Goal: Obtain resource: Download file/media

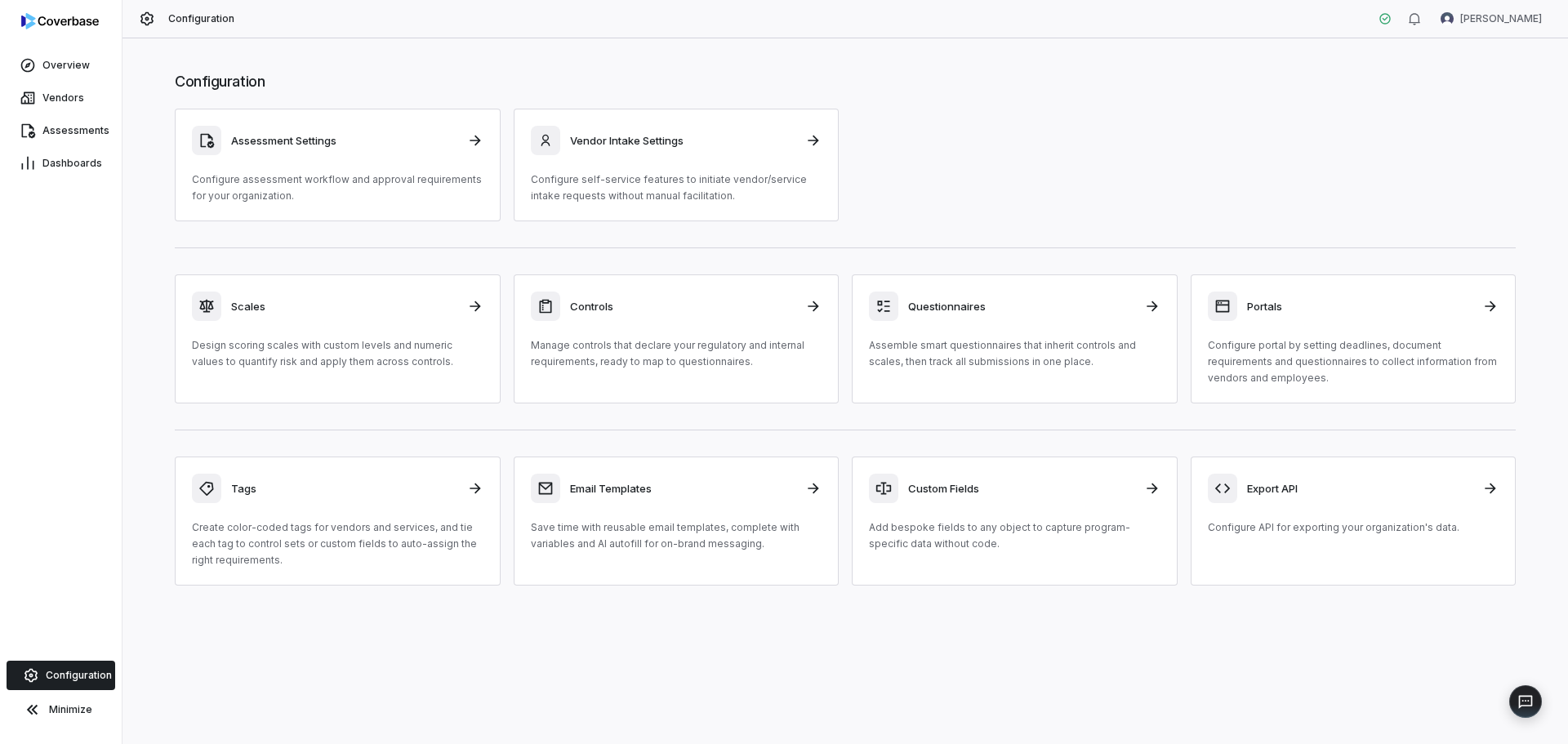
click at [69, 29] on div at bounding box center [61, 25] width 121 height 49
click at [69, 15] on img at bounding box center [60, 21] width 78 height 16
click at [87, 63] on link "Overview" at bounding box center [60, 65] width 115 height 29
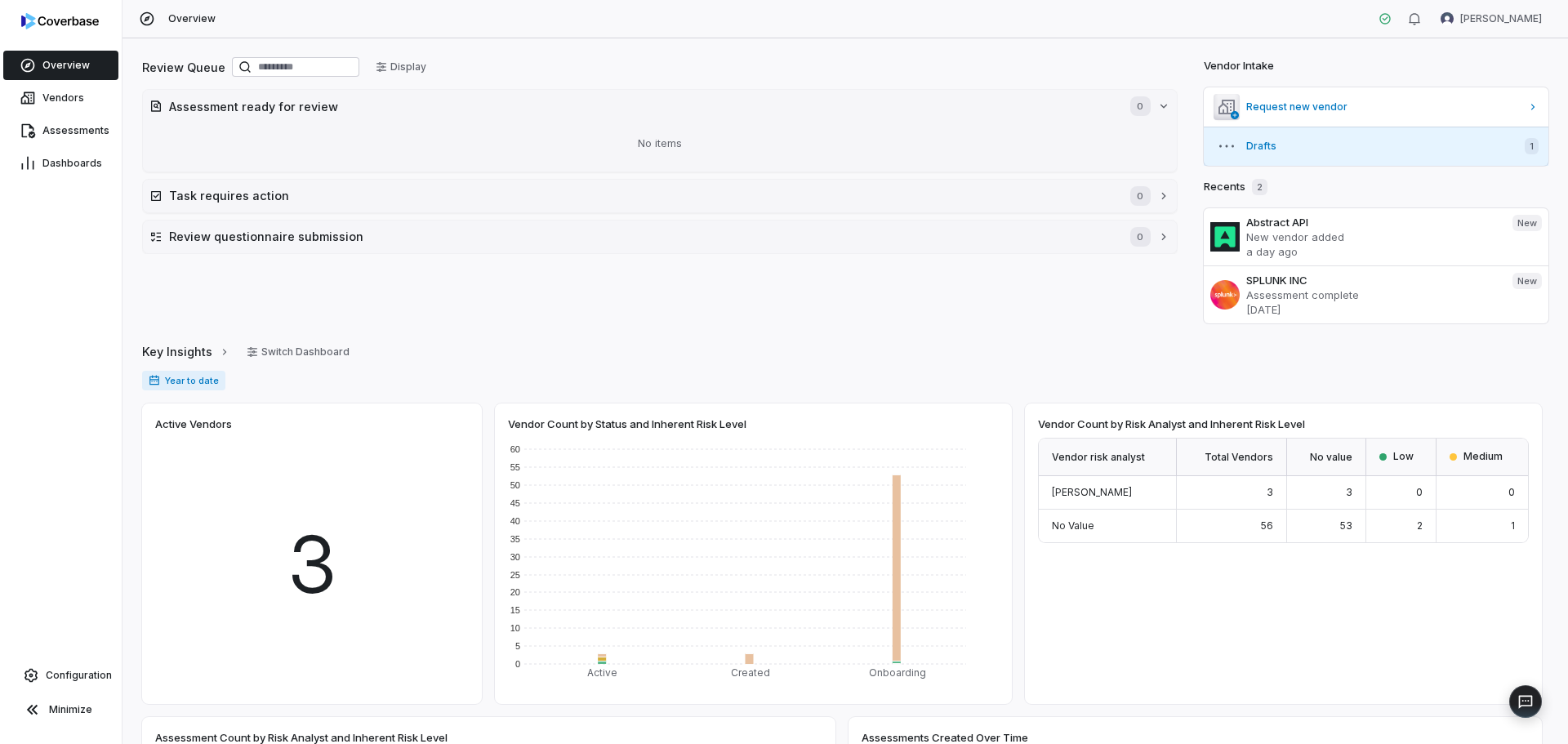
click at [1251, 146] on span "Drafts" at bounding box center [1379, 146] width 266 height 13
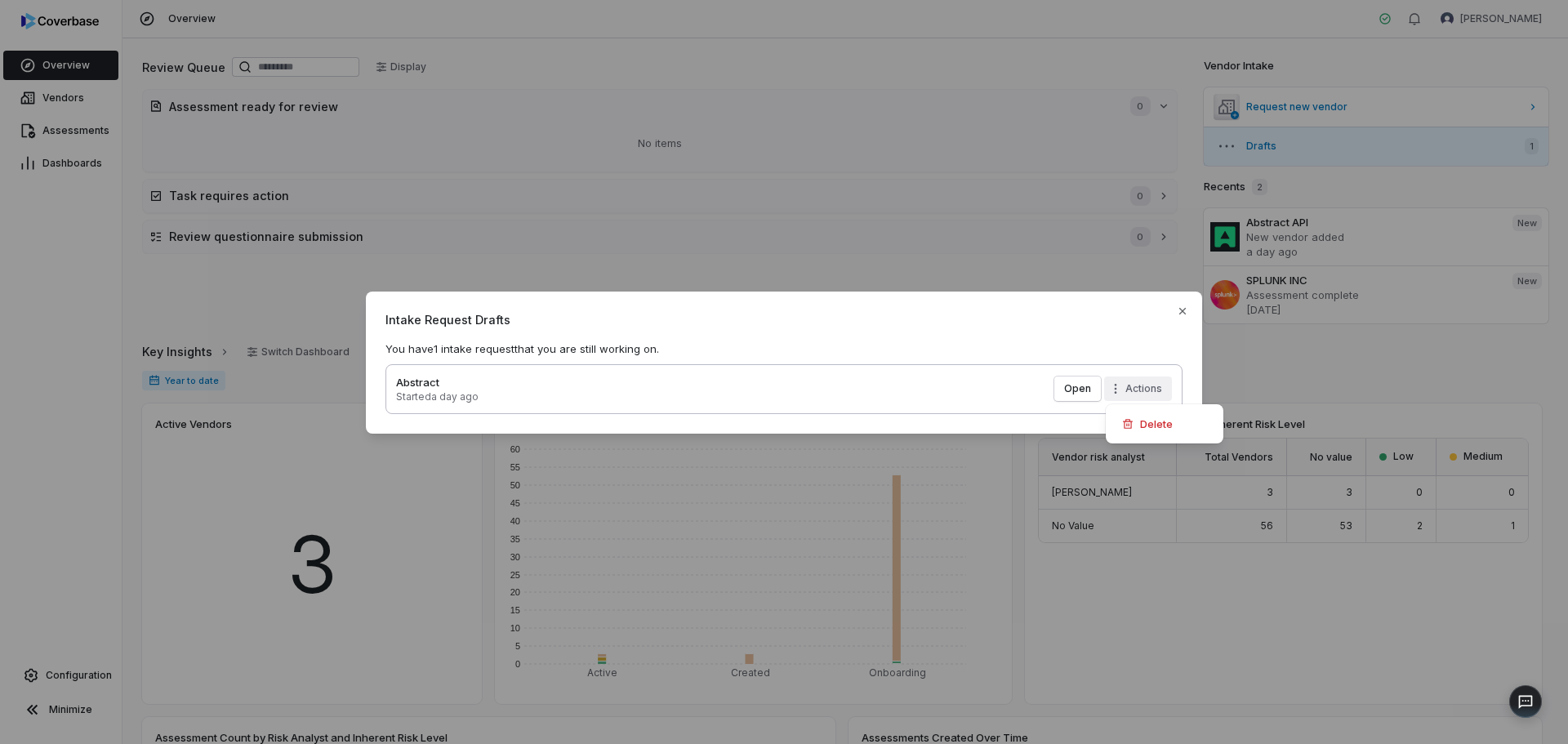
click at [1118, 386] on div "Intake Request Drafts You have 1 intake request that you are still working on. …" at bounding box center [784, 372] width 1568 height 214
click at [1142, 425] on div "Delete" at bounding box center [1165, 424] width 104 height 27
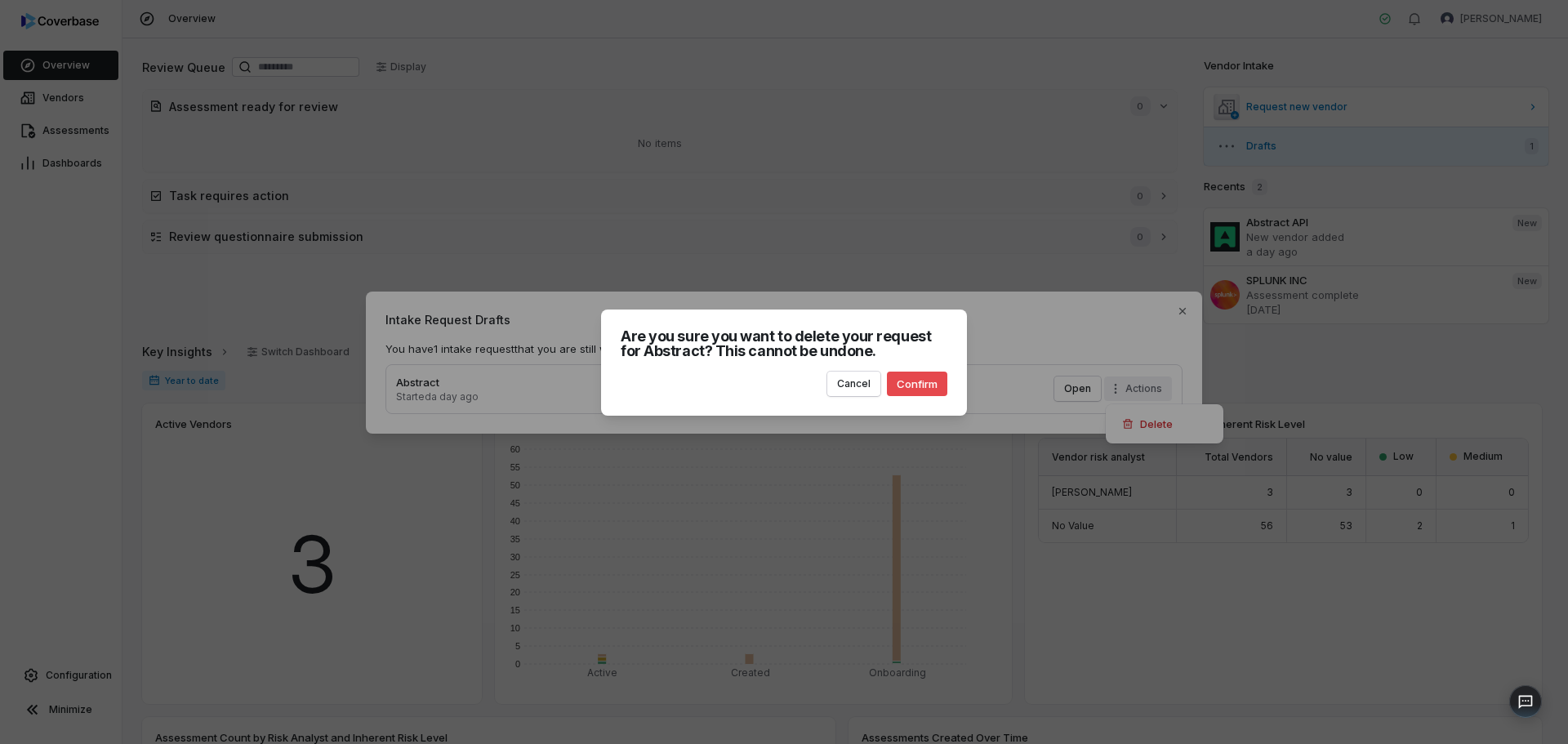
click at [924, 386] on button "Confirm" at bounding box center [917, 383] width 61 height 25
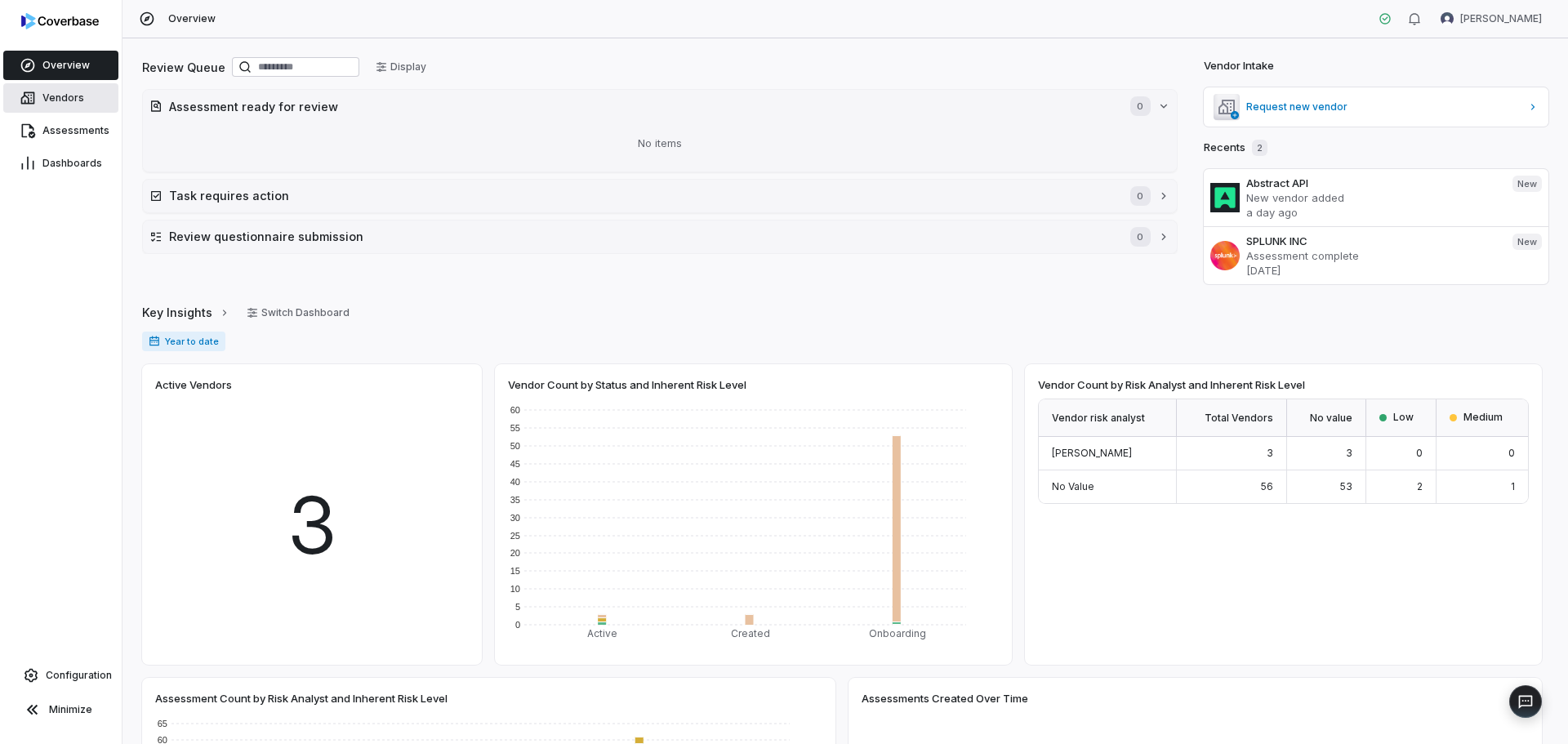
click at [58, 92] on span "Vendors" at bounding box center [64, 98] width 42 height 13
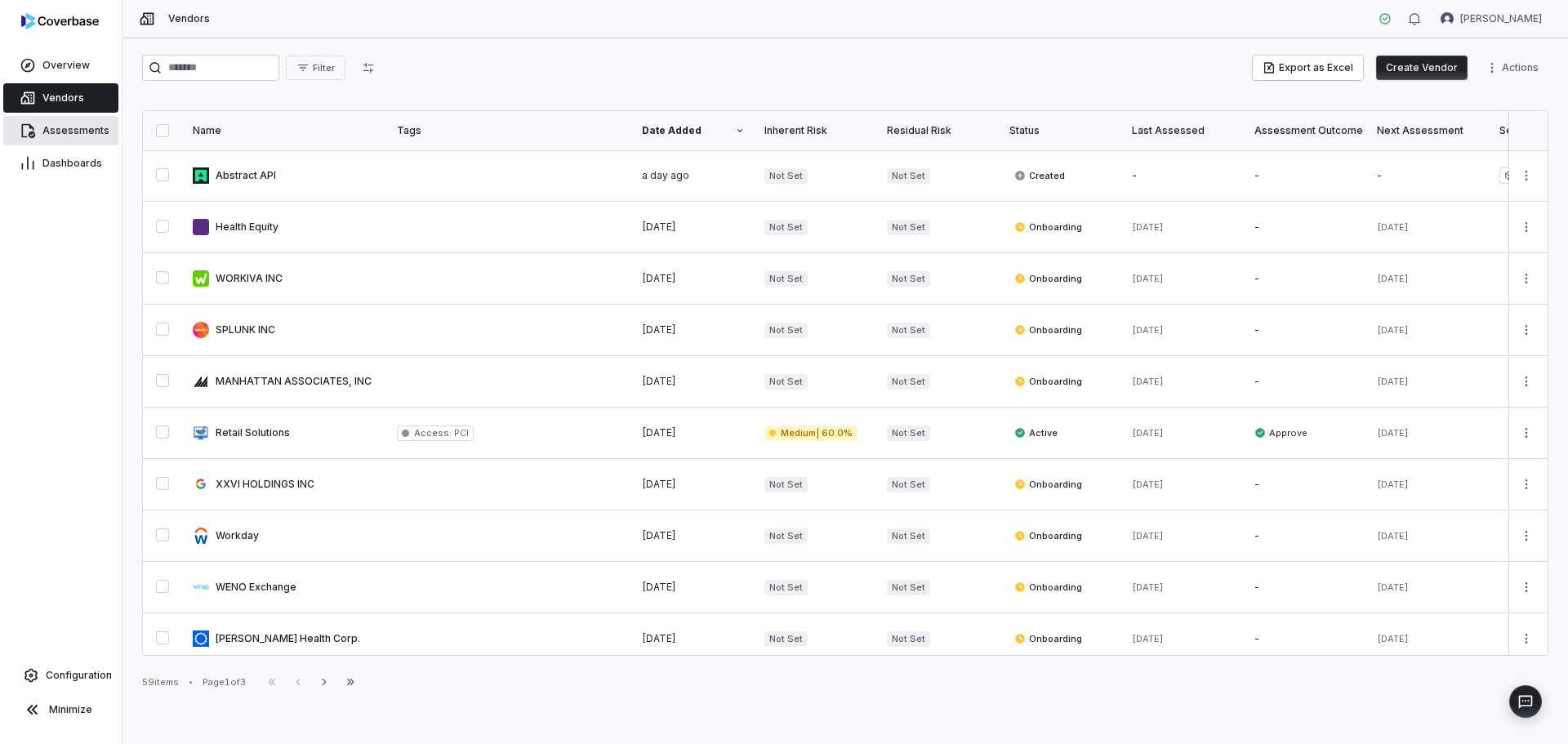
click at [55, 125] on span "Assessments" at bounding box center [76, 131] width 67 height 13
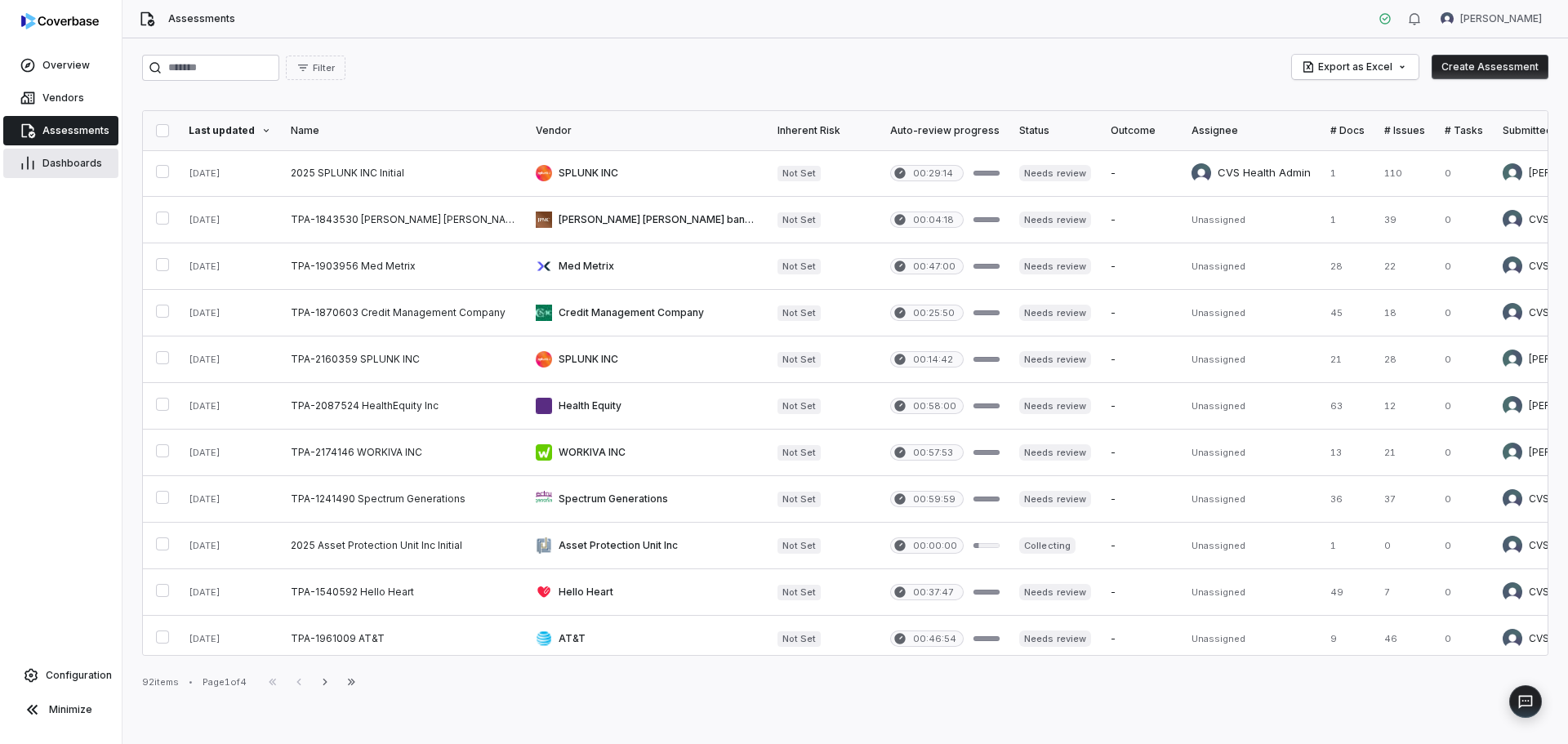
click at [56, 157] on span "Dashboards" at bounding box center [72, 163] width 60 height 13
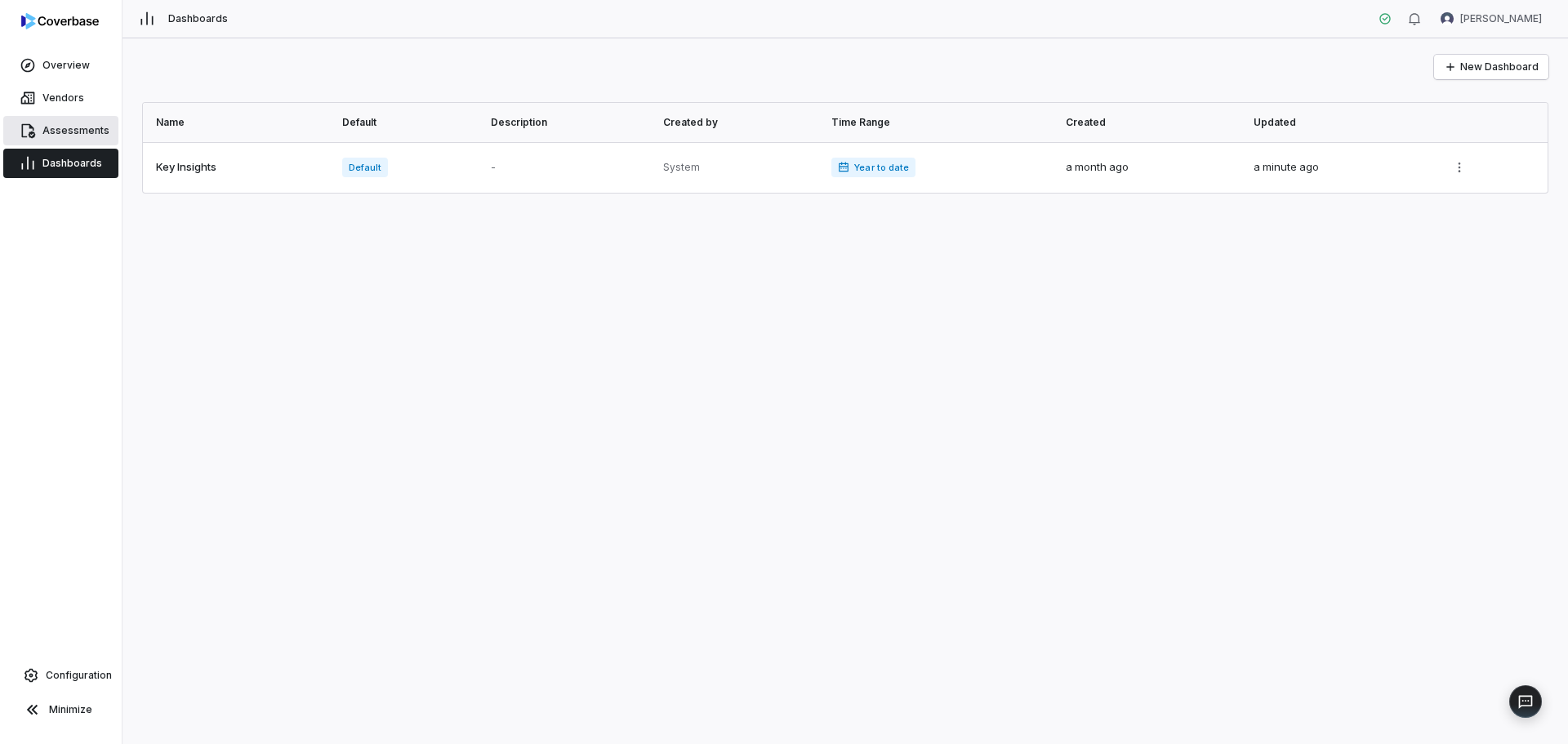
click at [55, 131] on span "Assessments" at bounding box center [76, 131] width 67 height 13
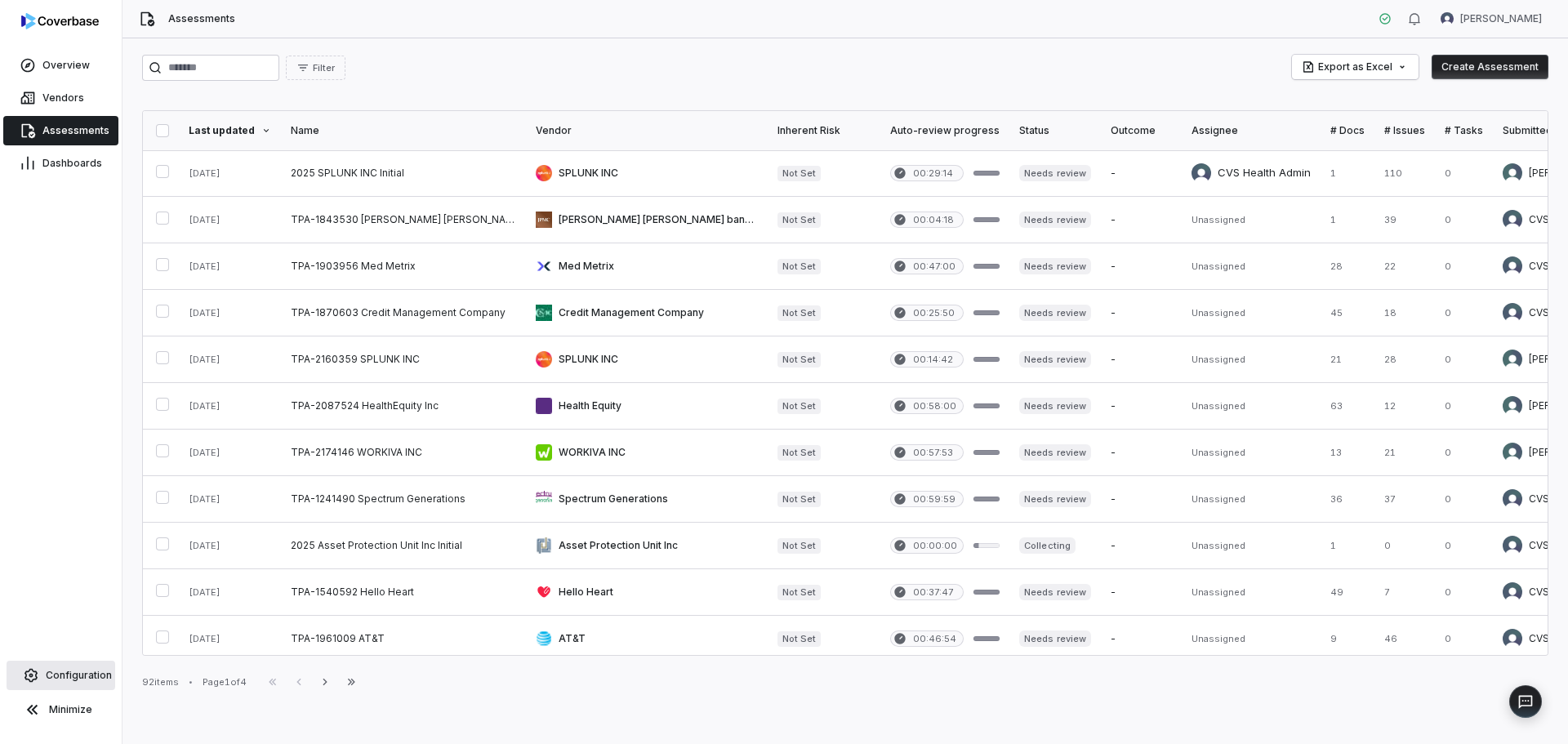
click at [60, 669] on span "Configuration" at bounding box center [79, 676] width 66 height 13
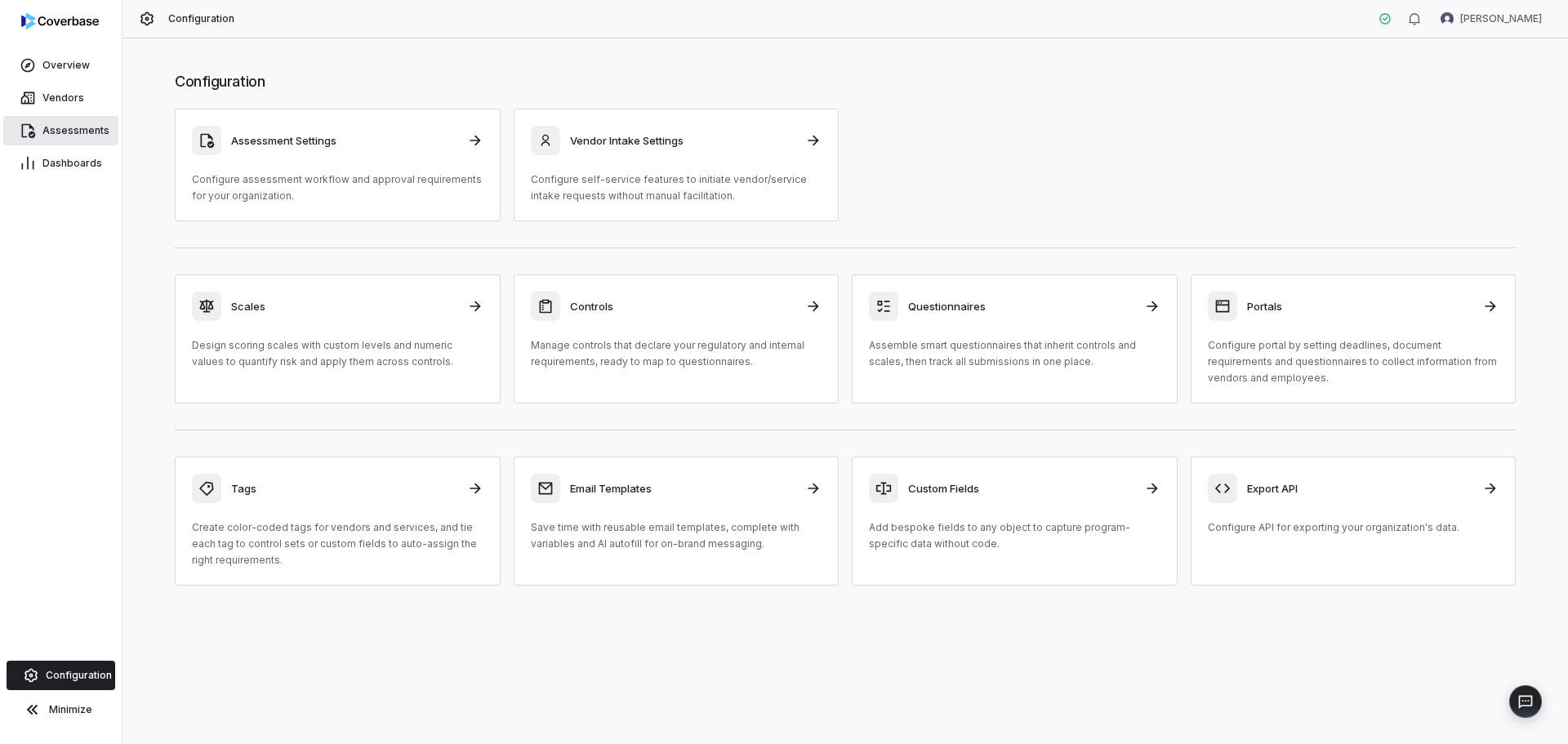
click at [80, 128] on span "Assessments" at bounding box center [76, 131] width 67 height 13
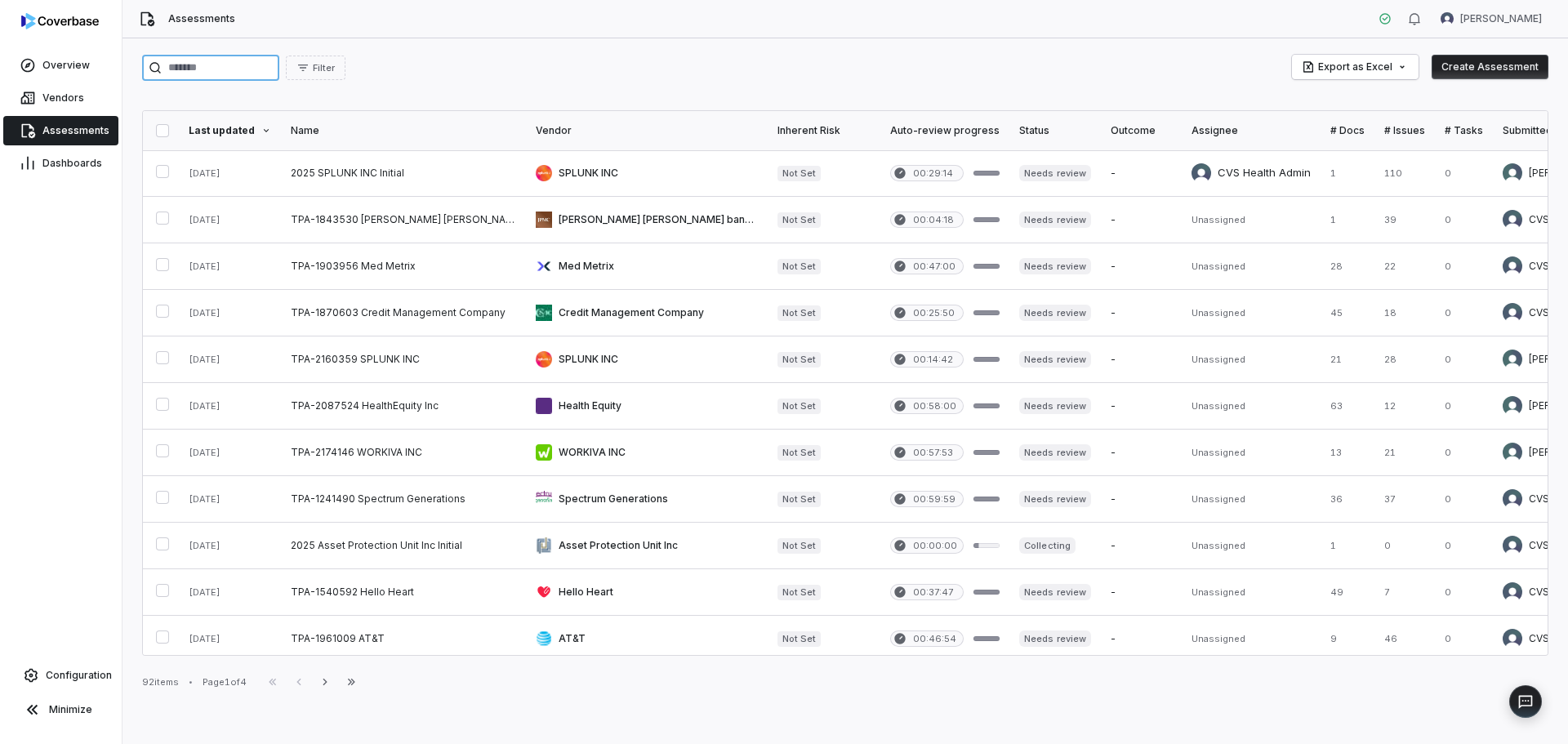
click at [254, 67] on input "search" at bounding box center [211, 68] width 138 height 27
click at [59, 160] on span "Dashboards" at bounding box center [72, 163] width 60 height 13
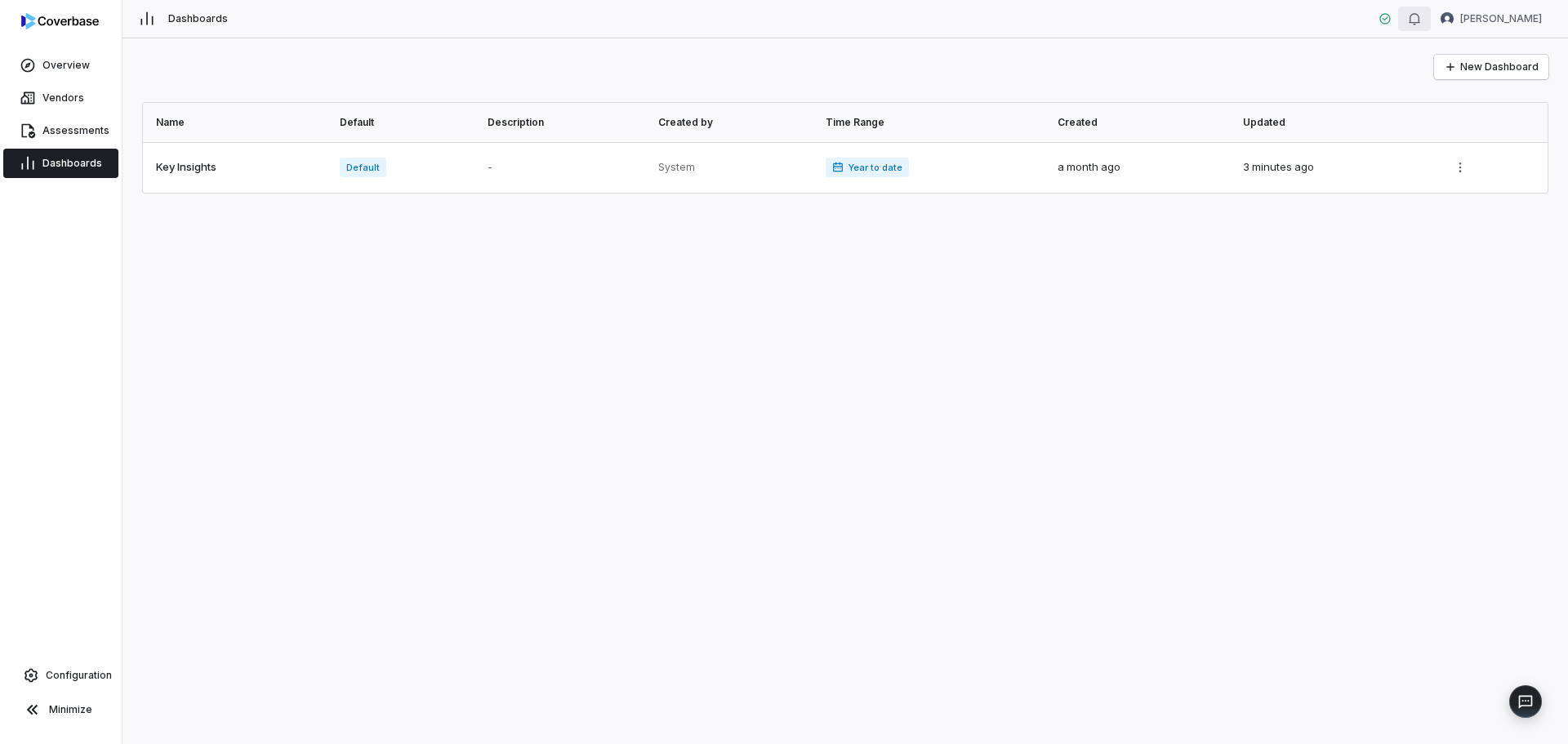
click at [1418, 20] on icon "button" at bounding box center [1414, 19] width 13 height 13
click at [1229, 11] on div "Dashboards [PERSON_NAME]" at bounding box center [845, 19] width 1446 height 38
click at [1489, 16] on html "Overview Vendors Assessments Dashboards Configuration Minimize Dashboards [PERS…" at bounding box center [784, 372] width 1568 height 744
click at [1489, 54] on div "Account" at bounding box center [1483, 58] width 125 height 27
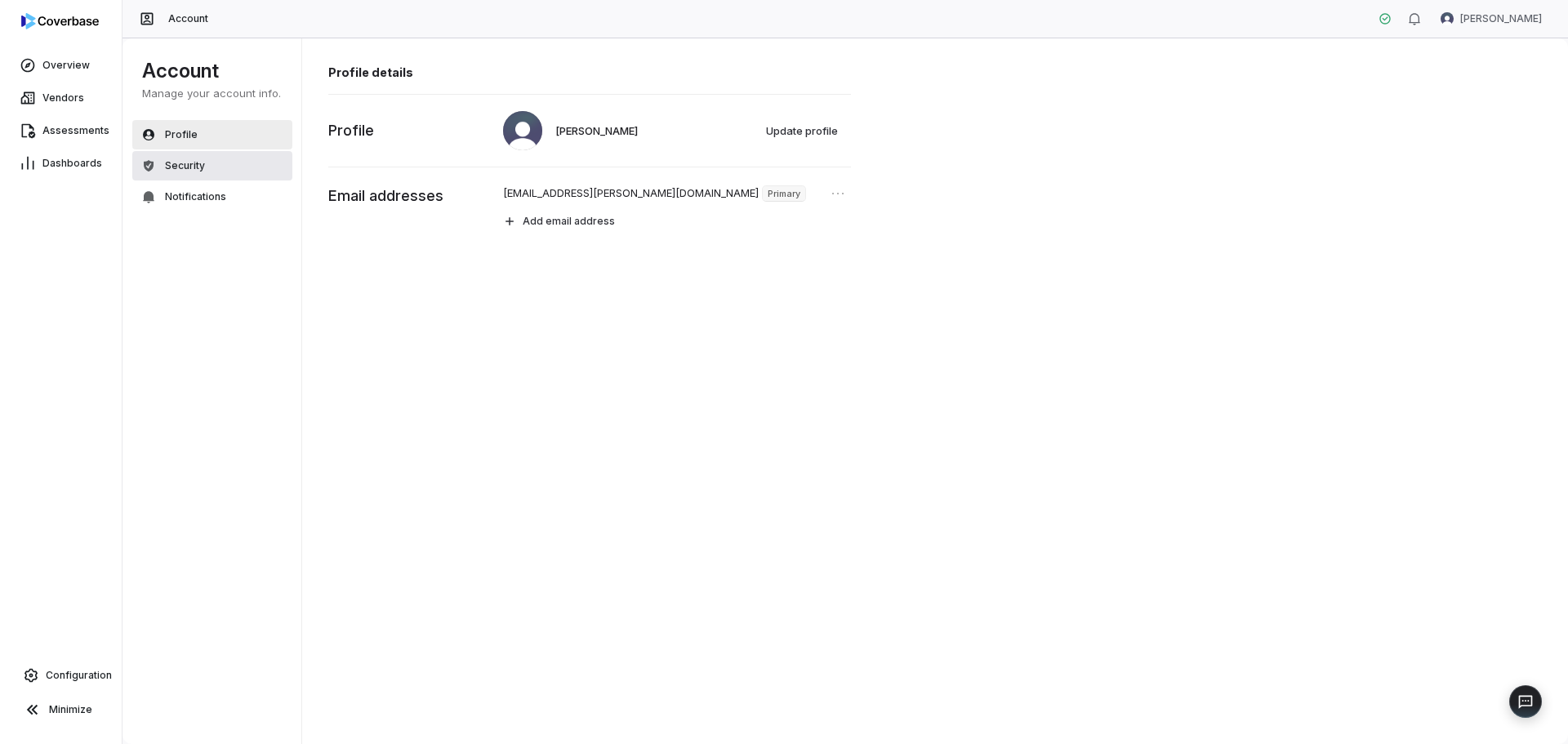
click at [217, 164] on button "Security" at bounding box center [212, 165] width 160 height 29
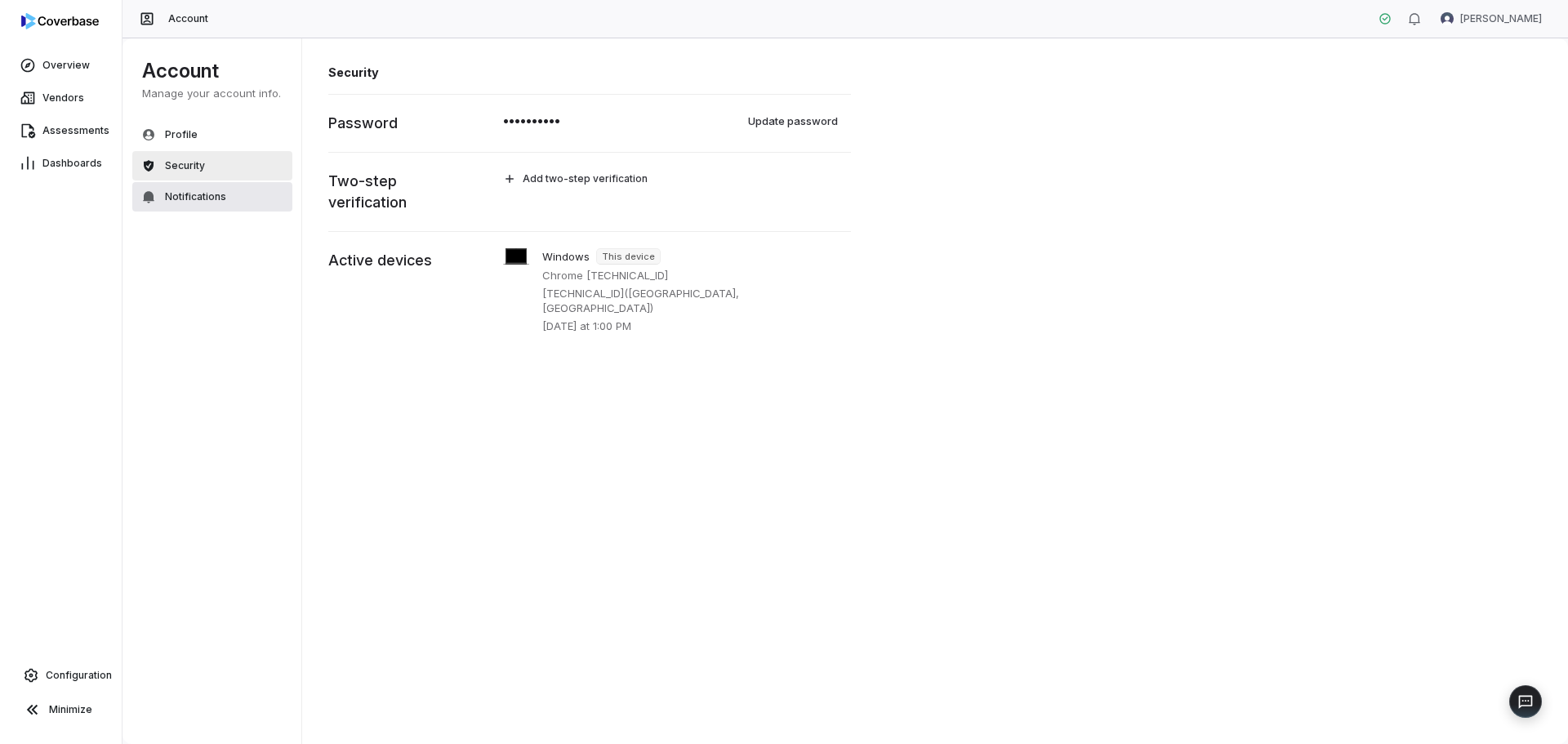
click at [225, 201] on button "Notifications" at bounding box center [212, 196] width 160 height 29
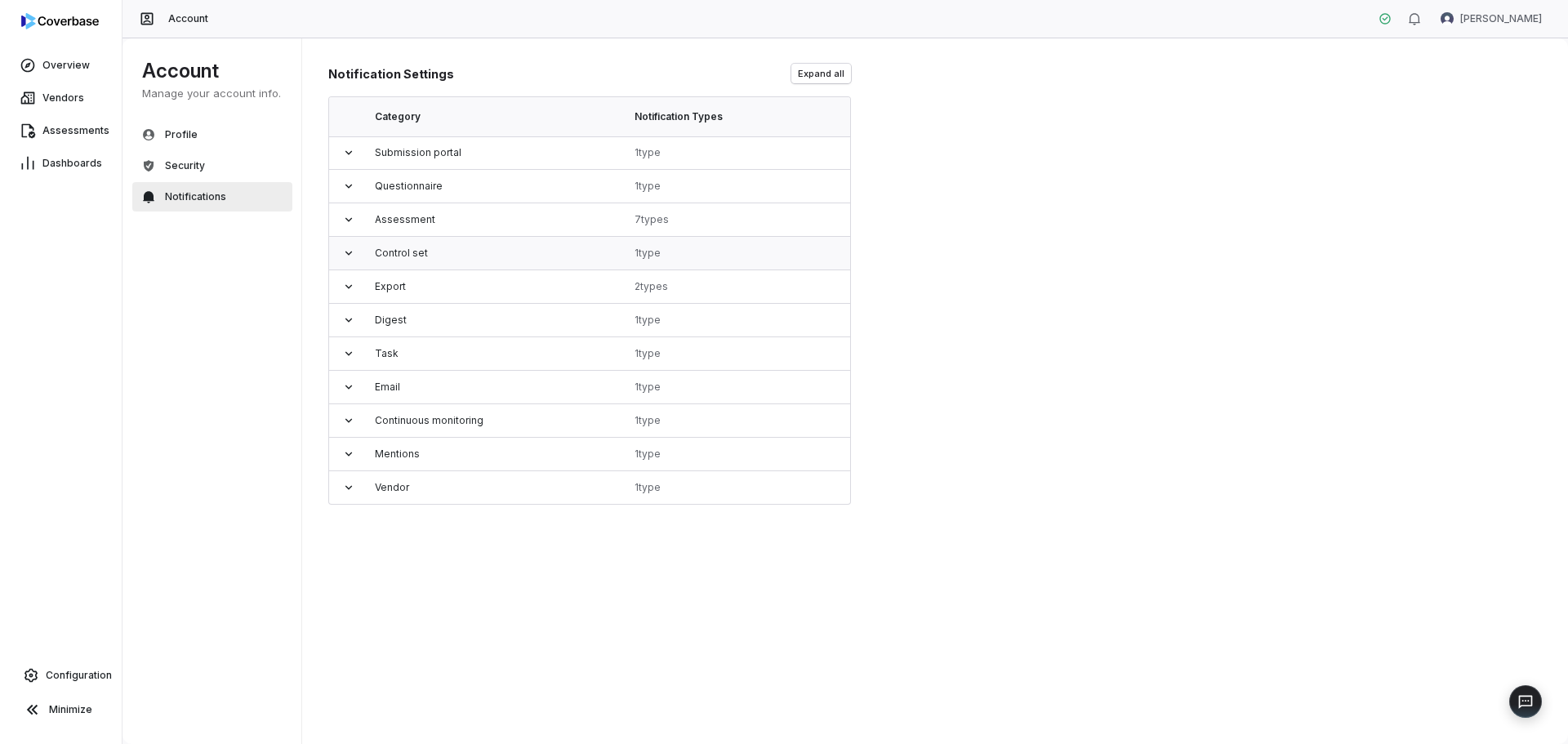
click at [348, 247] on icon at bounding box center [348, 253] width 13 height 13
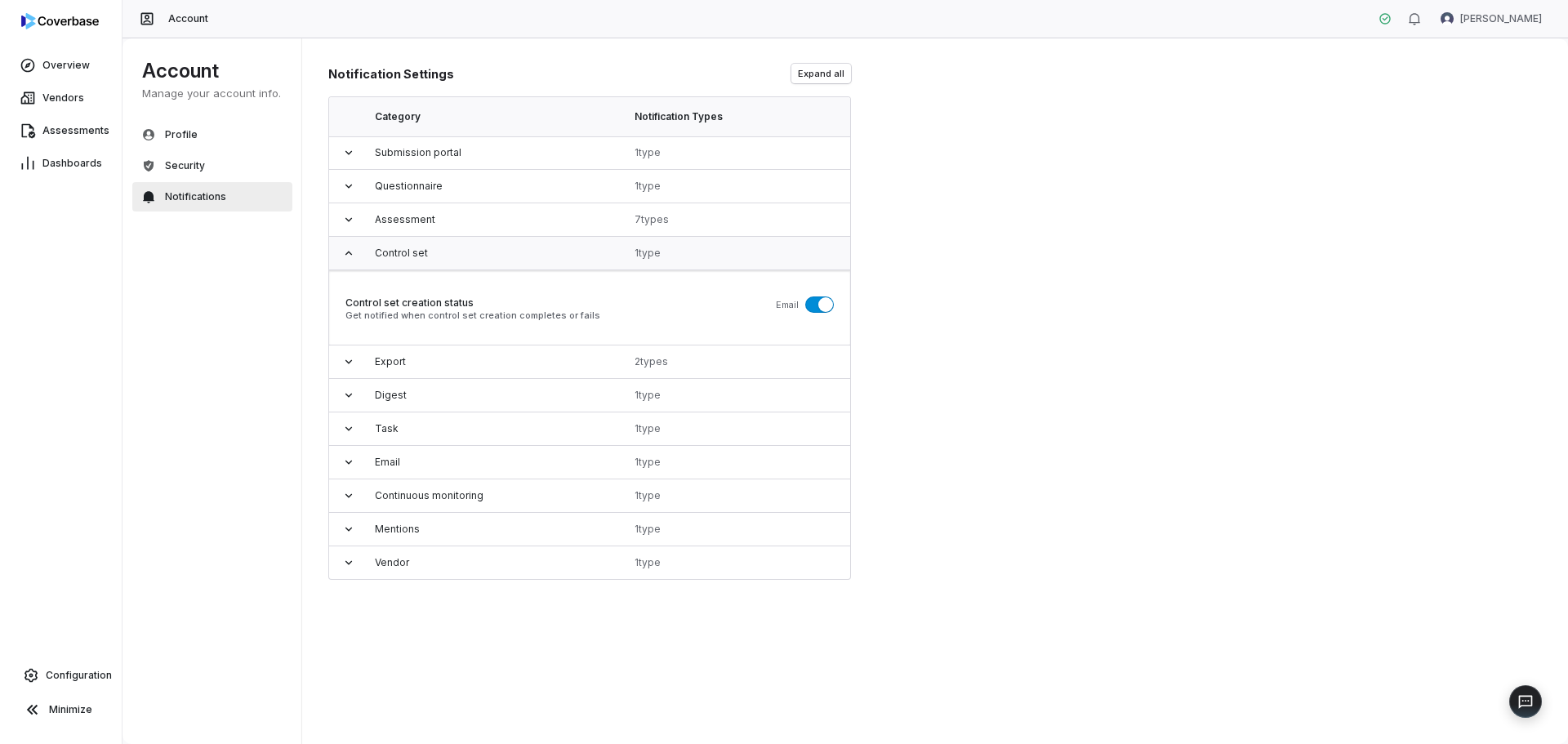
click at [348, 247] on icon at bounding box center [348, 253] width 13 height 13
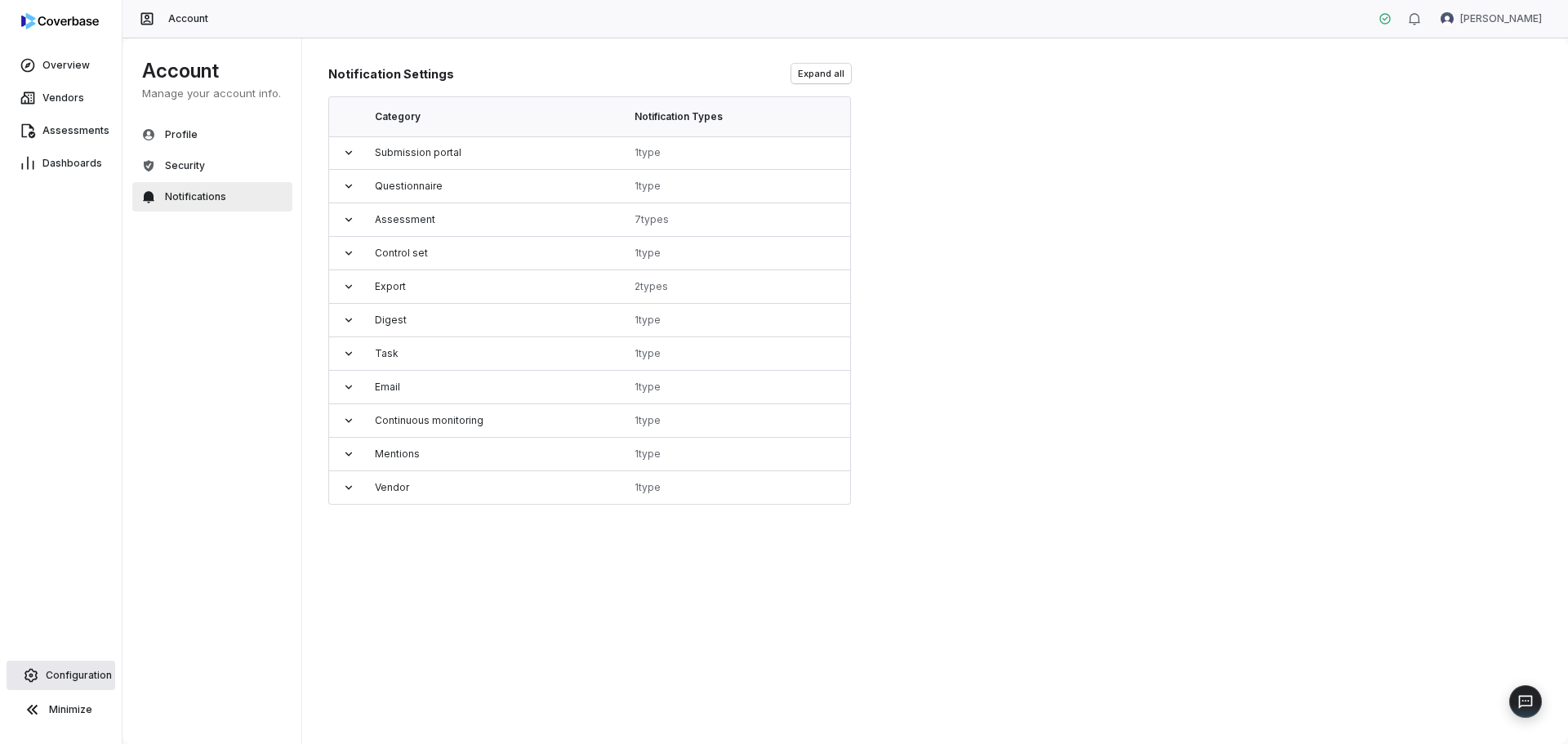
click at [65, 663] on link "Configuration" at bounding box center [61, 675] width 108 height 29
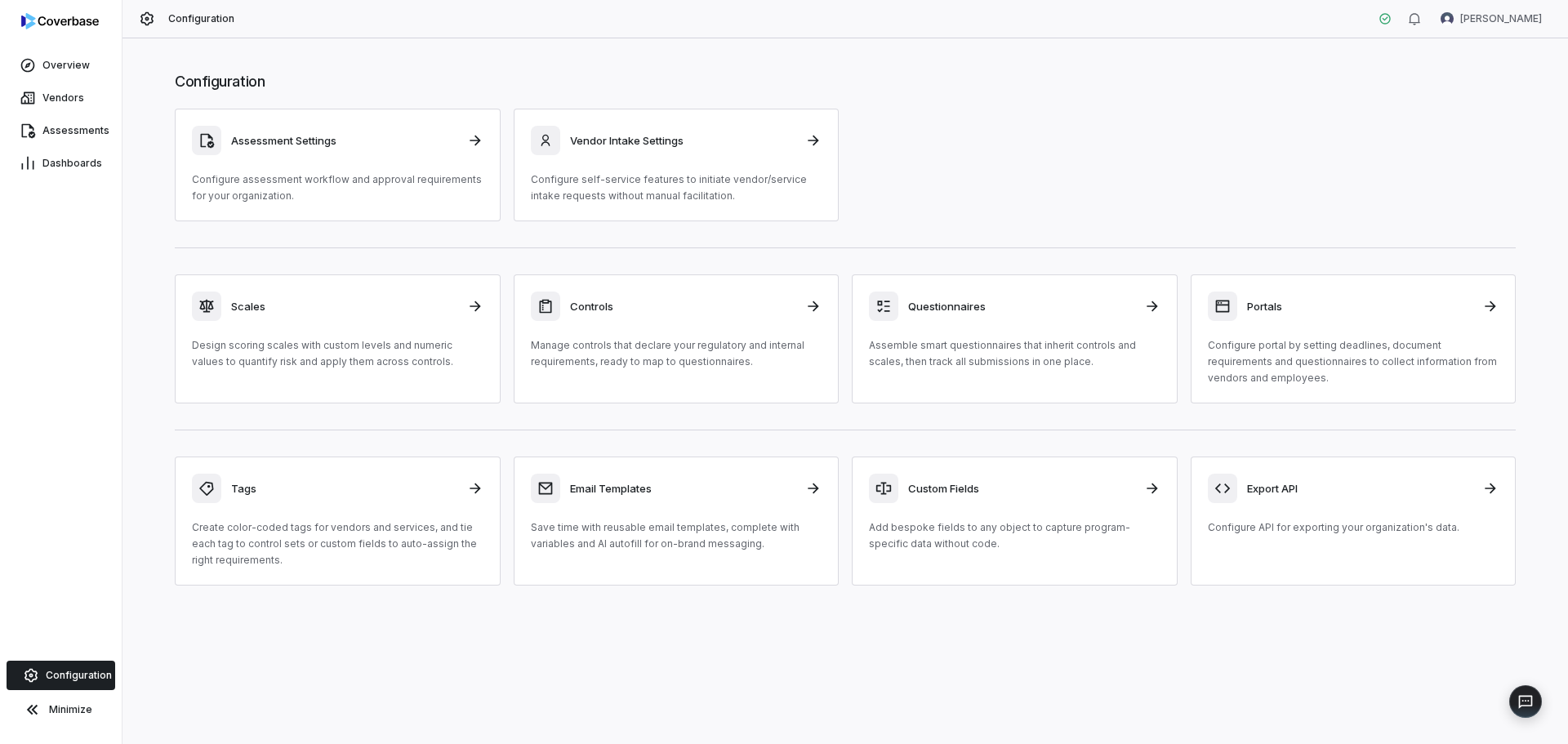
click at [143, 17] on icon at bounding box center [146, 18] width 16 height 16
click at [418, 147] on h3 "Assessment Settings" at bounding box center [344, 140] width 226 height 14
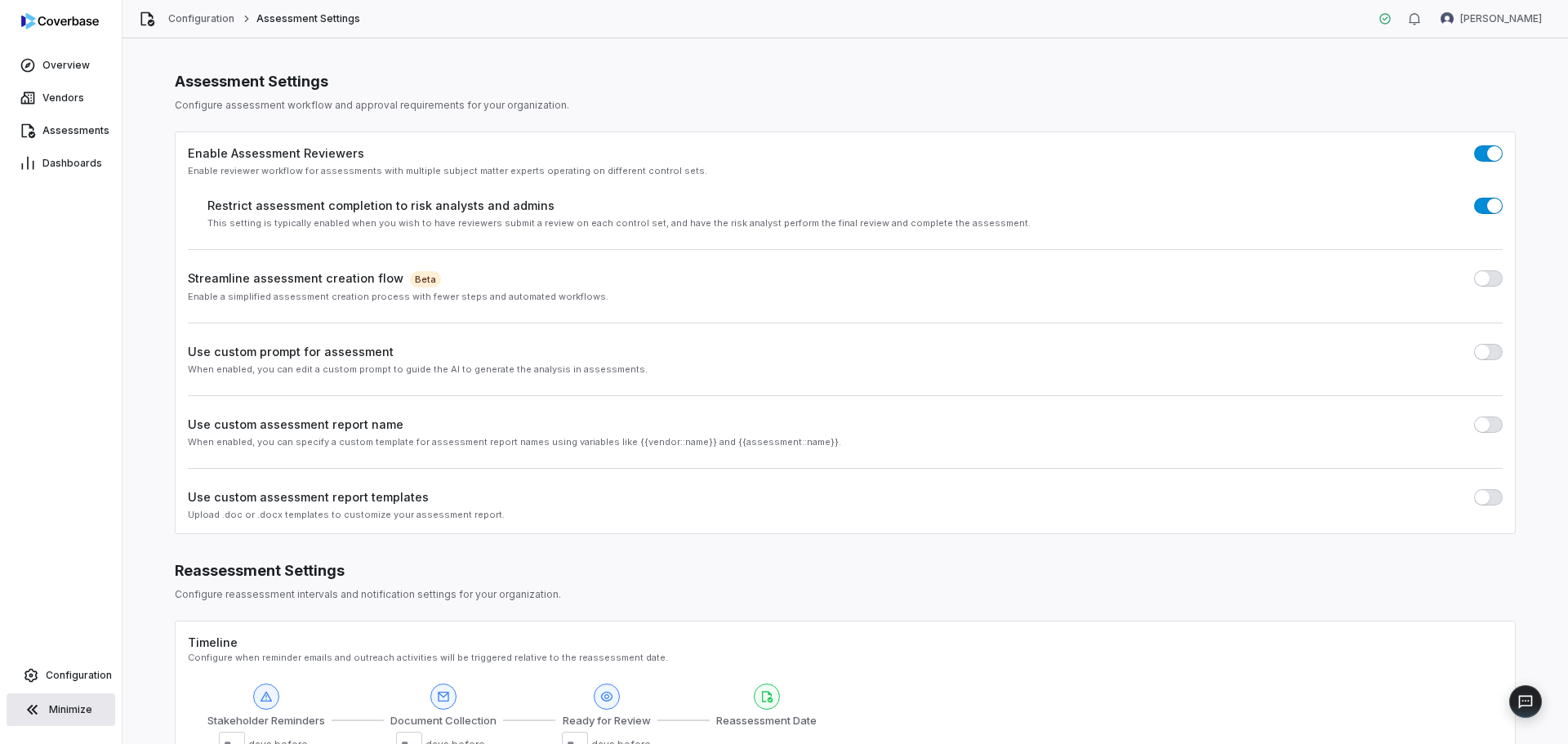
click at [53, 714] on span "Minimize" at bounding box center [71, 710] width 44 height 13
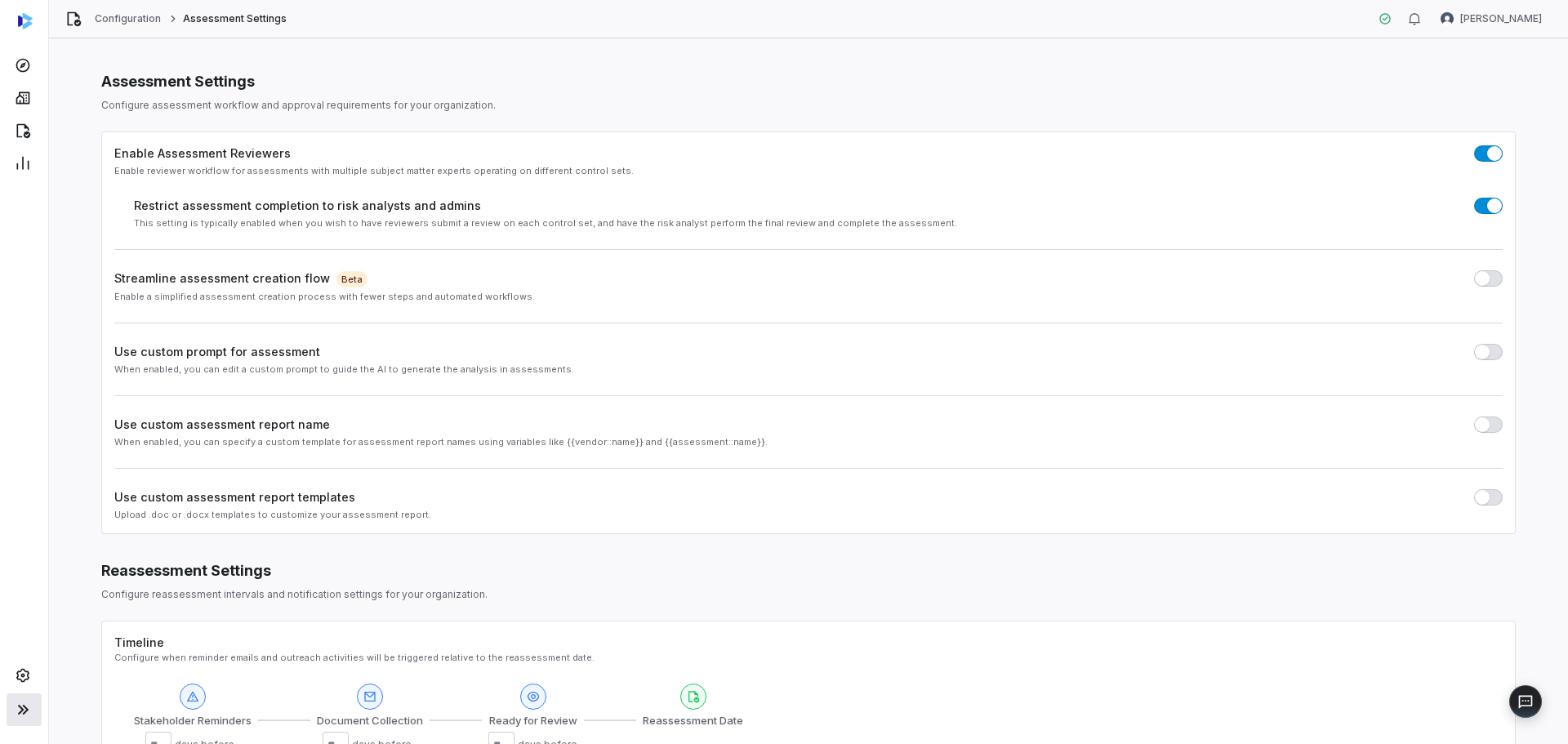
click at [24, 710] on icon at bounding box center [22, 709] width 10 height 9
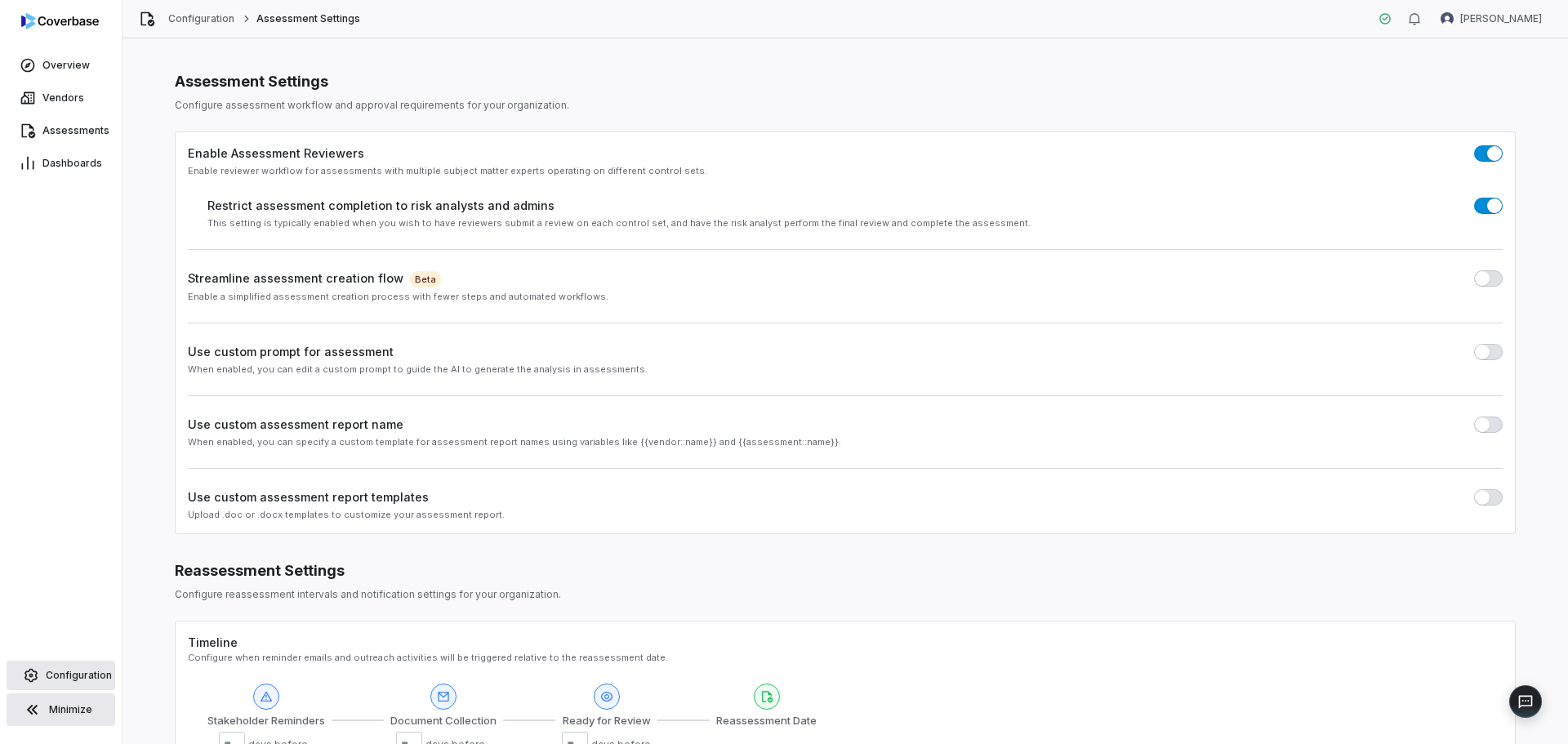
click at [57, 672] on span "Configuration" at bounding box center [79, 676] width 66 height 13
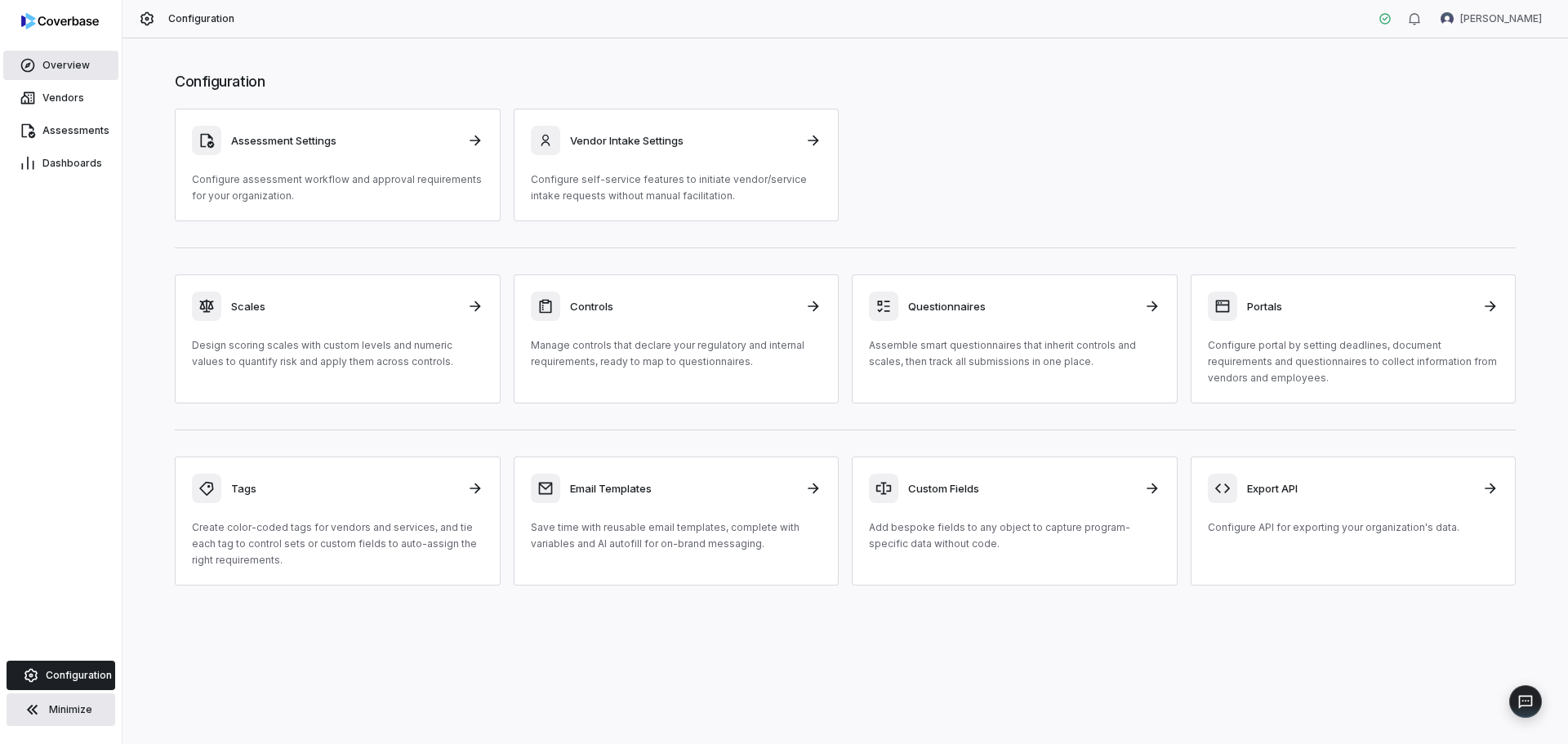
click at [73, 63] on span "Overview" at bounding box center [66, 65] width 47 height 13
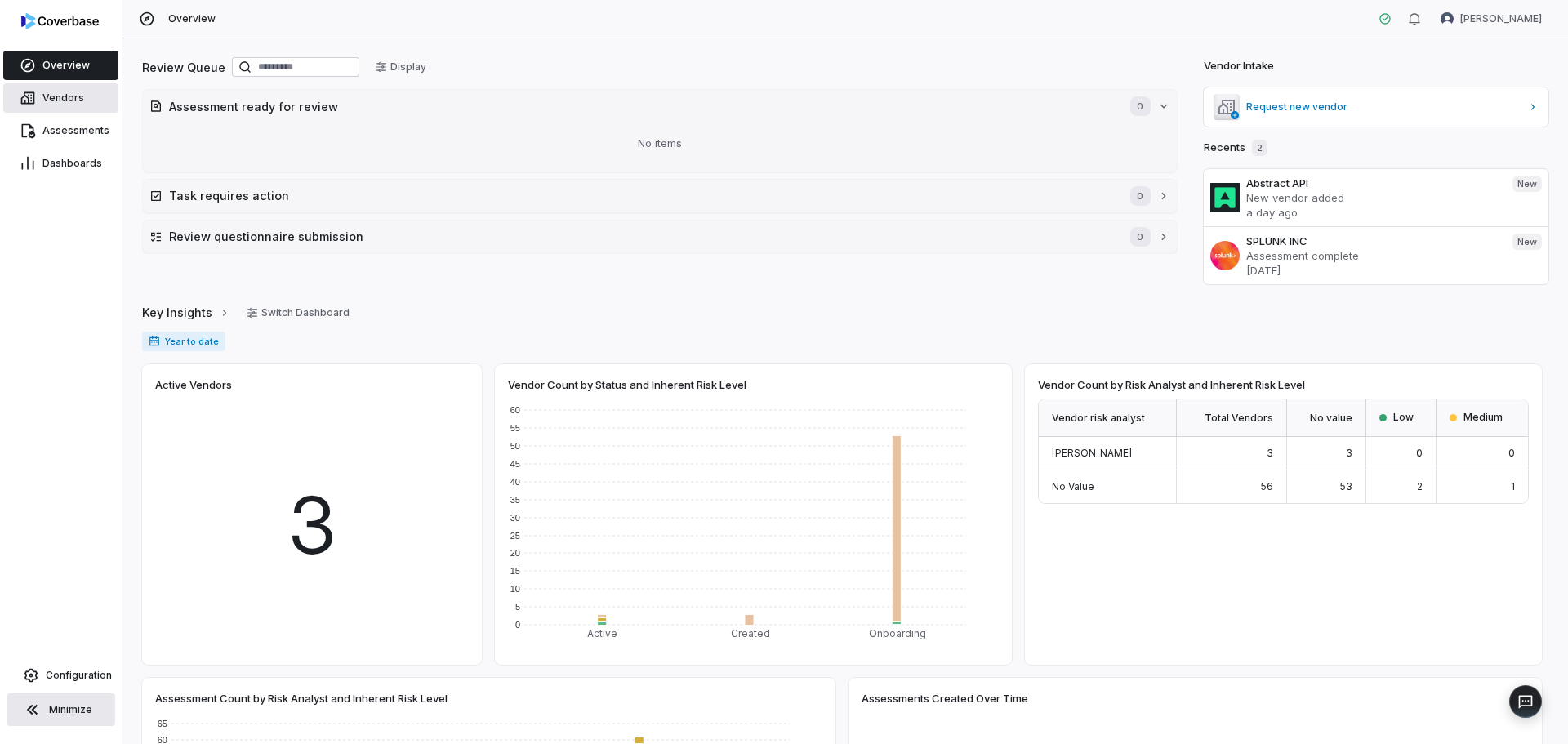
click at [94, 96] on link "Vendors" at bounding box center [60, 98] width 115 height 29
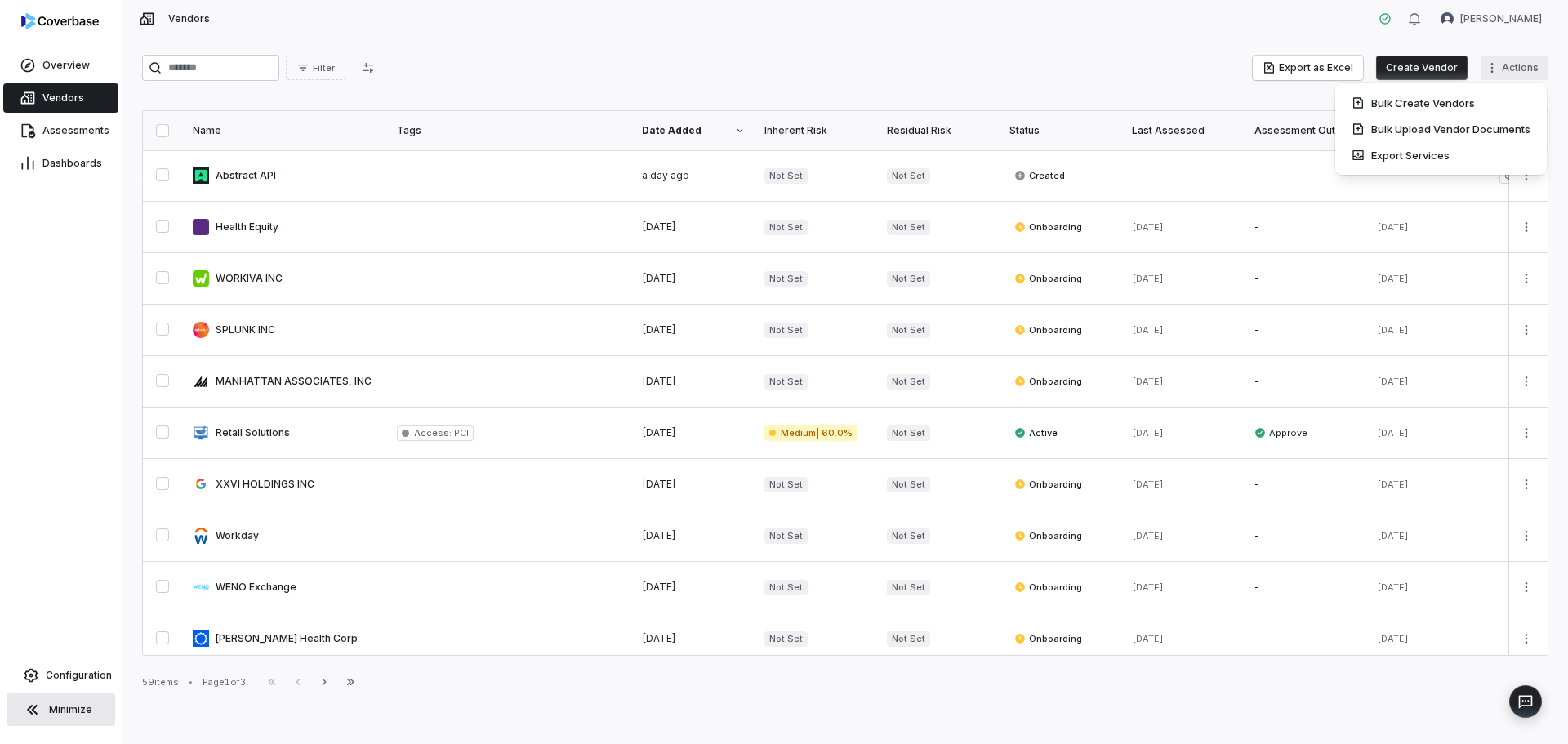
click at [1523, 56] on html "Overview Vendors Assessments Dashboards Configuration Minimize Vendors [PERSON_…" at bounding box center [784, 372] width 1568 height 744
click at [763, 61] on html "Overview Vendors Assessments Dashboards Configuration Minimize Vendors [PERSON_…" at bounding box center [784, 372] width 1568 height 744
click at [79, 127] on span "Assessments" at bounding box center [76, 131] width 67 height 13
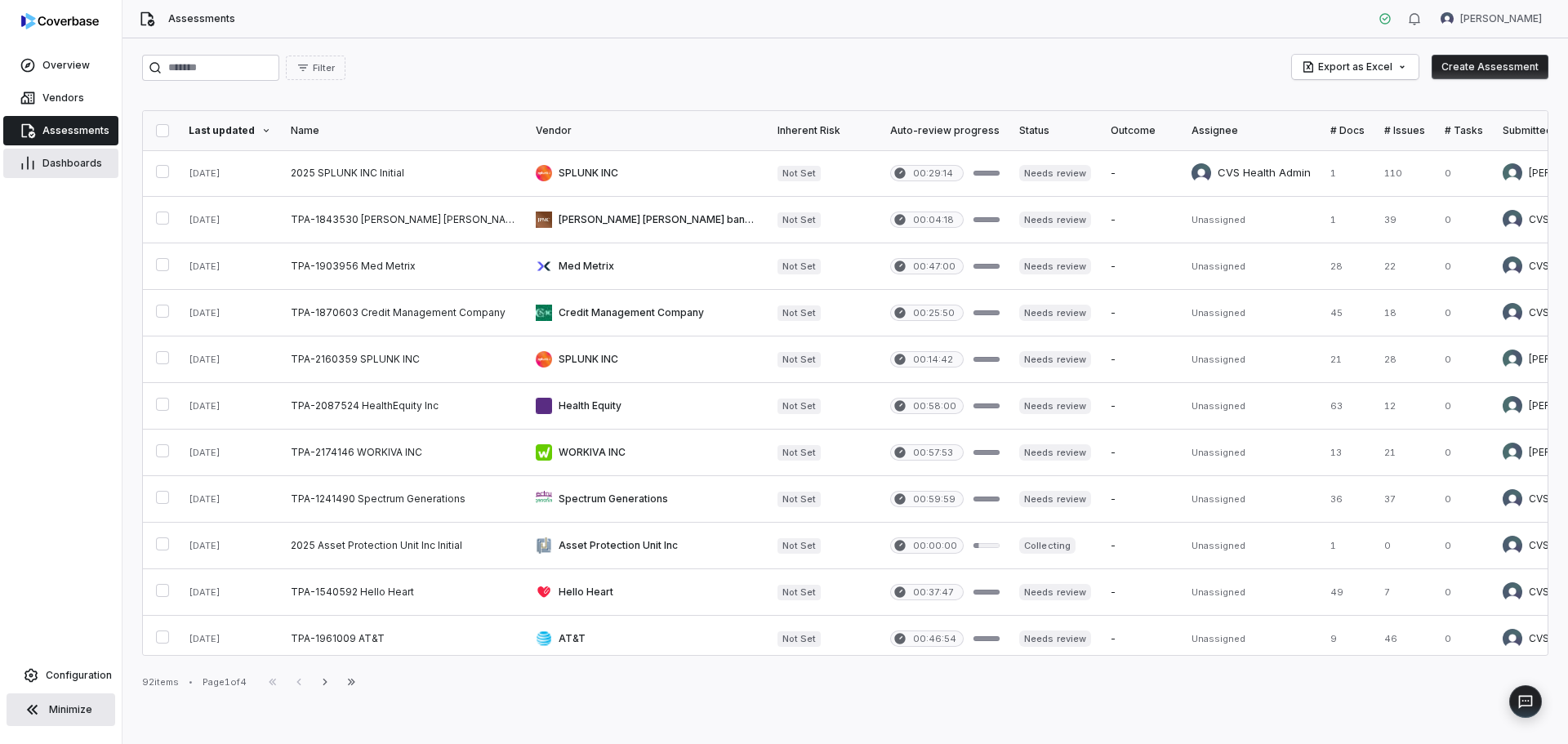
click at [62, 163] on span "Dashboards" at bounding box center [72, 163] width 60 height 13
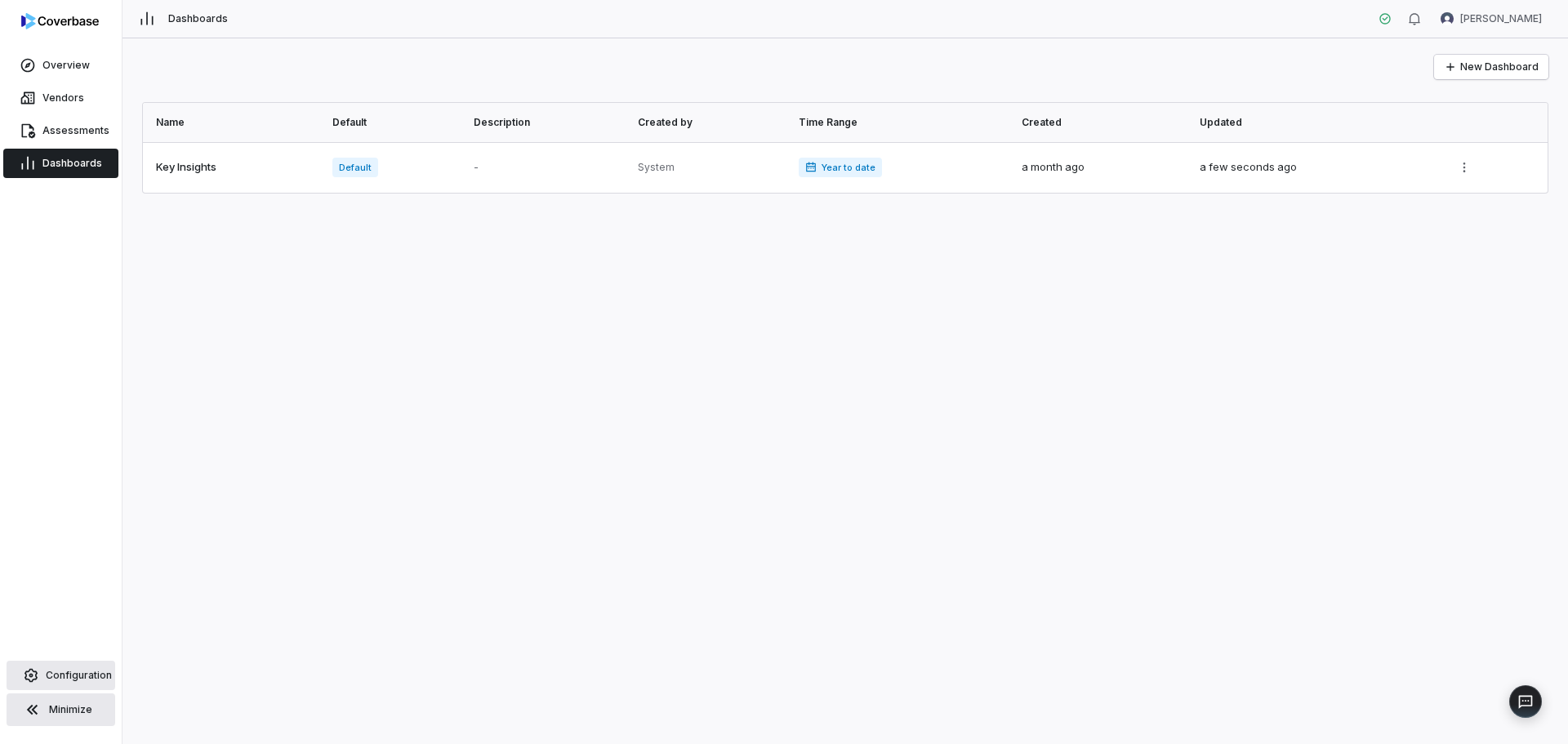
click at [54, 679] on span "Configuration" at bounding box center [79, 676] width 66 height 13
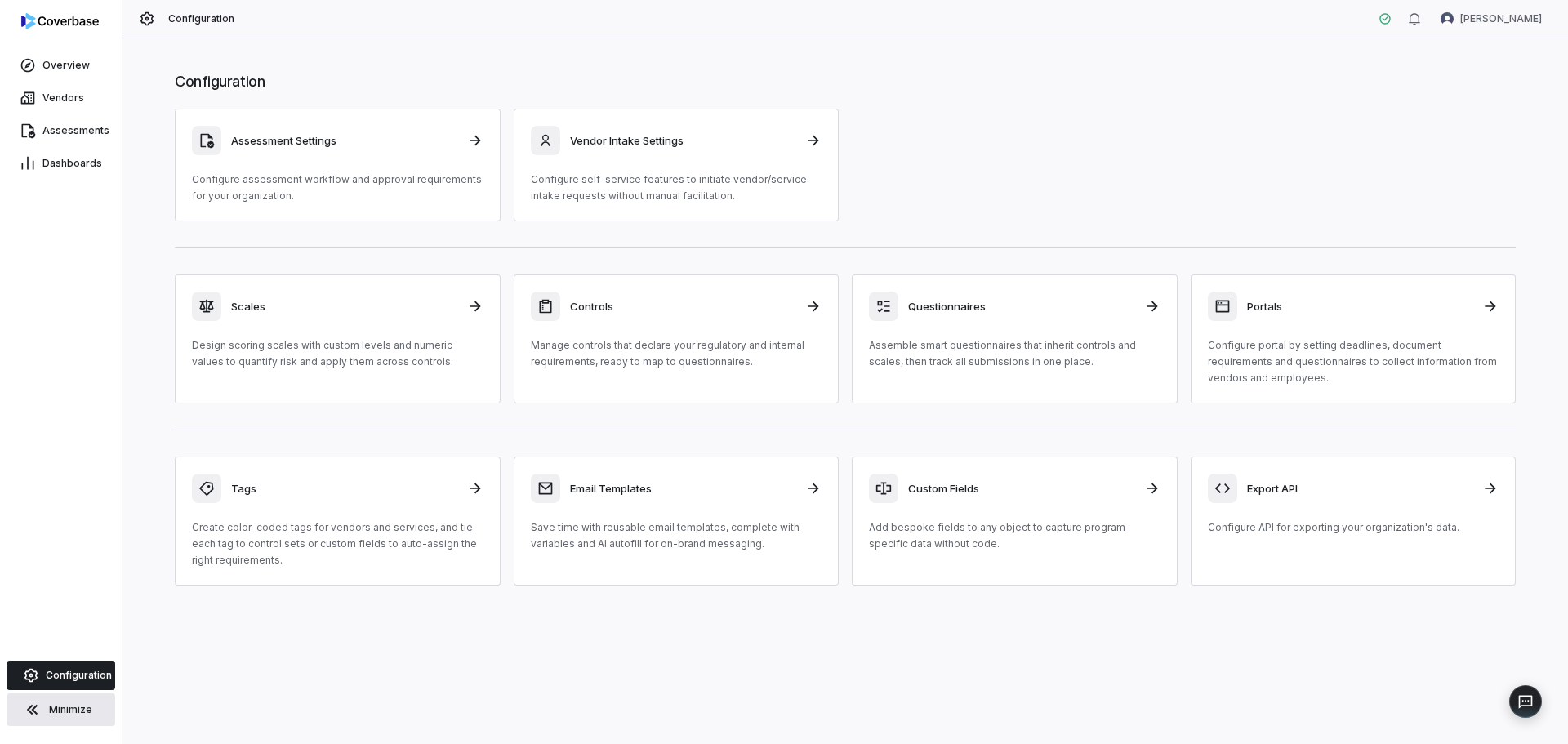
click at [62, 708] on span "Minimize" at bounding box center [71, 710] width 44 height 13
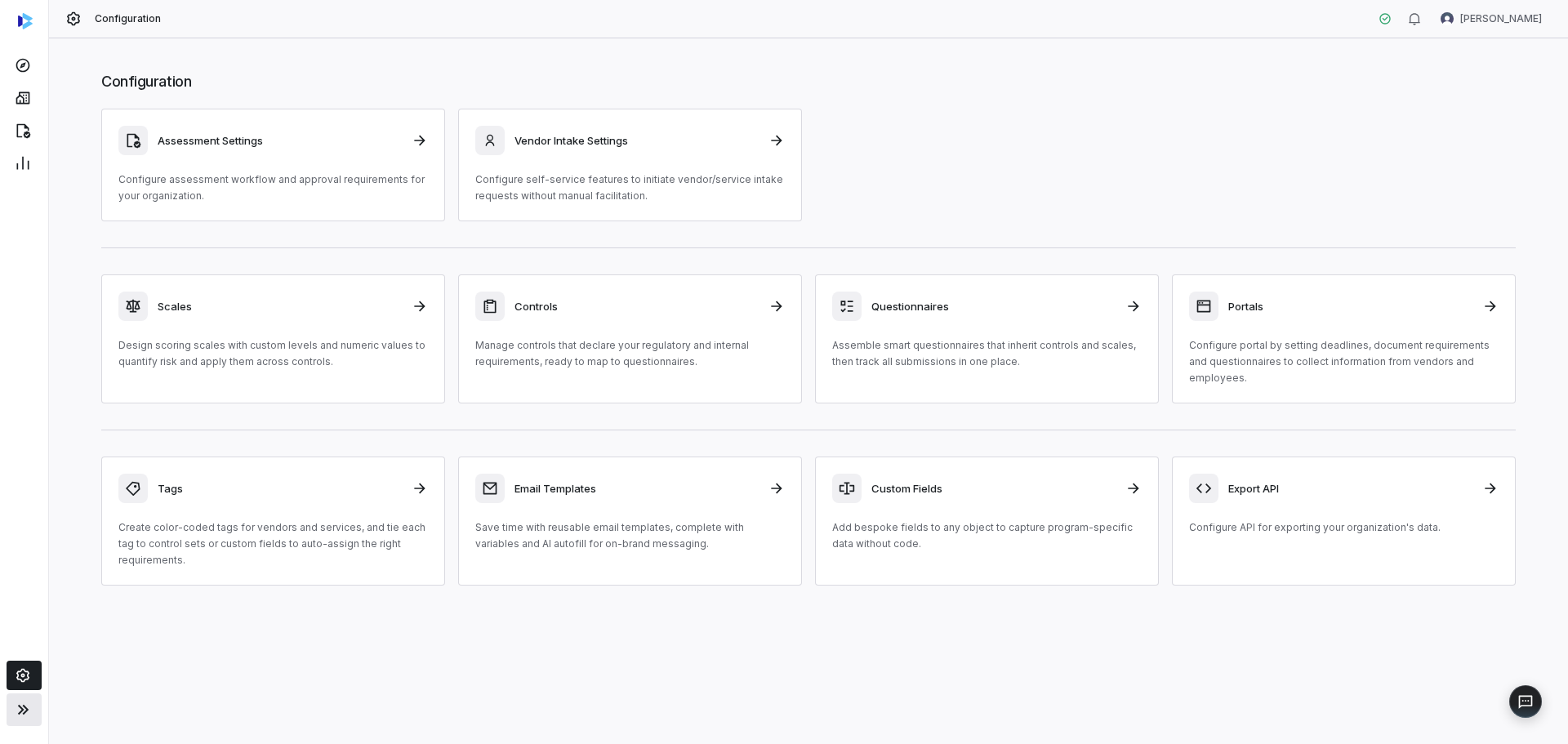
click at [23, 710] on icon at bounding box center [22, 709] width 10 height 9
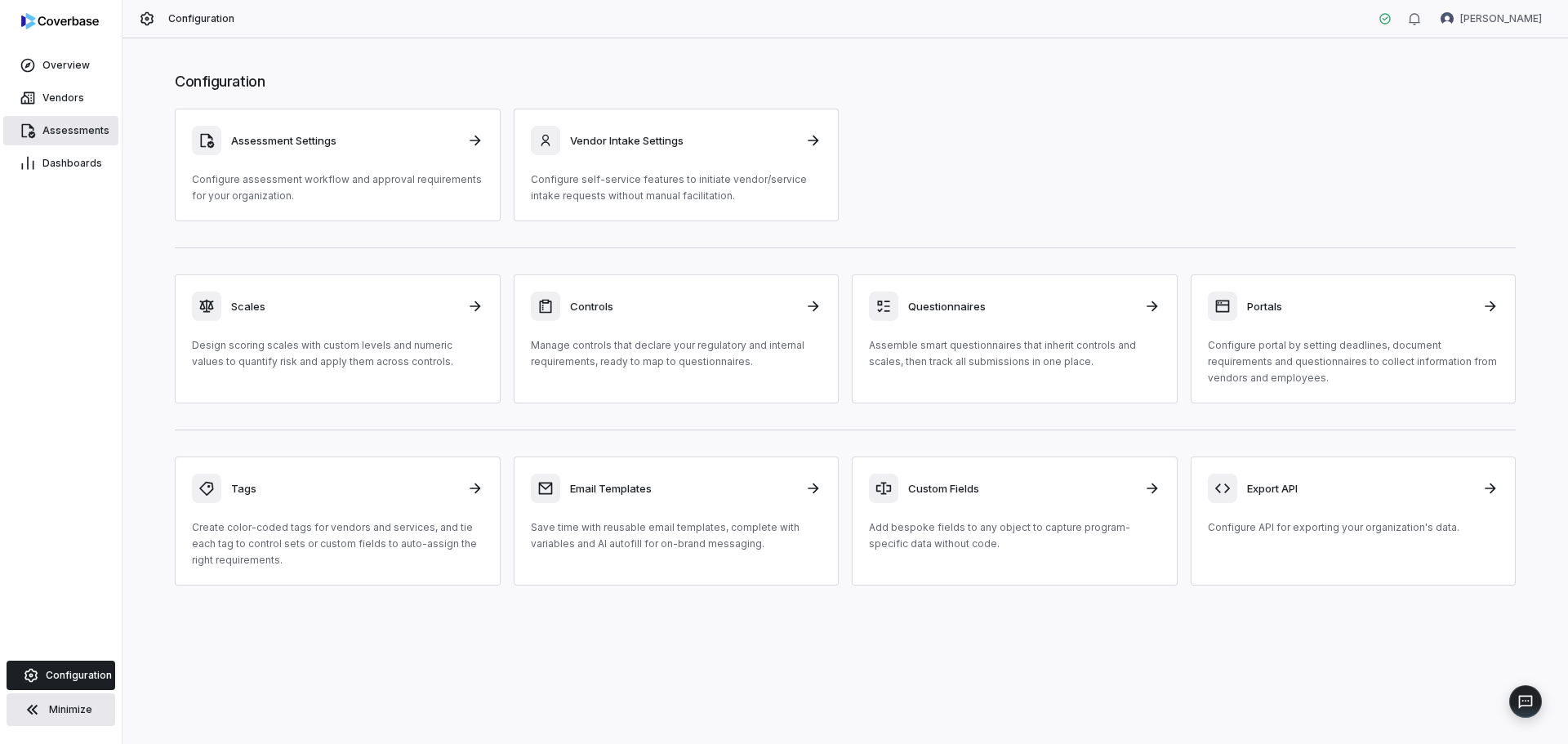
click at [73, 131] on span "Assessments" at bounding box center [76, 131] width 67 height 13
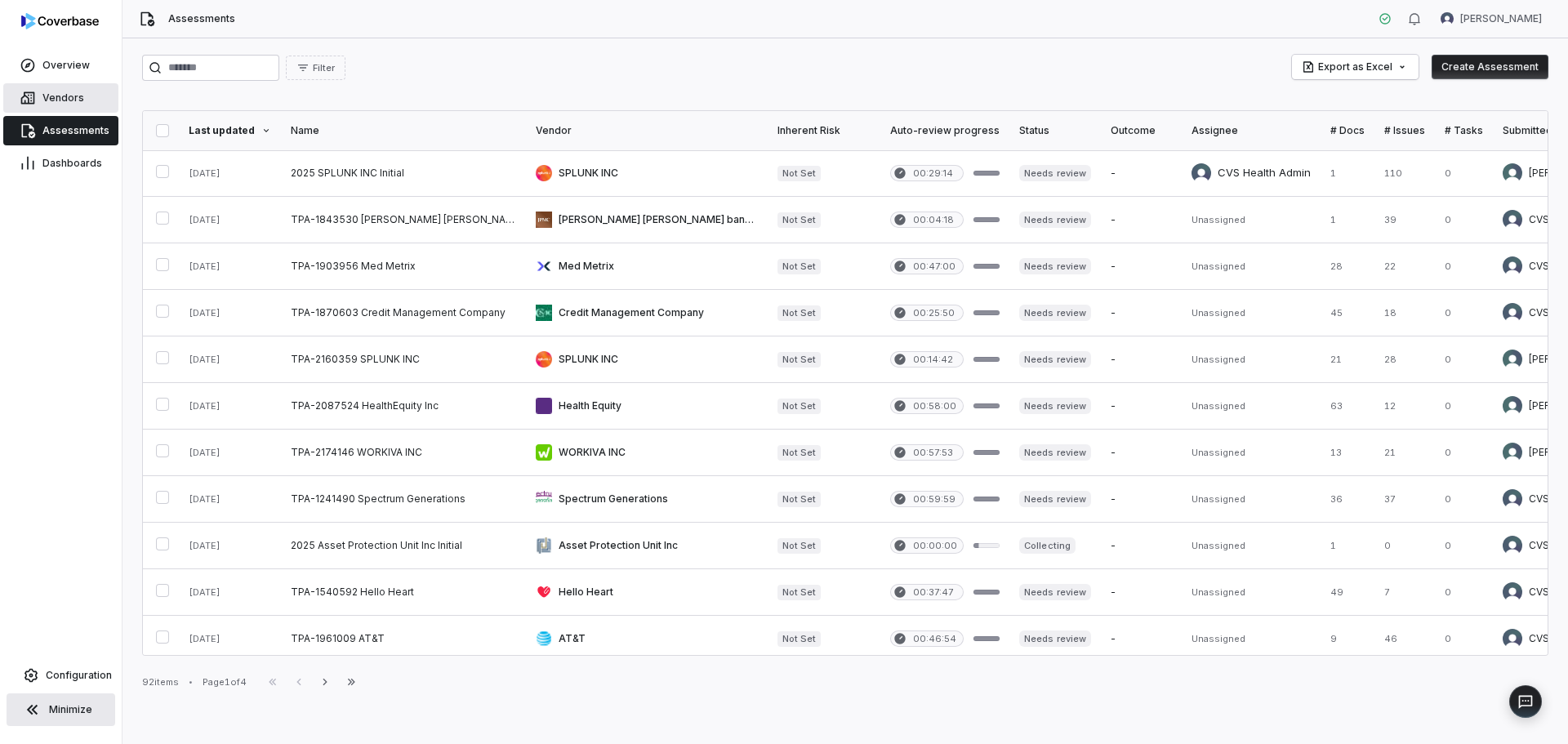
click at [65, 91] on span "Vendors" at bounding box center [64, 98] width 42 height 13
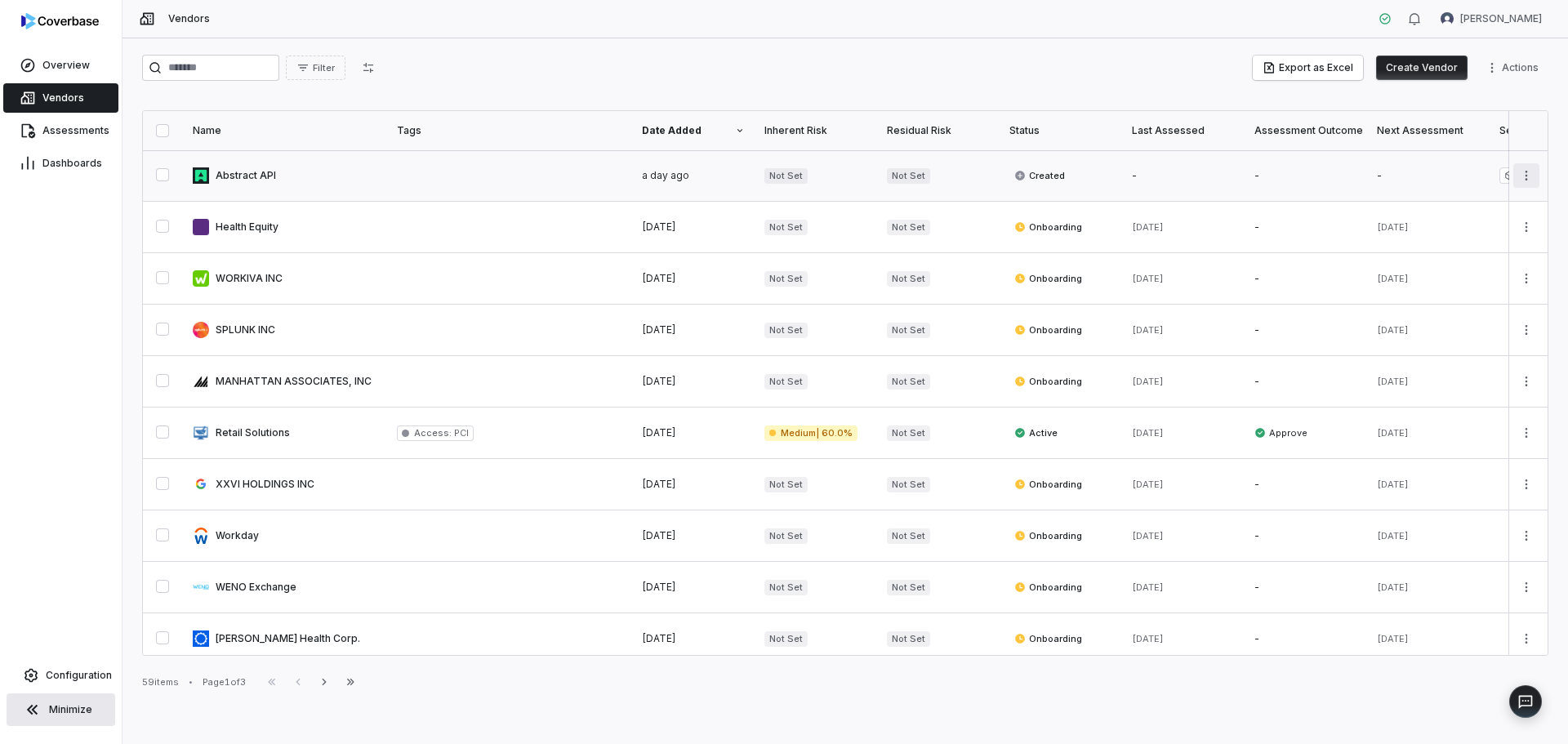
click at [1510, 177] on html "Overview Vendors Assessments Dashboards Configuration Minimize Vendors [PERSON_…" at bounding box center [784, 372] width 1568 height 744
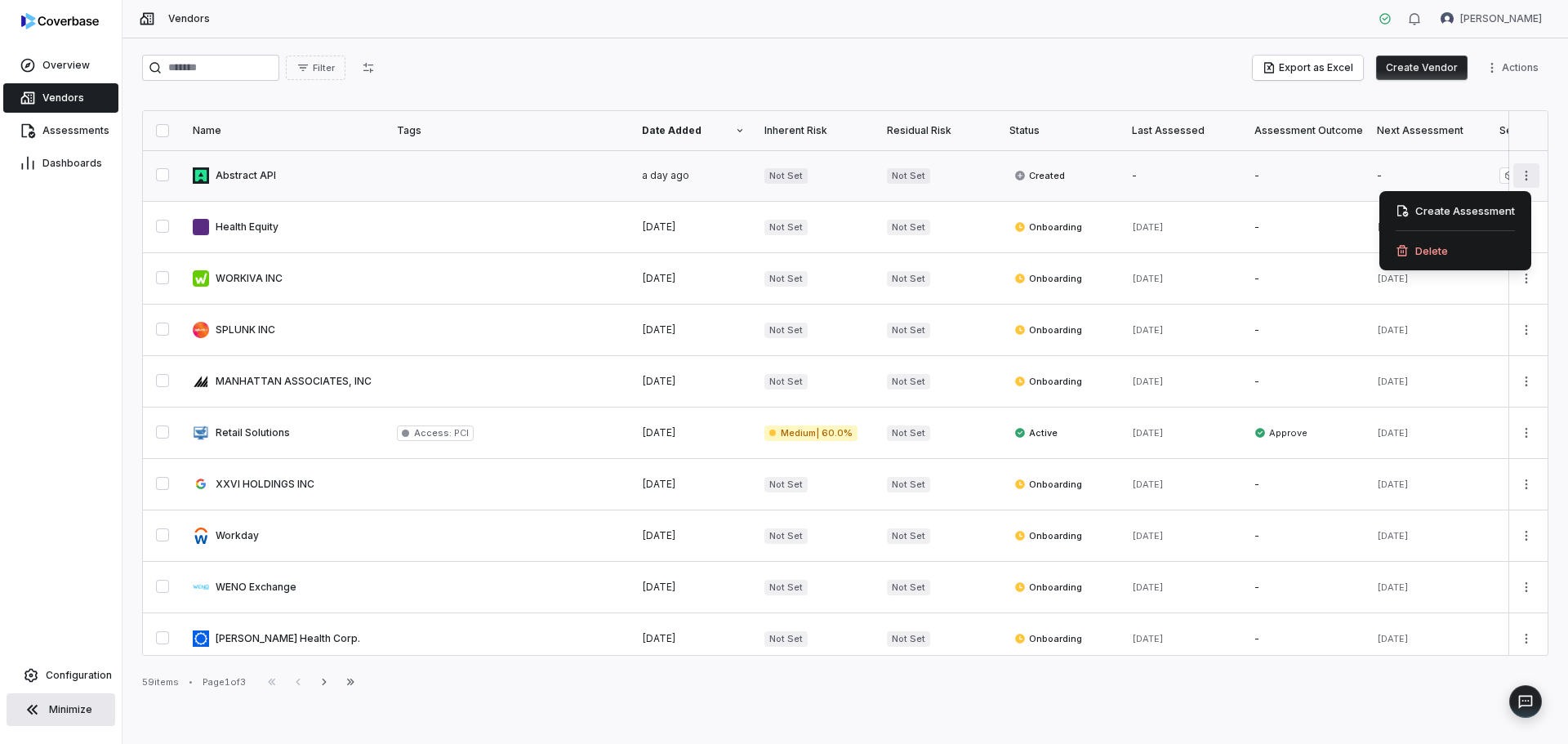
click at [1510, 177] on html "Overview Vendors Assessments Dashboards Configuration Minimize Vendors [PERSON_…" at bounding box center [784, 372] width 1568 height 744
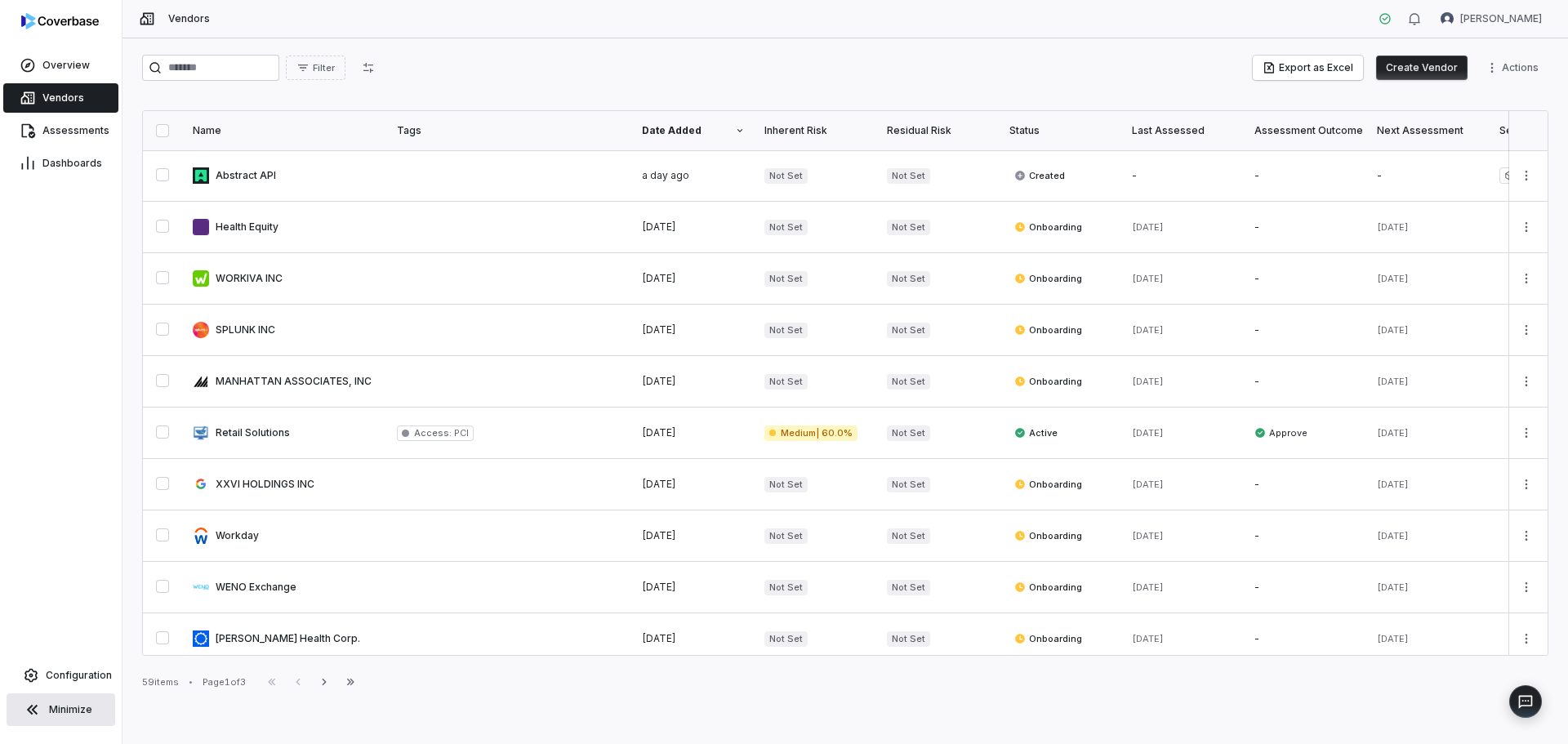
click at [1514, 175] on html "Overview Vendors Assessments Dashboards Configuration Minimize Vendors [PERSON_…" at bounding box center [784, 372] width 1568 height 744
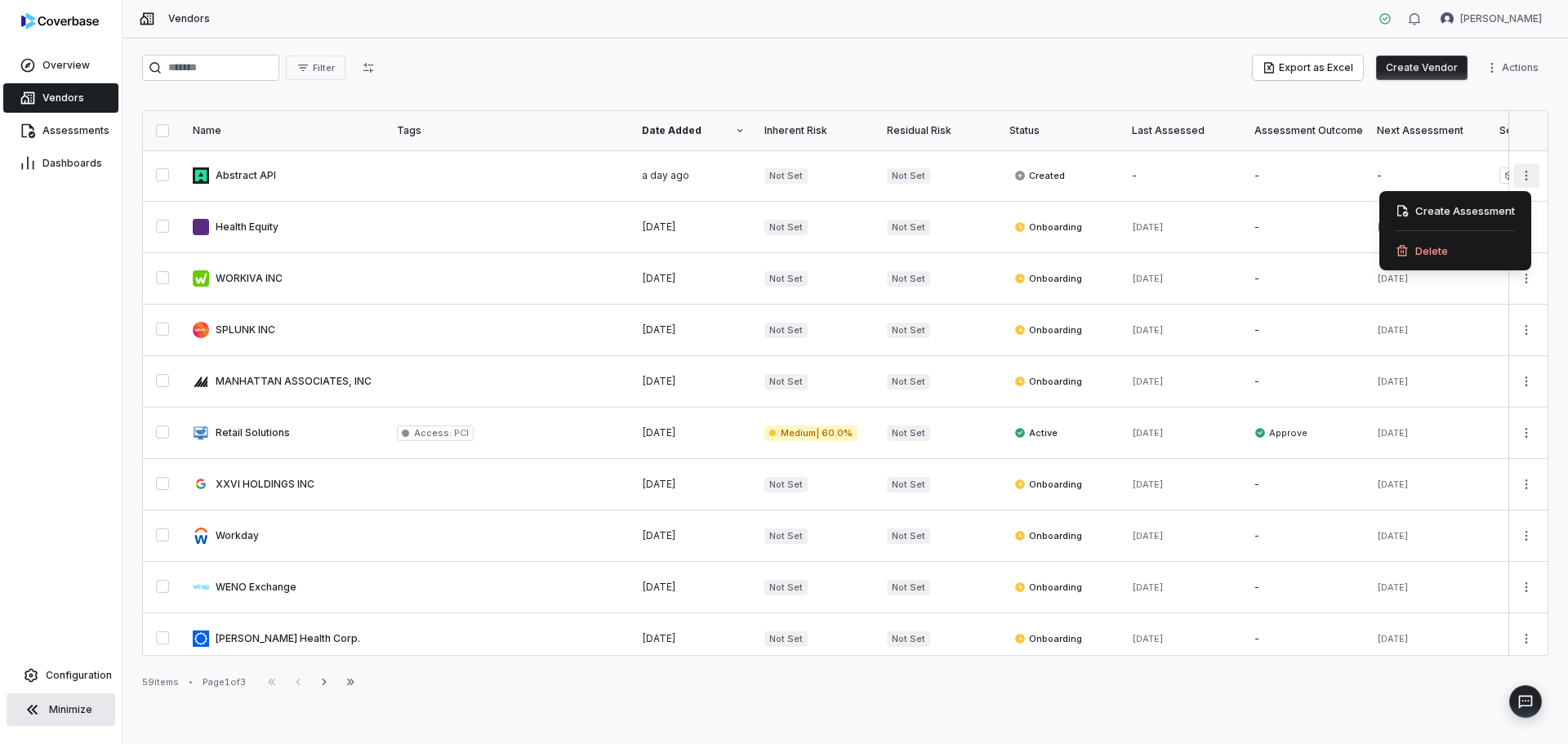
click at [1514, 176] on html "Overview Vendors Assessments Dashboards Configuration Minimize Vendors [PERSON_…" at bounding box center [784, 372] width 1568 height 744
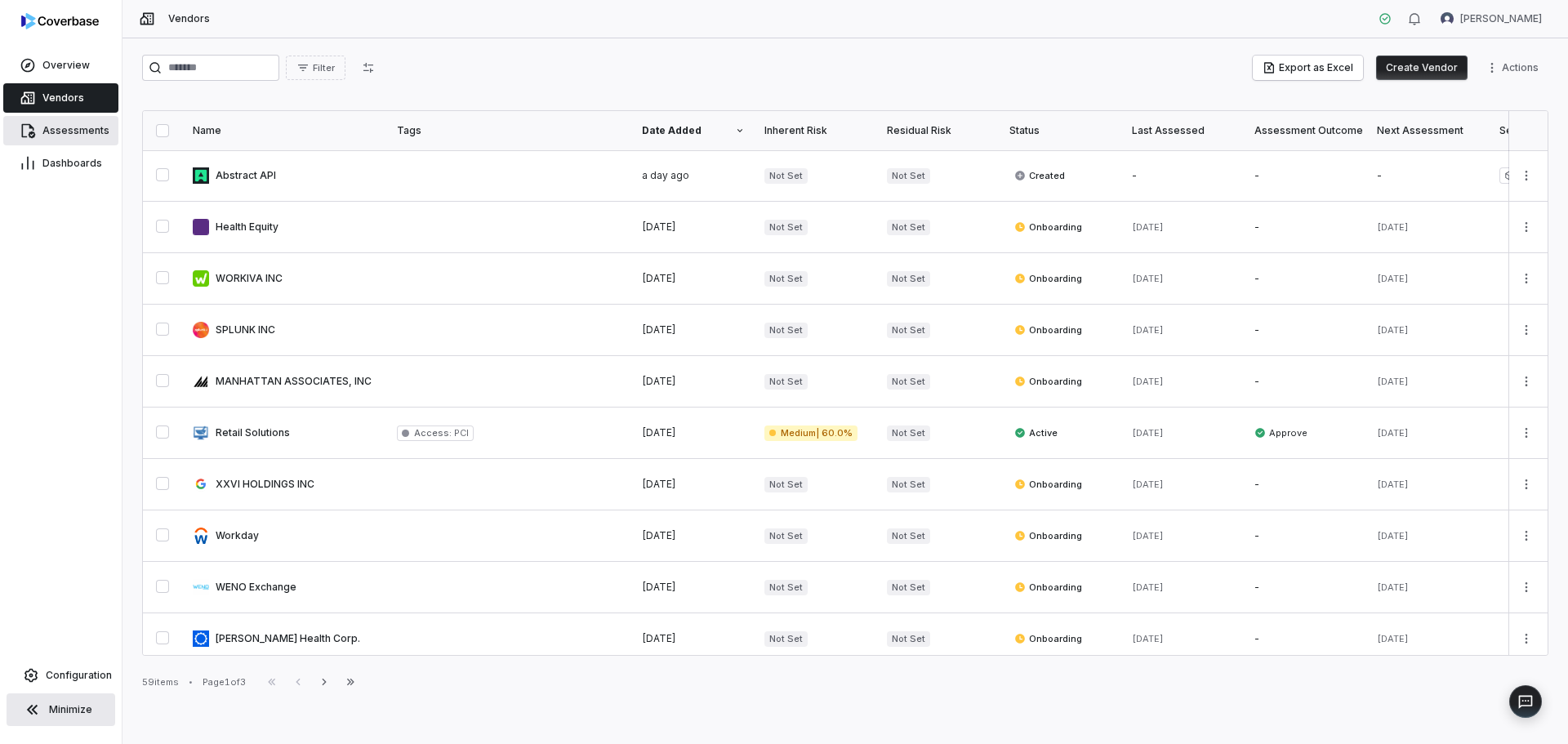
click at [56, 133] on span "Assessments" at bounding box center [76, 131] width 67 height 13
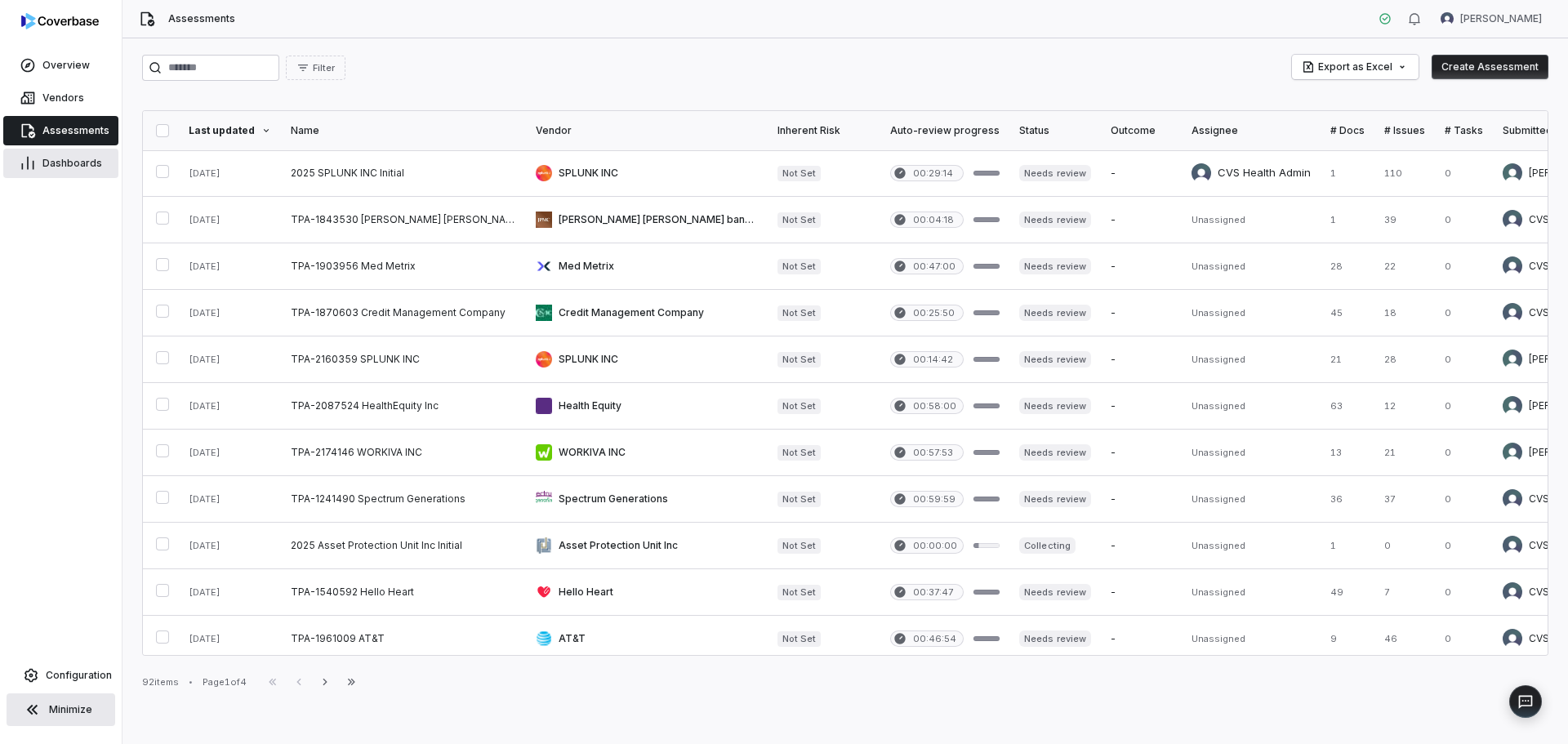
click at [58, 162] on span "Dashboards" at bounding box center [72, 163] width 60 height 13
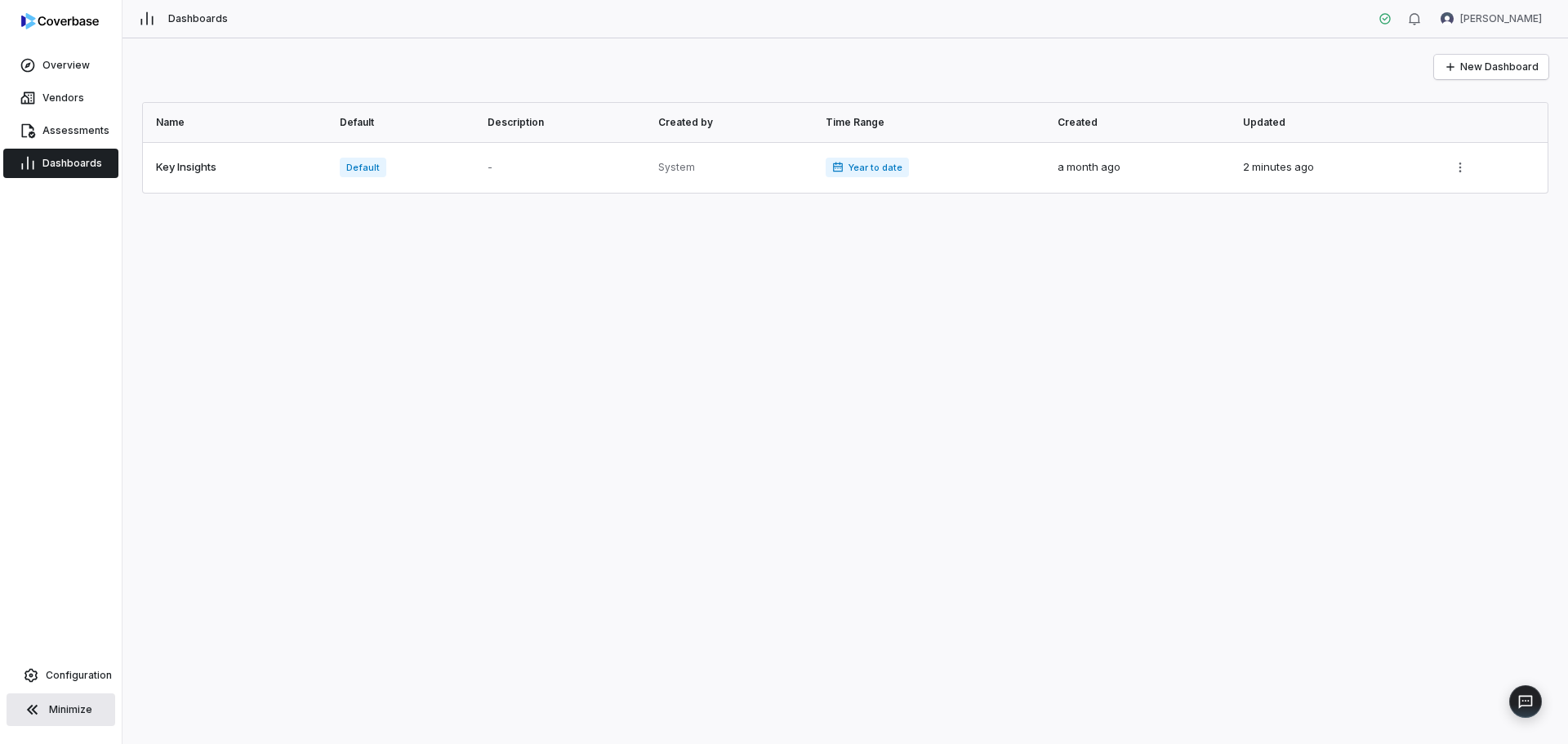
click at [64, 25] on img at bounding box center [60, 21] width 78 height 16
click at [56, 67] on span "Overview" at bounding box center [66, 65] width 47 height 13
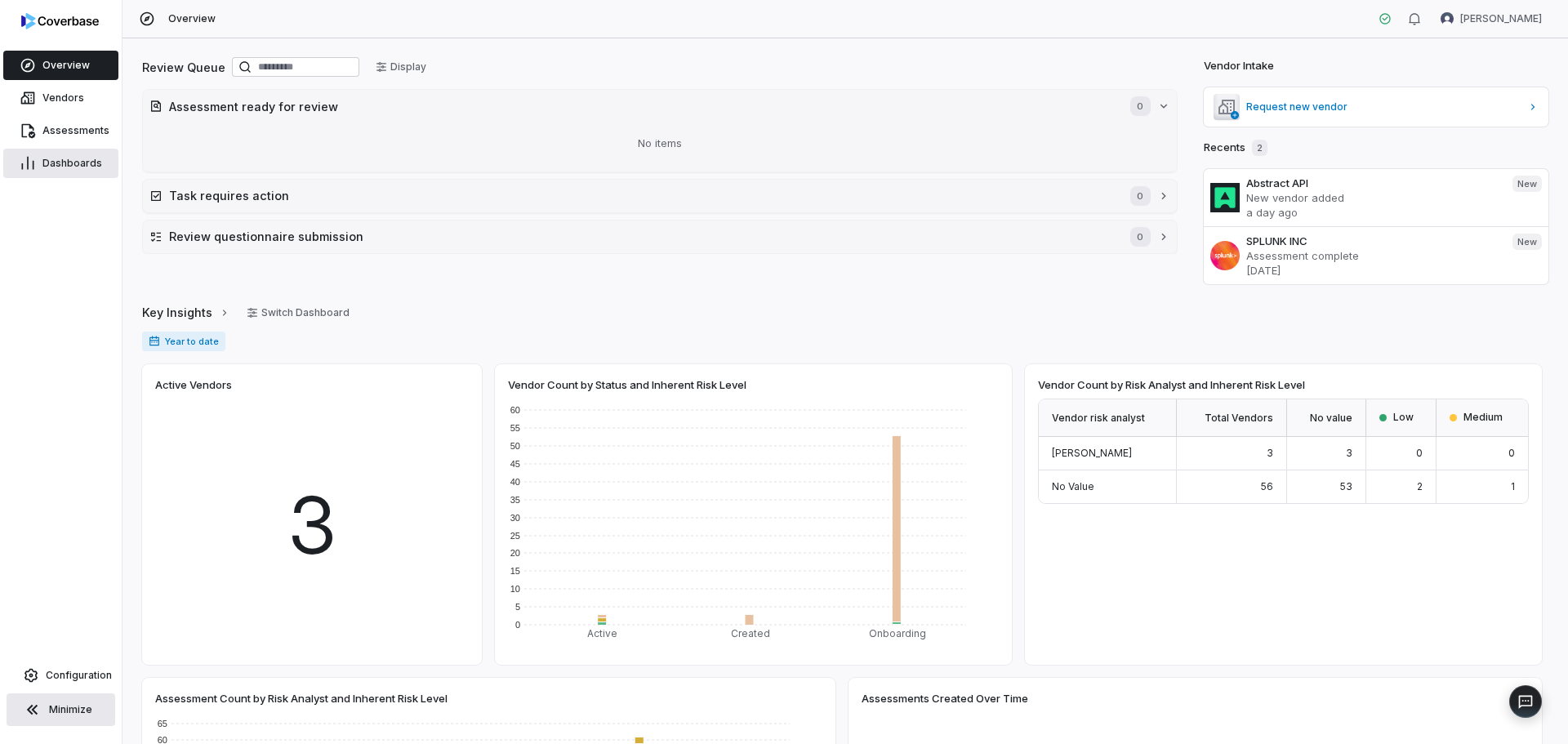
click at [59, 162] on span "Dashboards" at bounding box center [72, 163] width 60 height 13
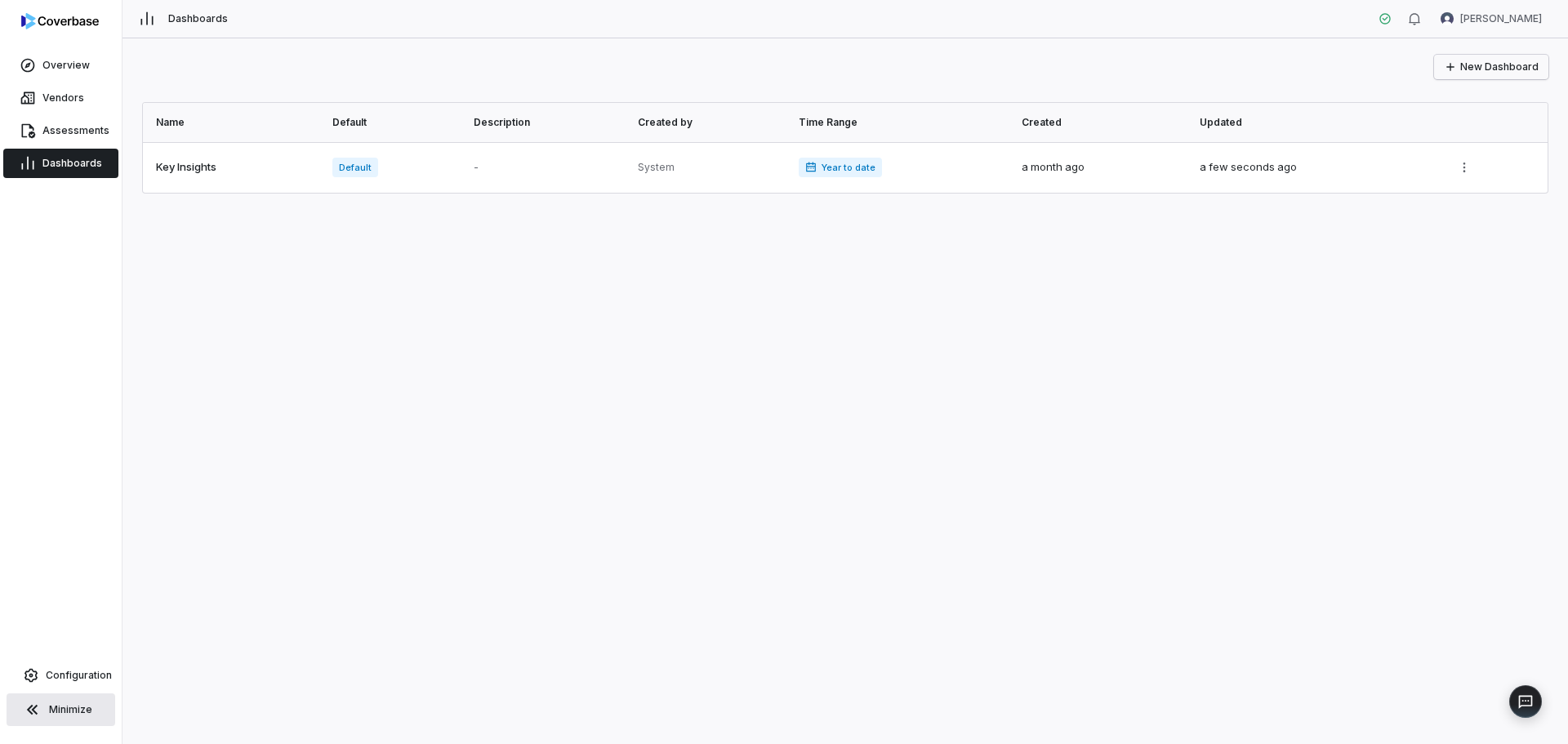
click at [1503, 70] on button "New Dashboard" at bounding box center [1491, 67] width 114 height 25
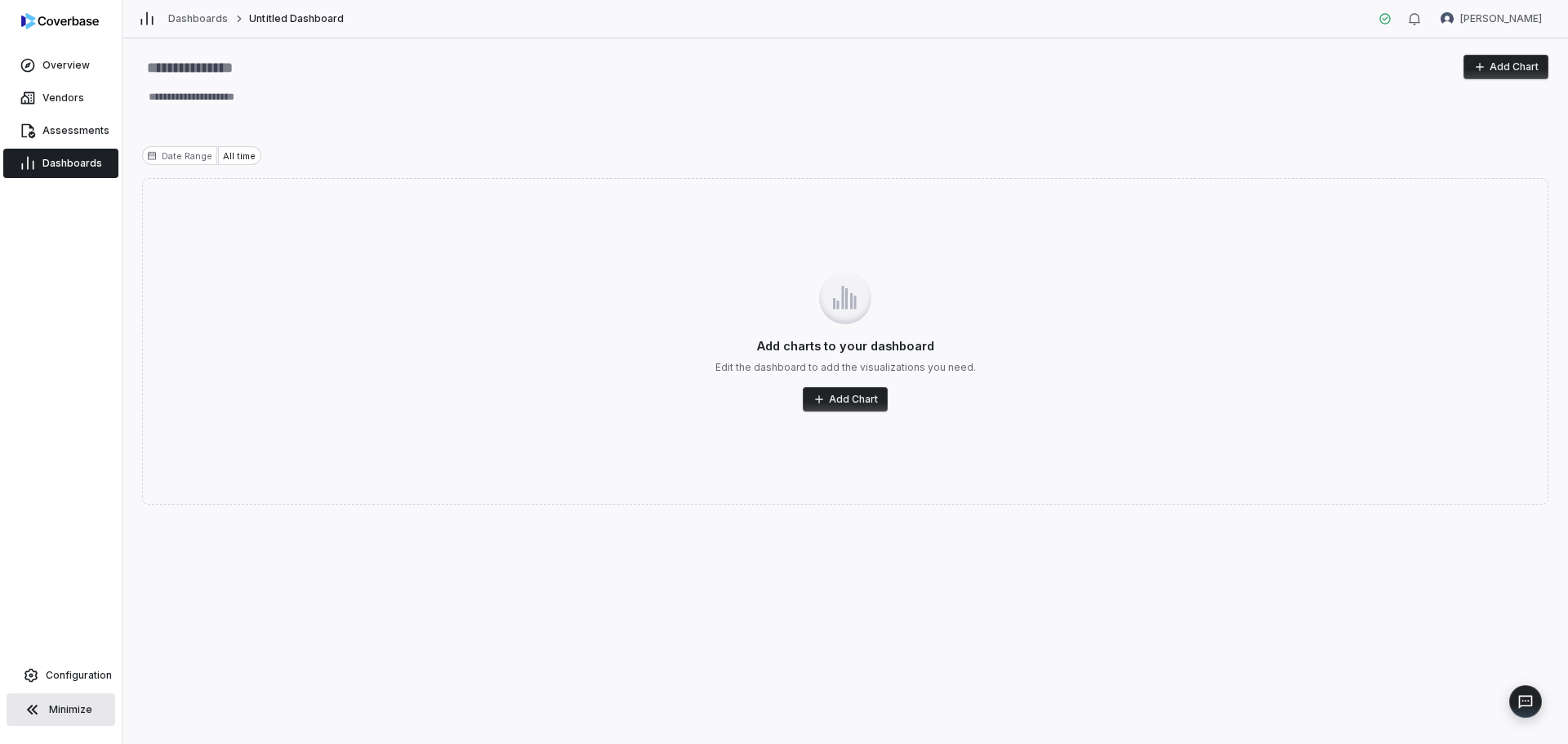
click at [844, 399] on button "Add Chart" at bounding box center [845, 400] width 84 height 25
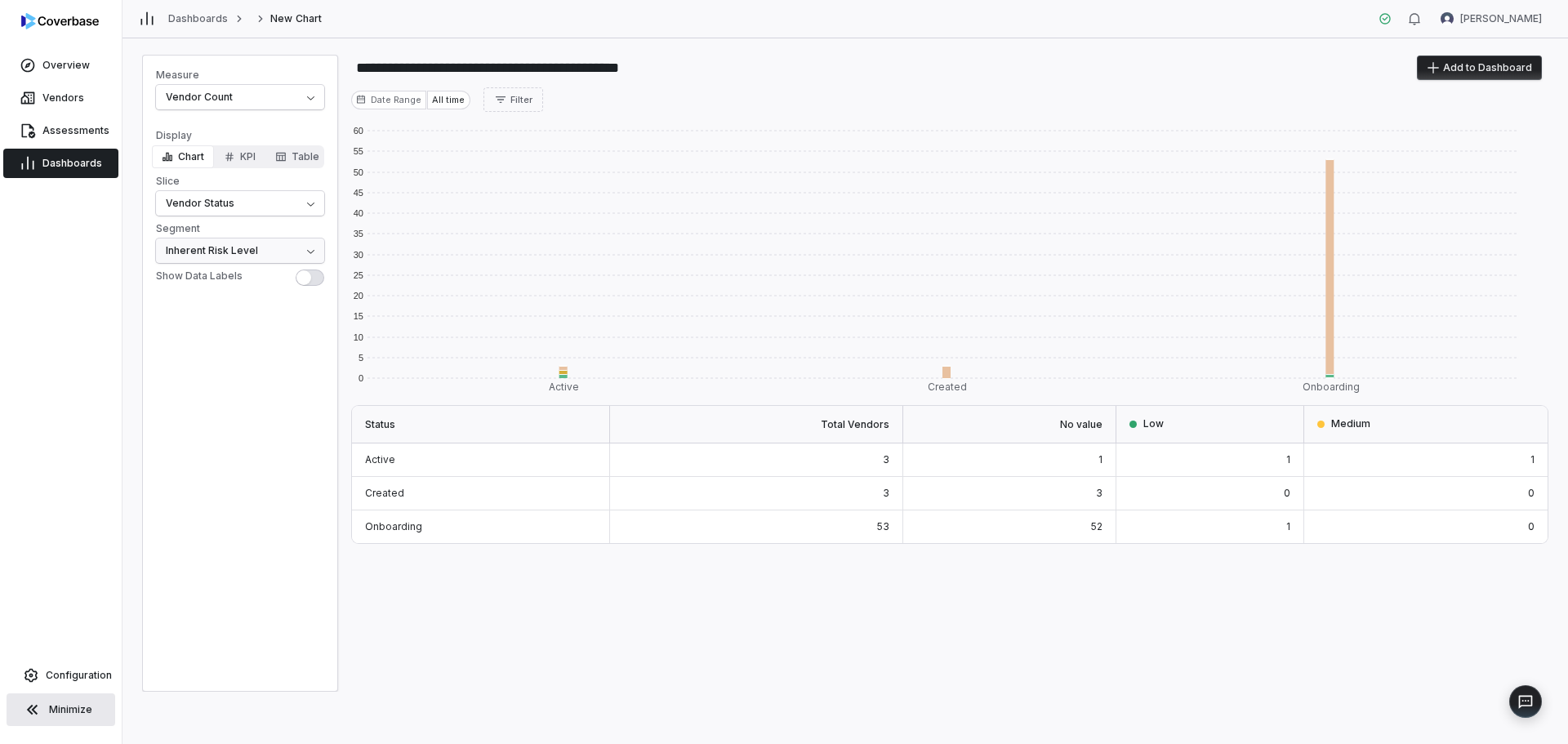
click at [295, 247] on html "**********" at bounding box center [784, 372] width 1568 height 744
click at [299, 204] on html "**********" at bounding box center [784, 372] width 1568 height 744
click at [243, 160] on html "**********" at bounding box center [784, 372] width 1568 height 744
click at [243, 160] on button "KPI" at bounding box center [239, 157] width 51 height 23
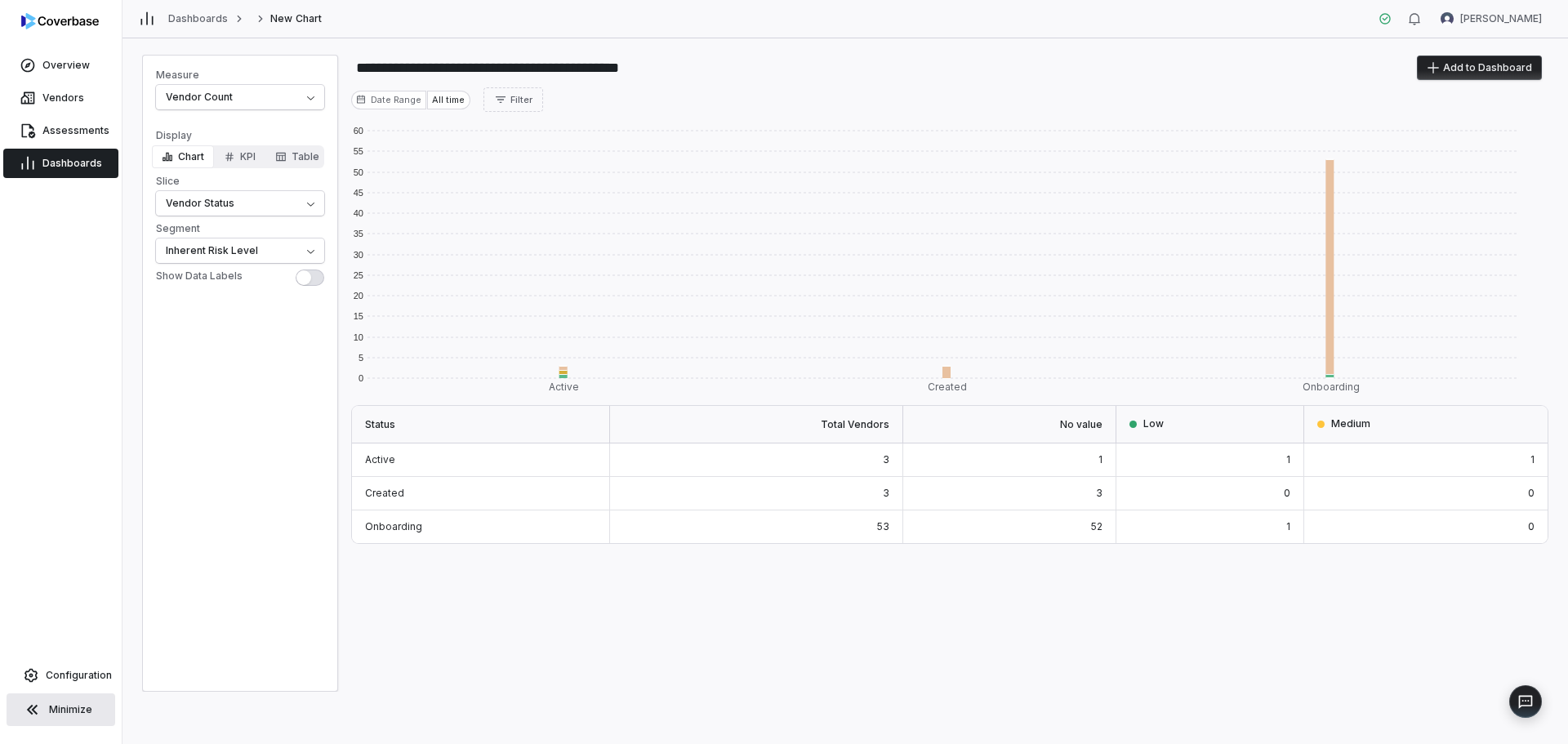
type input "**********"
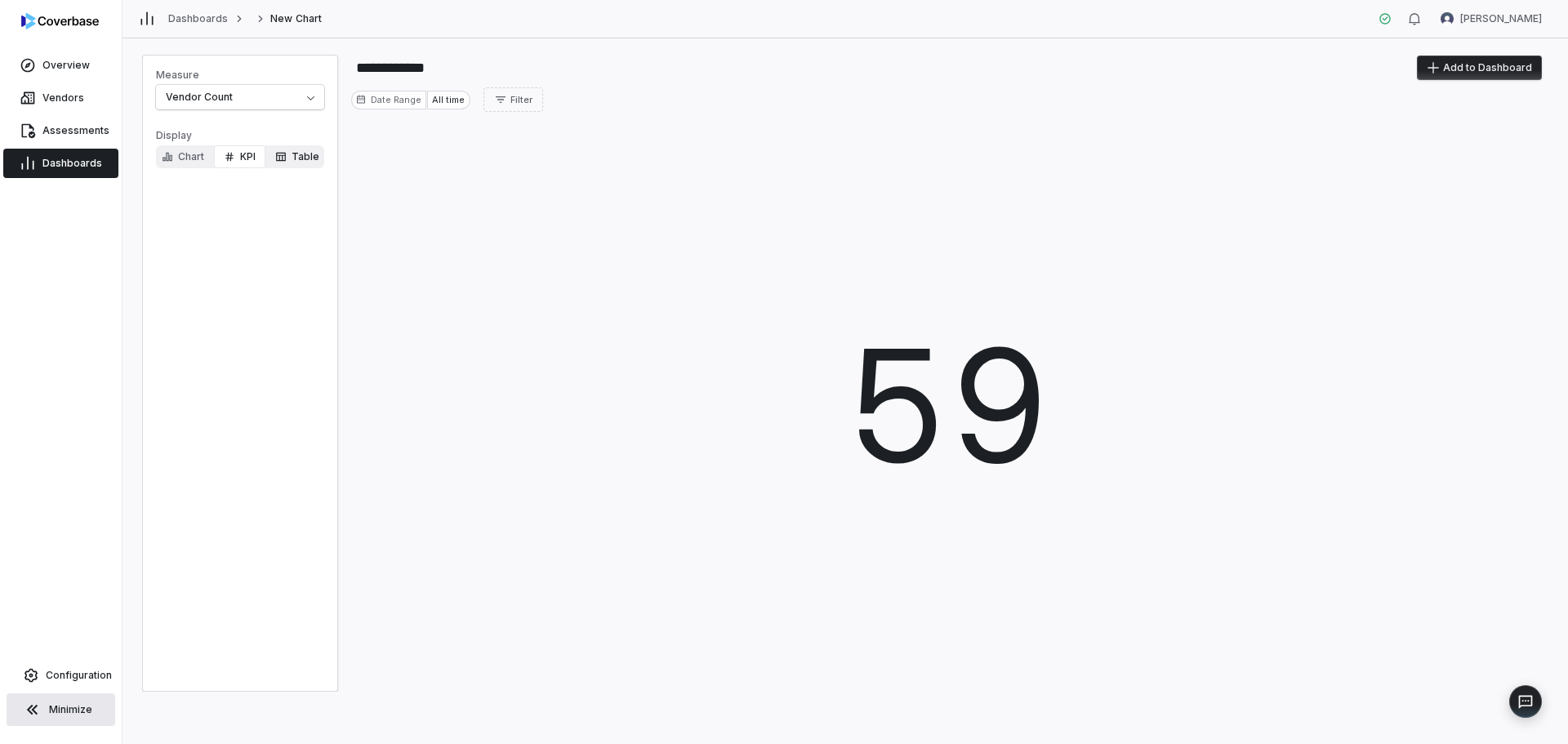
click at [305, 157] on button "Table" at bounding box center [297, 157] width 64 height 23
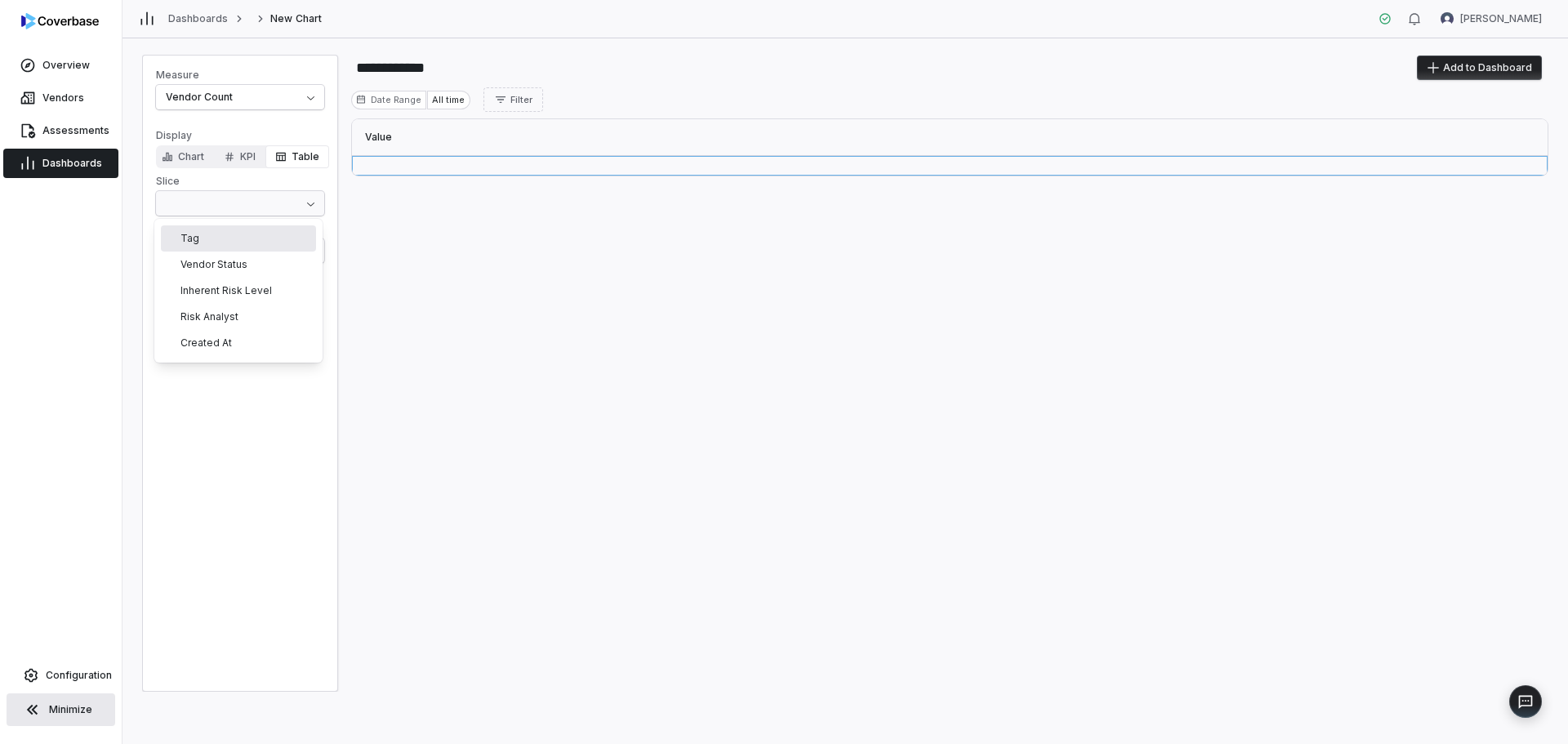
click at [310, 202] on html "**********" at bounding box center [784, 372] width 1568 height 744
click at [283, 121] on html "**********" at bounding box center [784, 372] width 1568 height 744
click at [325, 97] on div "**********" at bounding box center [240, 166] width 195 height 220
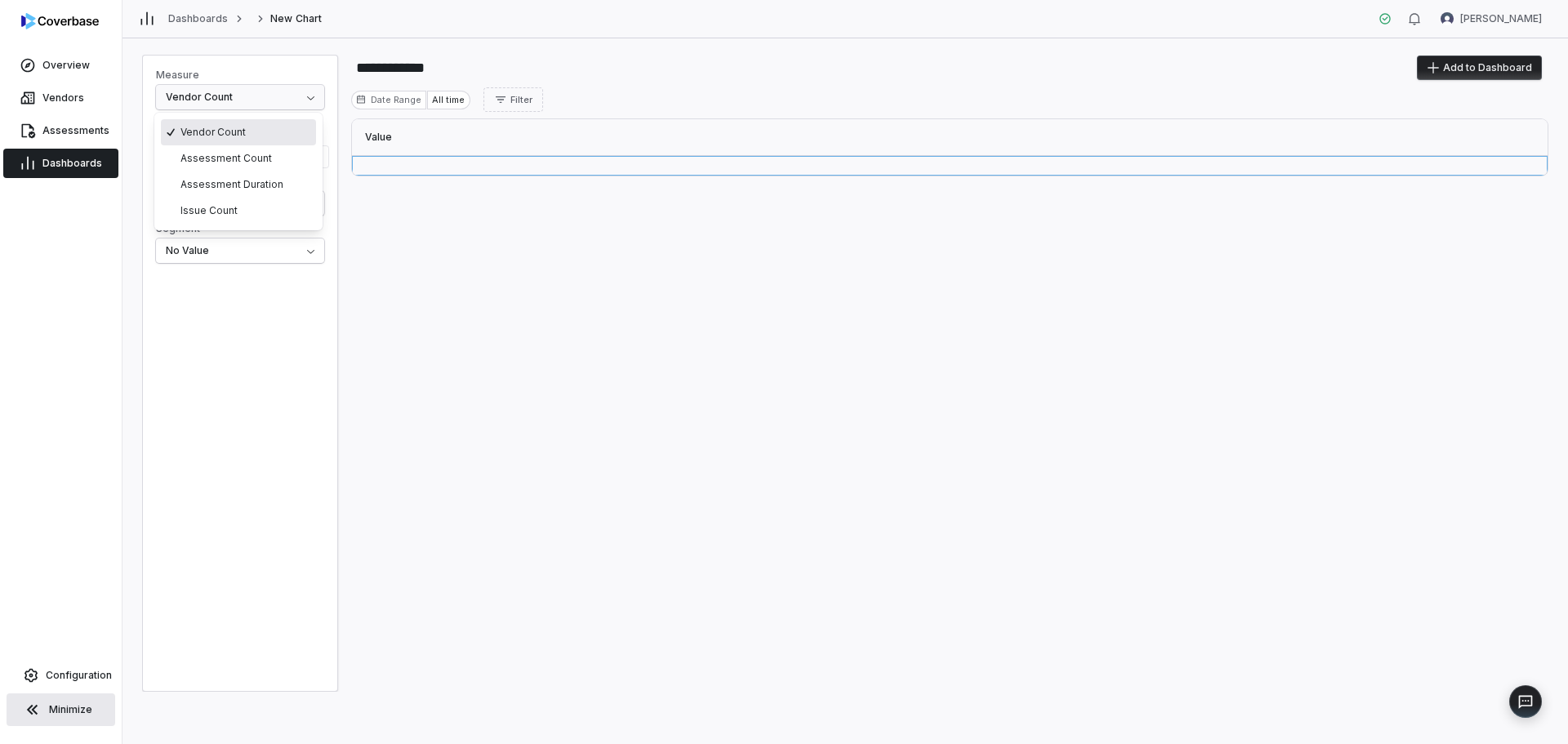
click at [318, 97] on html "**********" at bounding box center [784, 372] width 1568 height 744
click at [227, 290] on html "**********" at bounding box center [784, 372] width 1568 height 744
click at [69, 129] on span "Assessments" at bounding box center [76, 131] width 67 height 13
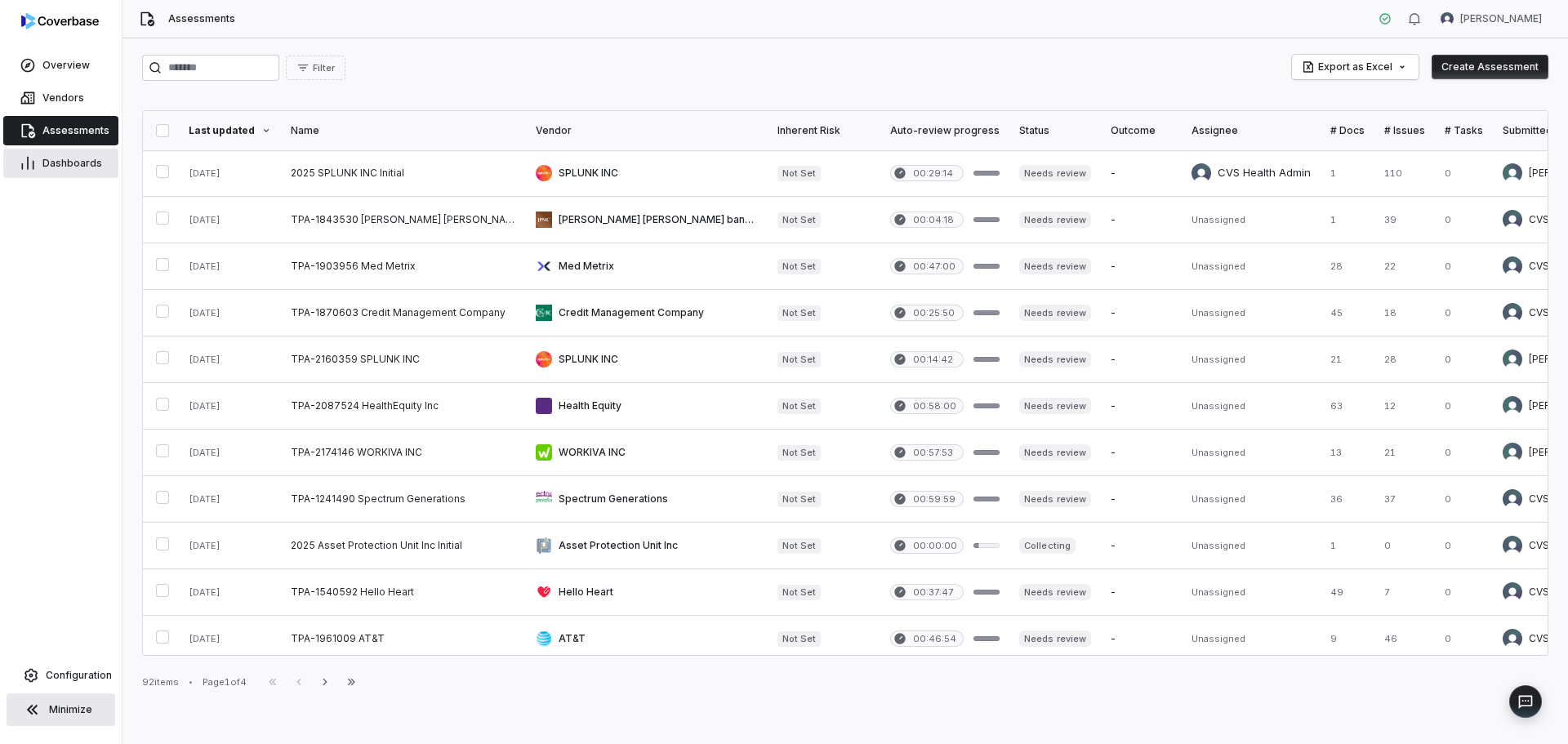
click at [69, 164] on span "Dashboards" at bounding box center [72, 163] width 60 height 13
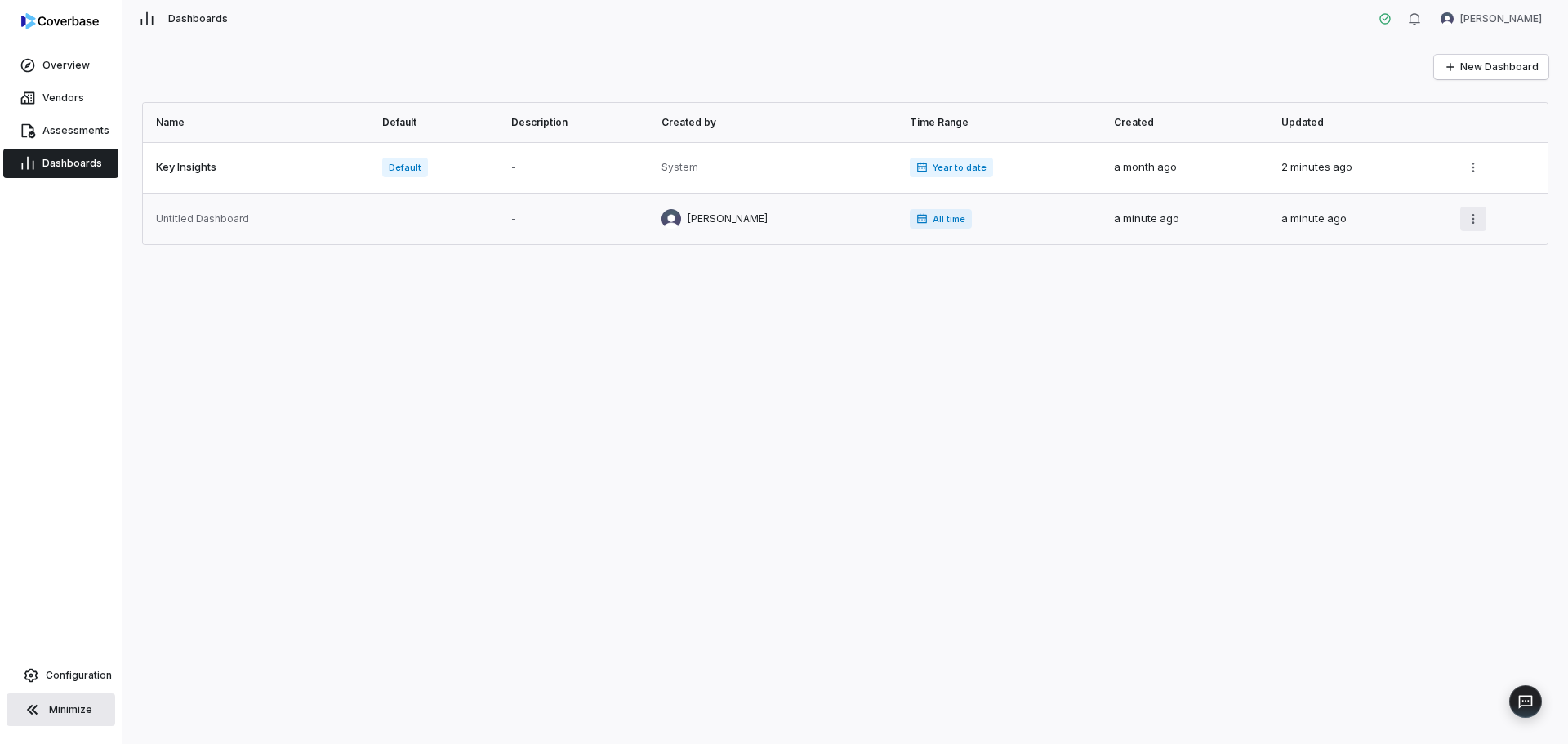
click at [1466, 219] on html "Overview Vendors Assessments Dashboards Configuration Minimize Dashboards [PERS…" at bounding box center [784, 372] width 1568 height 744
click at [1421, 286] on div "Delete" at bounding box center [1425, 280] width 104 height 27
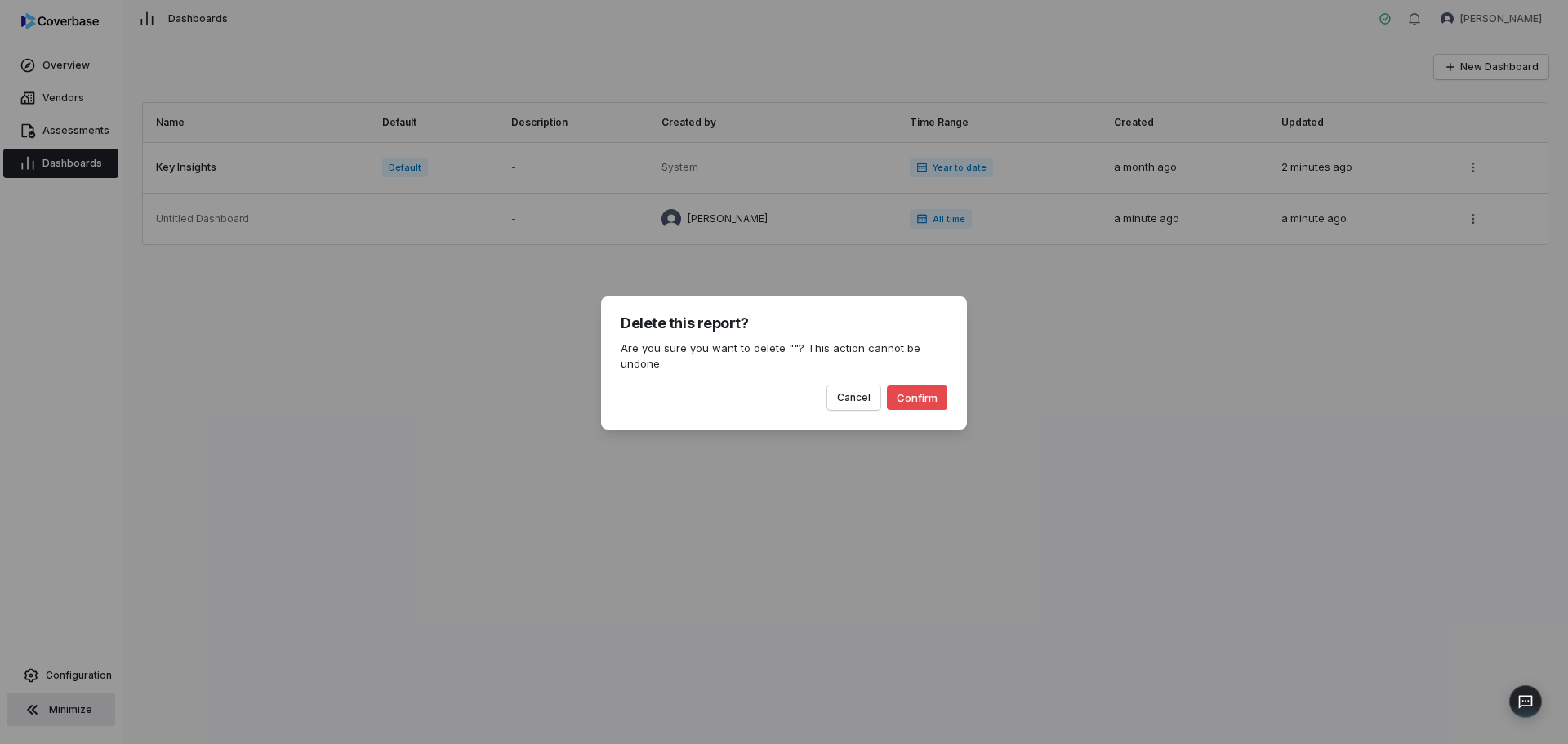
click at [924, 400] on button "Confirm" at bounding box center [917, 398] width 61 height 25
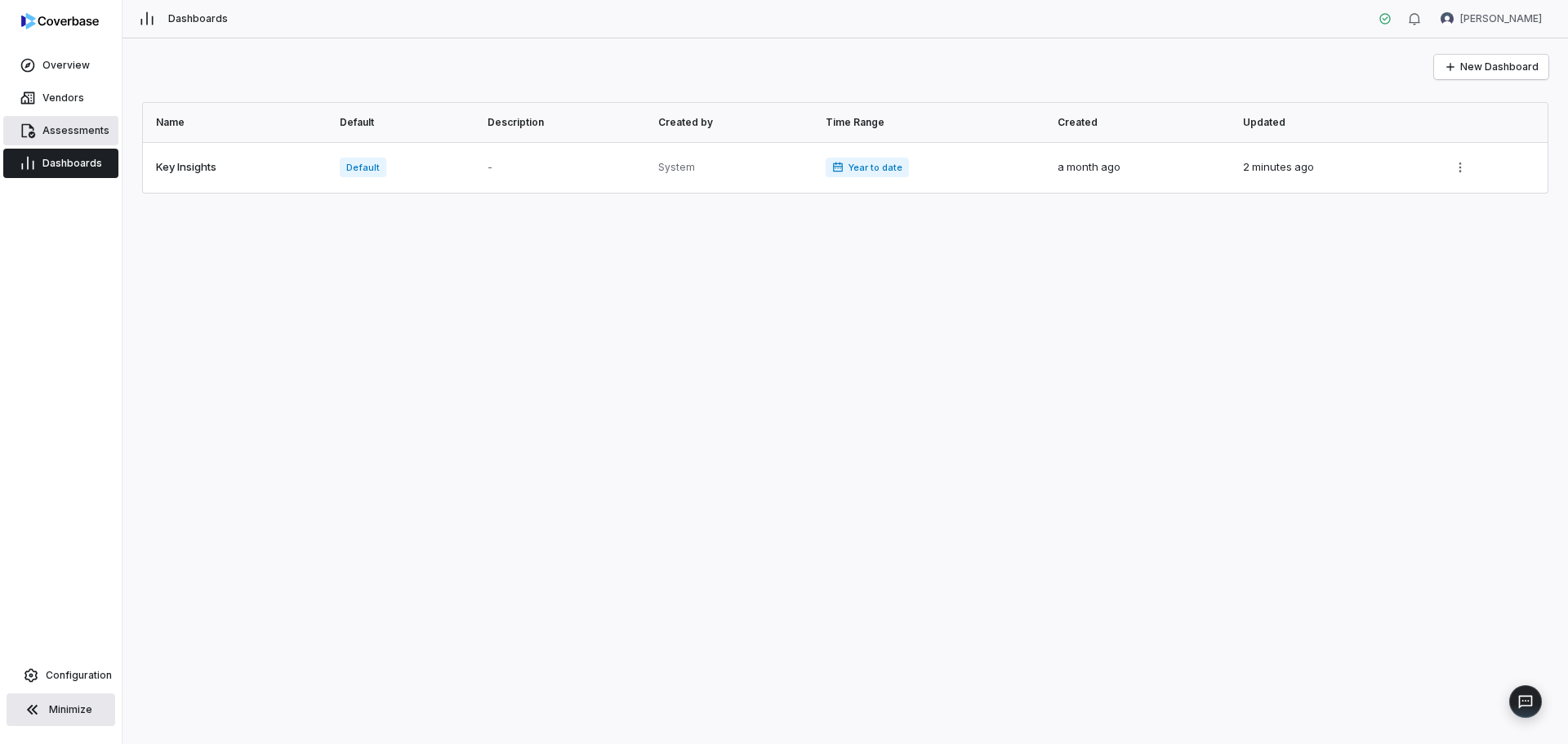
click at [46, 121] on link "Assessments" at bounding box center [60, 130] width 115 height 29
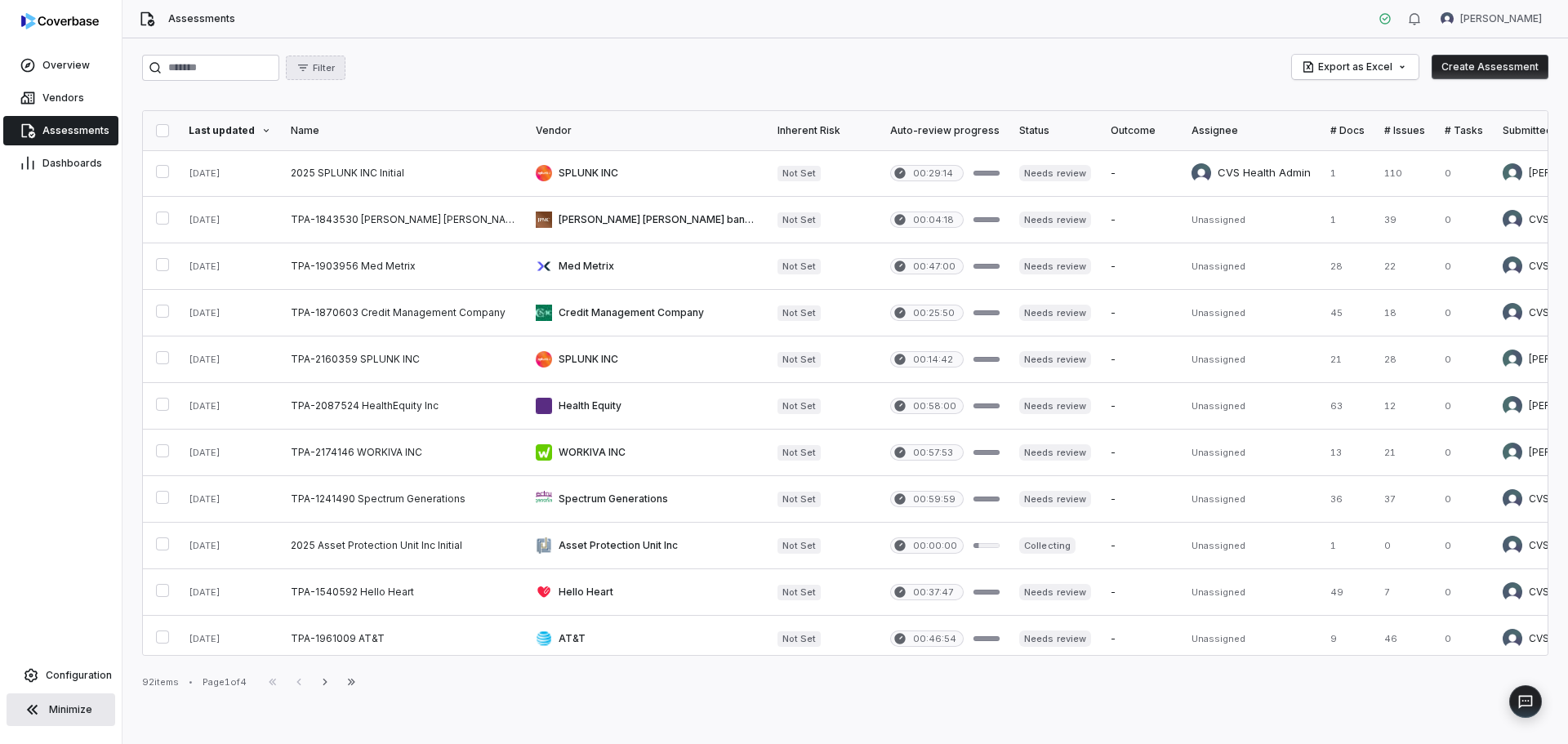
click at [335, 73] on span "Filter" at bounding box center [324, 67] width 22 height 12
click at [622, 73] on div "Filter Export as Excel Create Assessment" at bounding box center [845, 68] width 1406 height 27
click at [89, 656] on div "Overview Vendors Assessments Dashboards Configuration Minimize" at bounding box center [61, 372] width 121 height 744
click at [88, 666] on link "Configuration" at bounding box center [61, 675] width 108 height 29
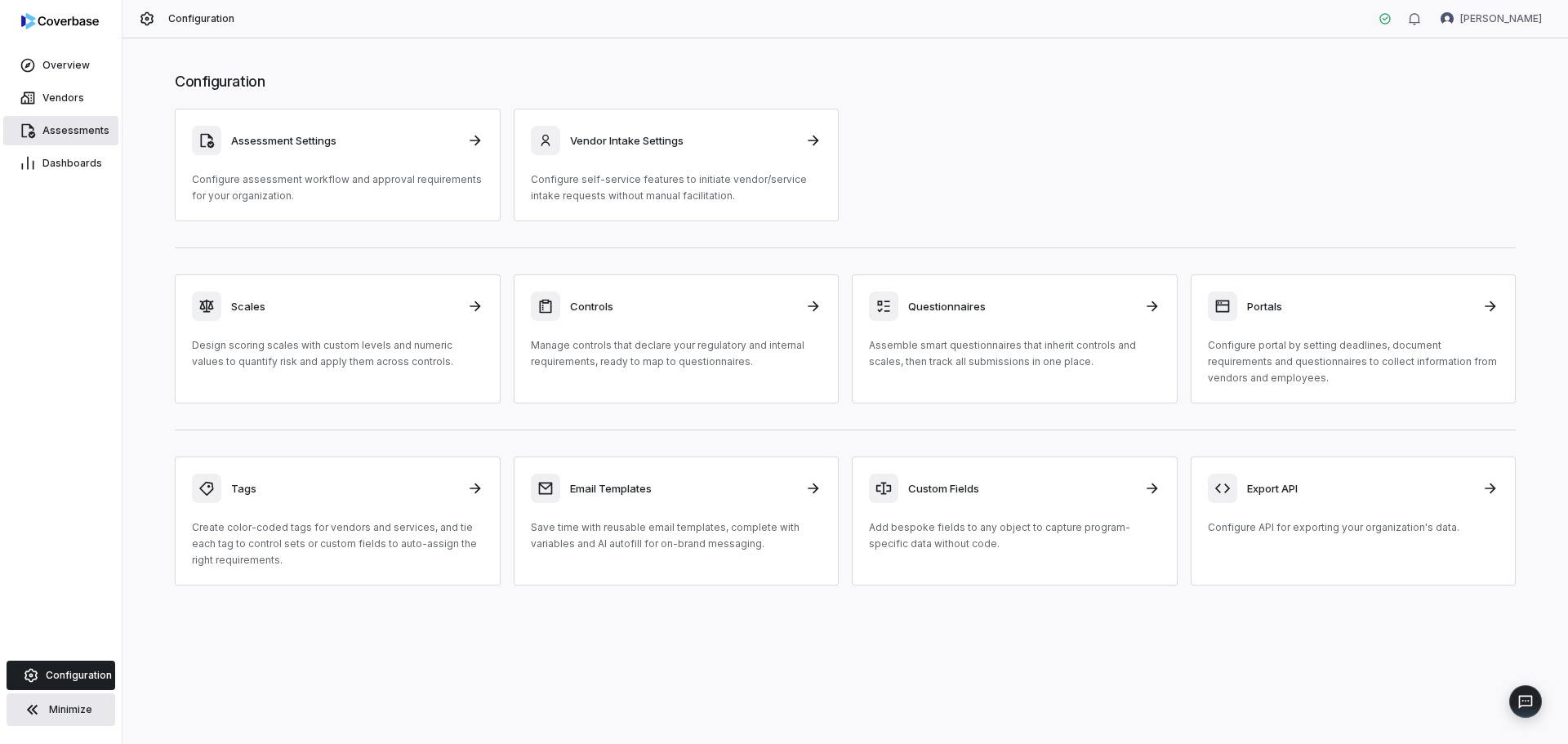
click at [87, 128] on span "Assessments" at bounding box center [76, 131] width 67 height 13
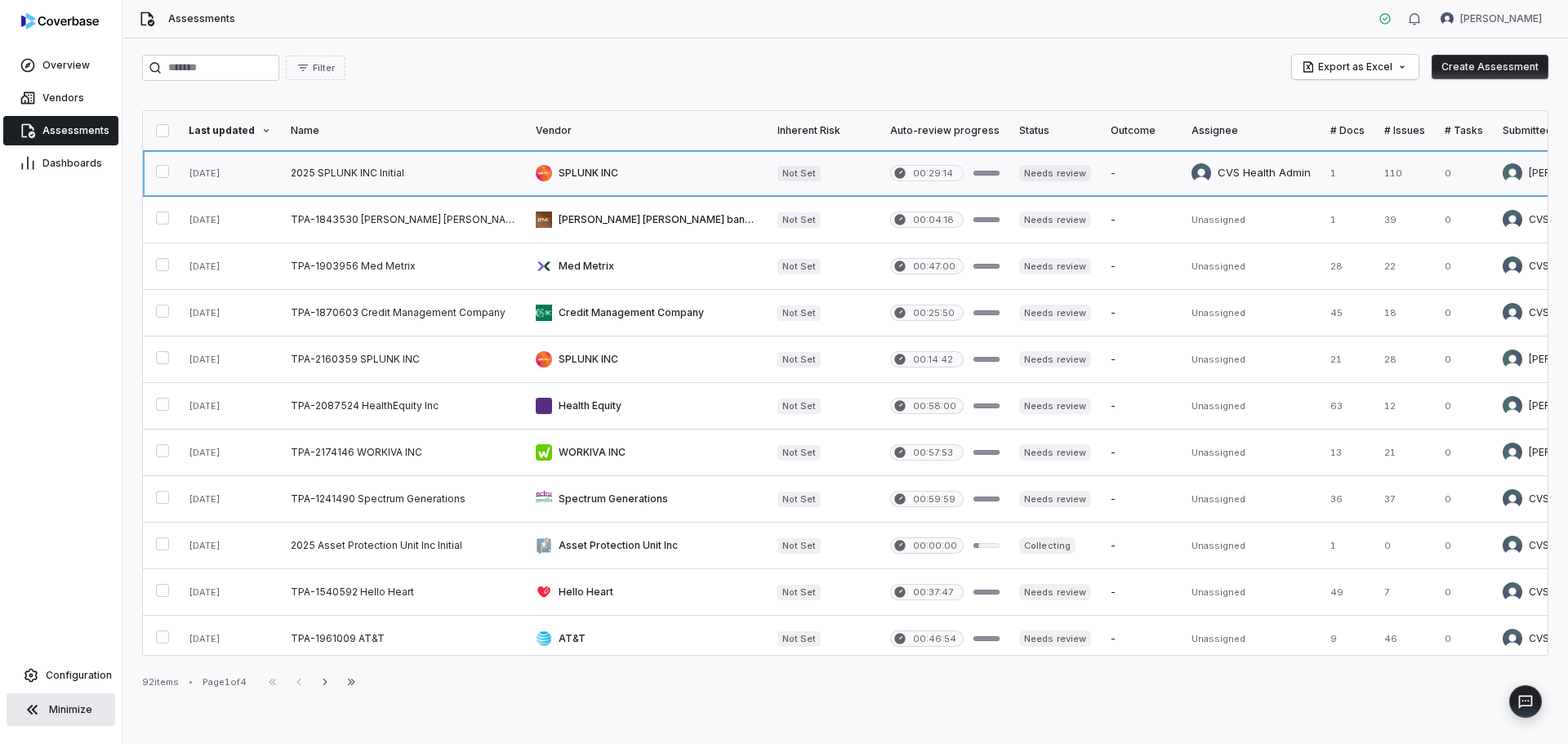
click at [348, 179] on link at bounding box center [403, 173] width 245 height 46
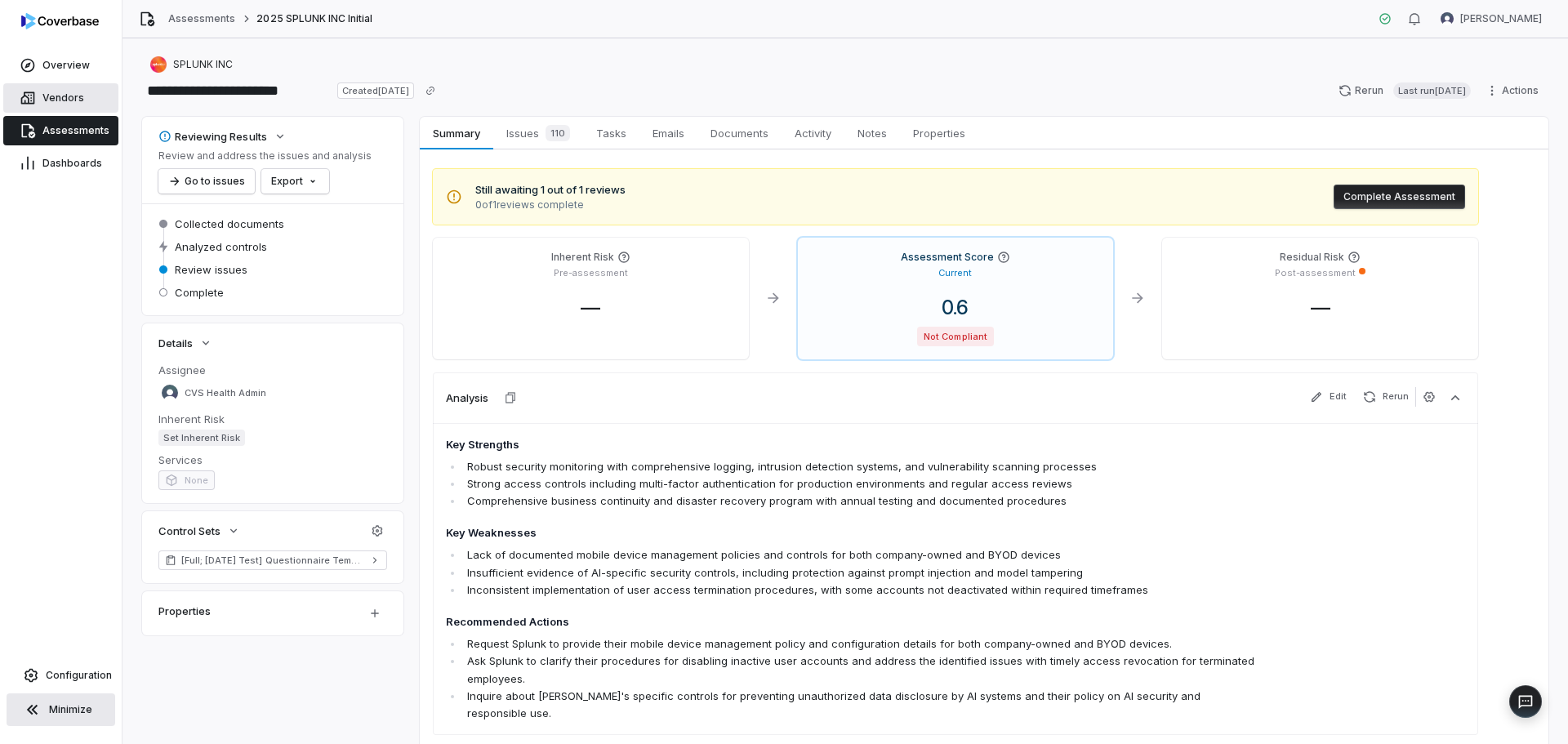
click at [67, 97] on span "Vendors" at bounding box center [64, 98] width 42 height 13
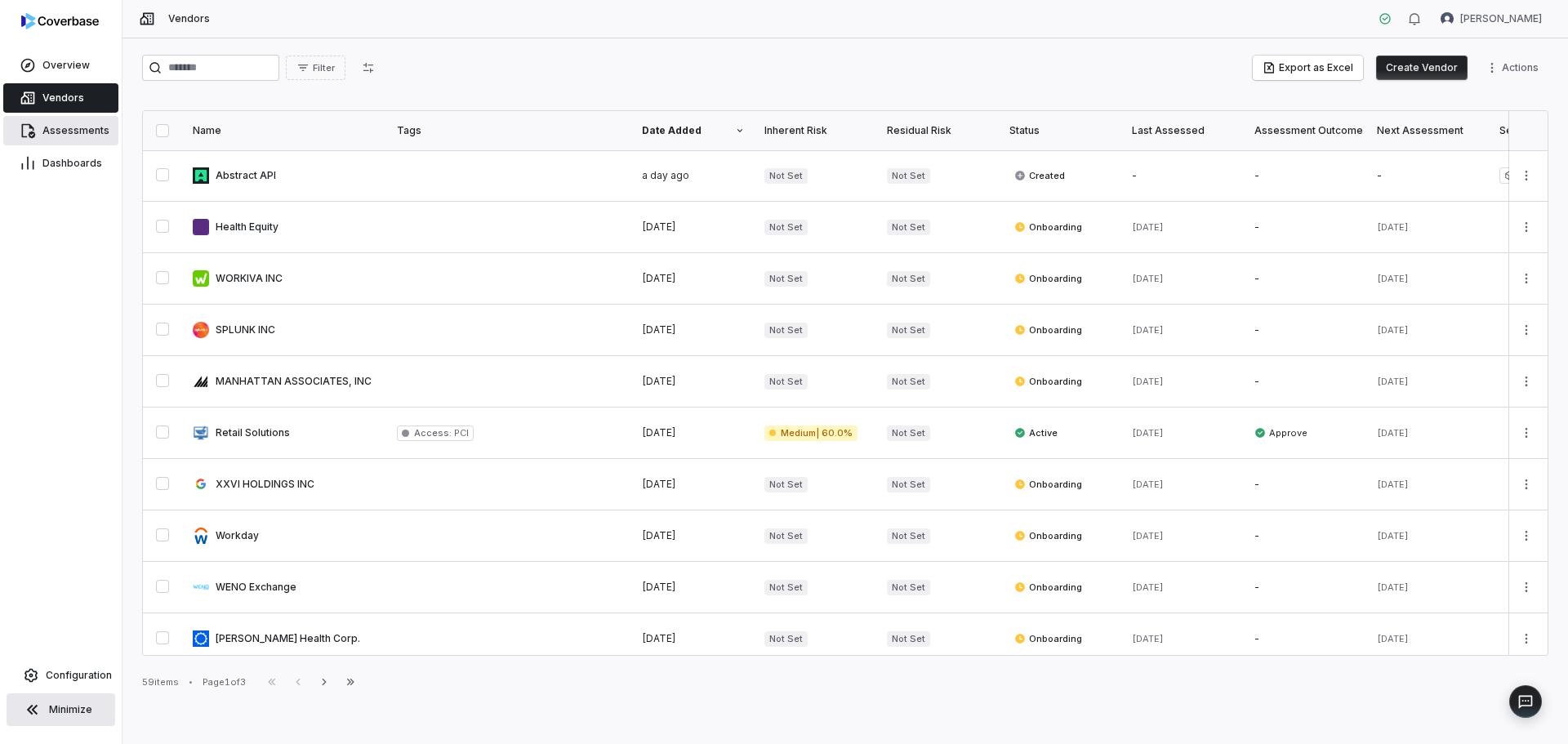
click at [79, 124] on span "Assessments" at bounding box center [76, 131] width 67 height 13
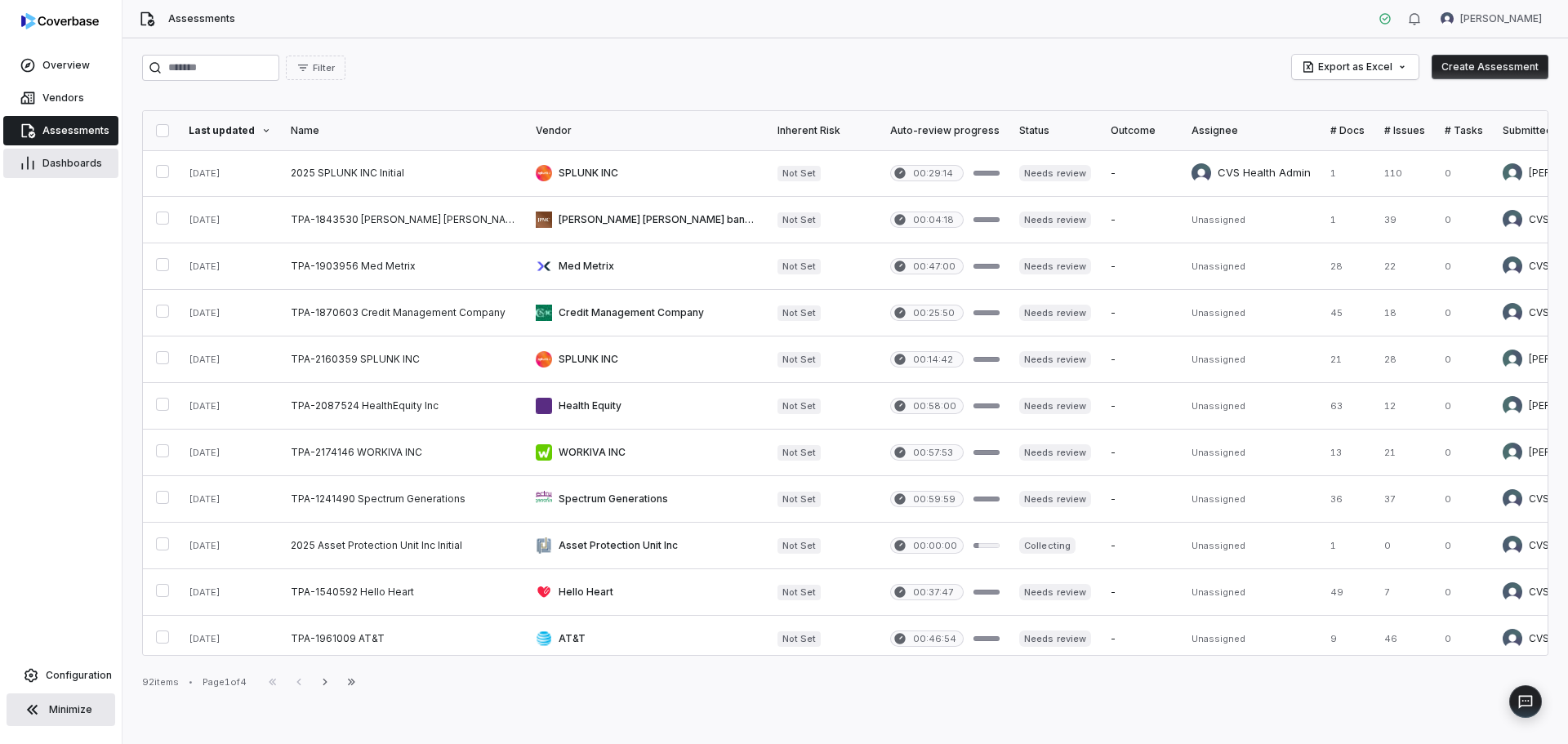
click at [49, 168] on span "Dashboards" at bounding box center [72, 163] width 60 height 13
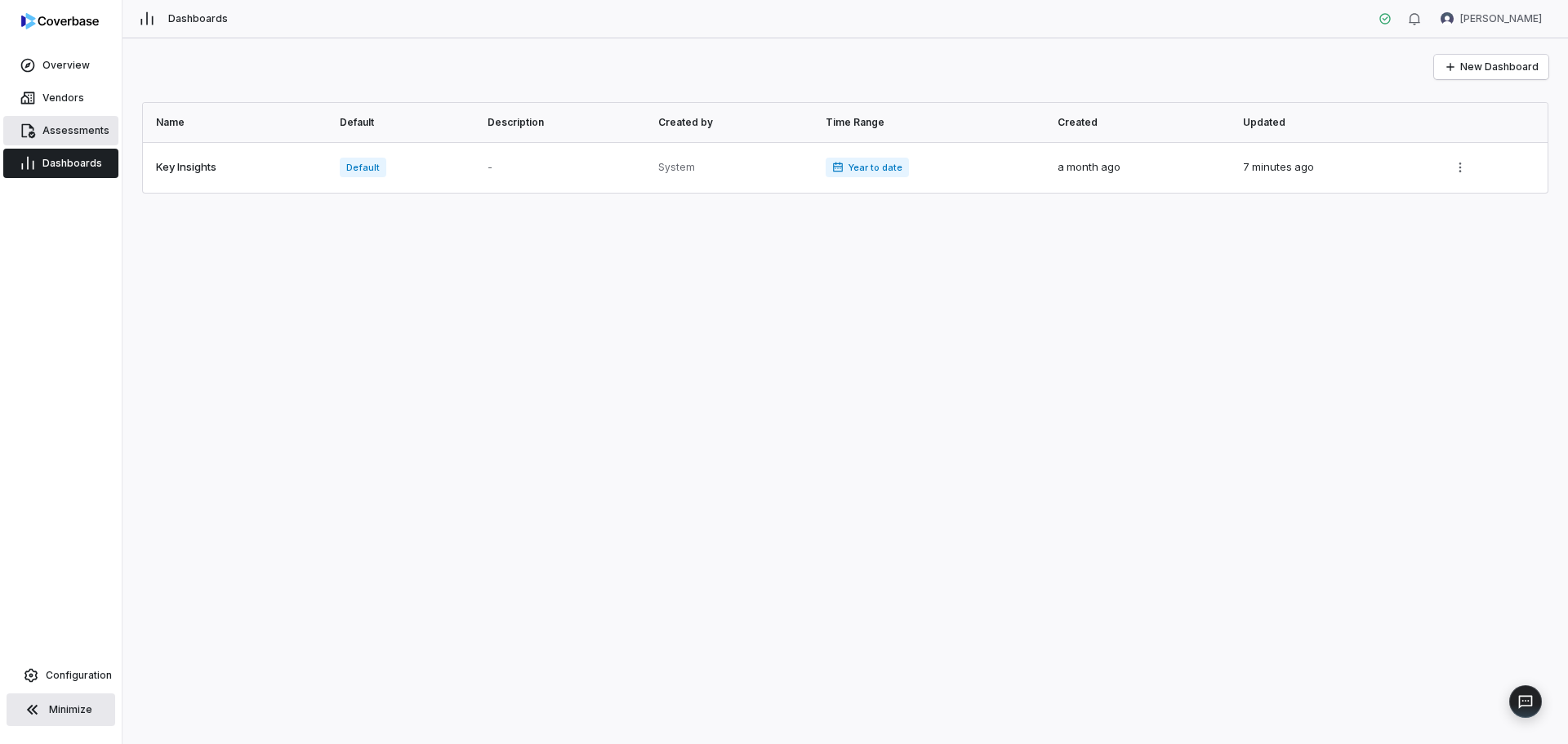
click at [57, 133] on span "Assessments" at bounding box center [76, 131] width 67 height 13
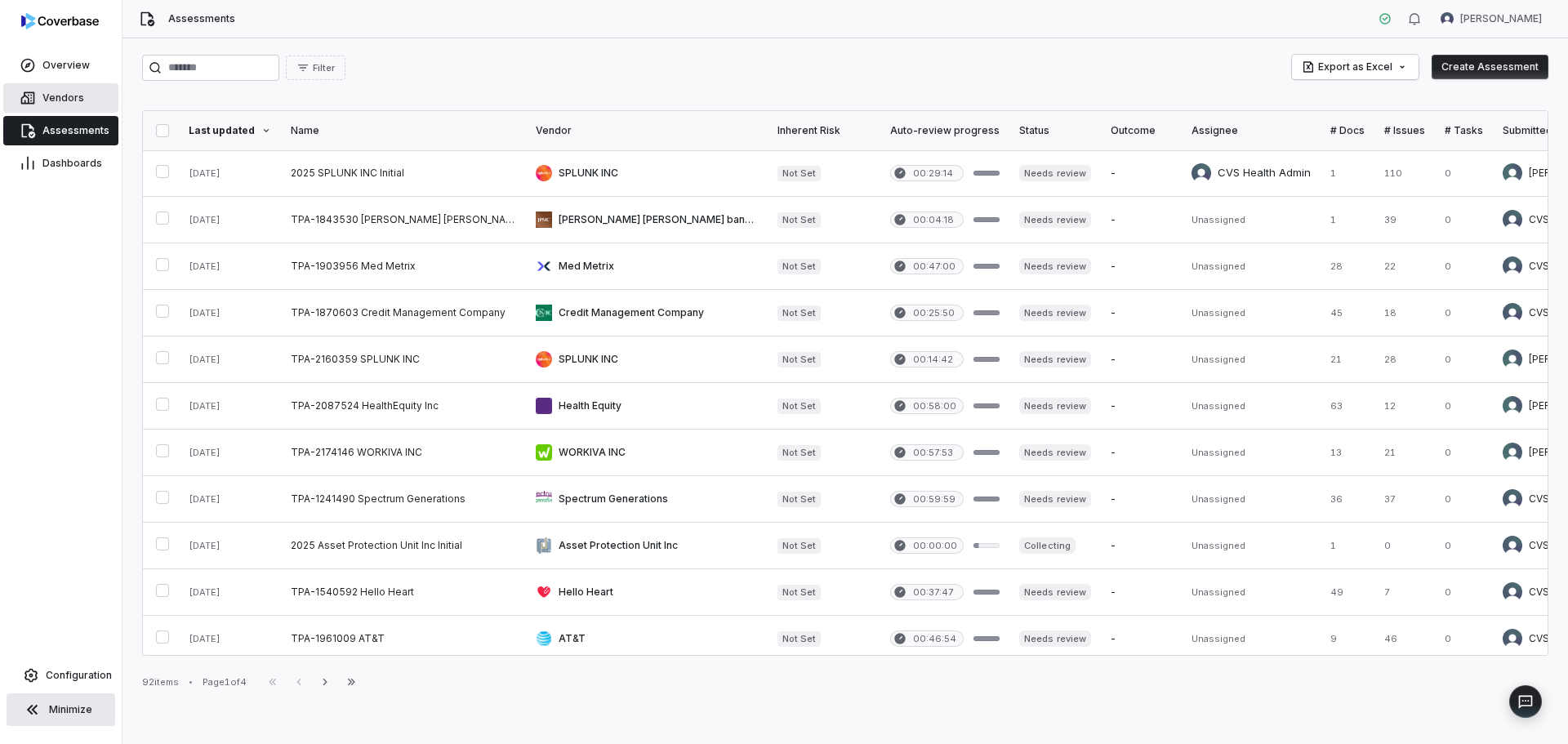
click at [67, 99] on span "Vendors" at bounding box center [64, 98] width 42 height 13
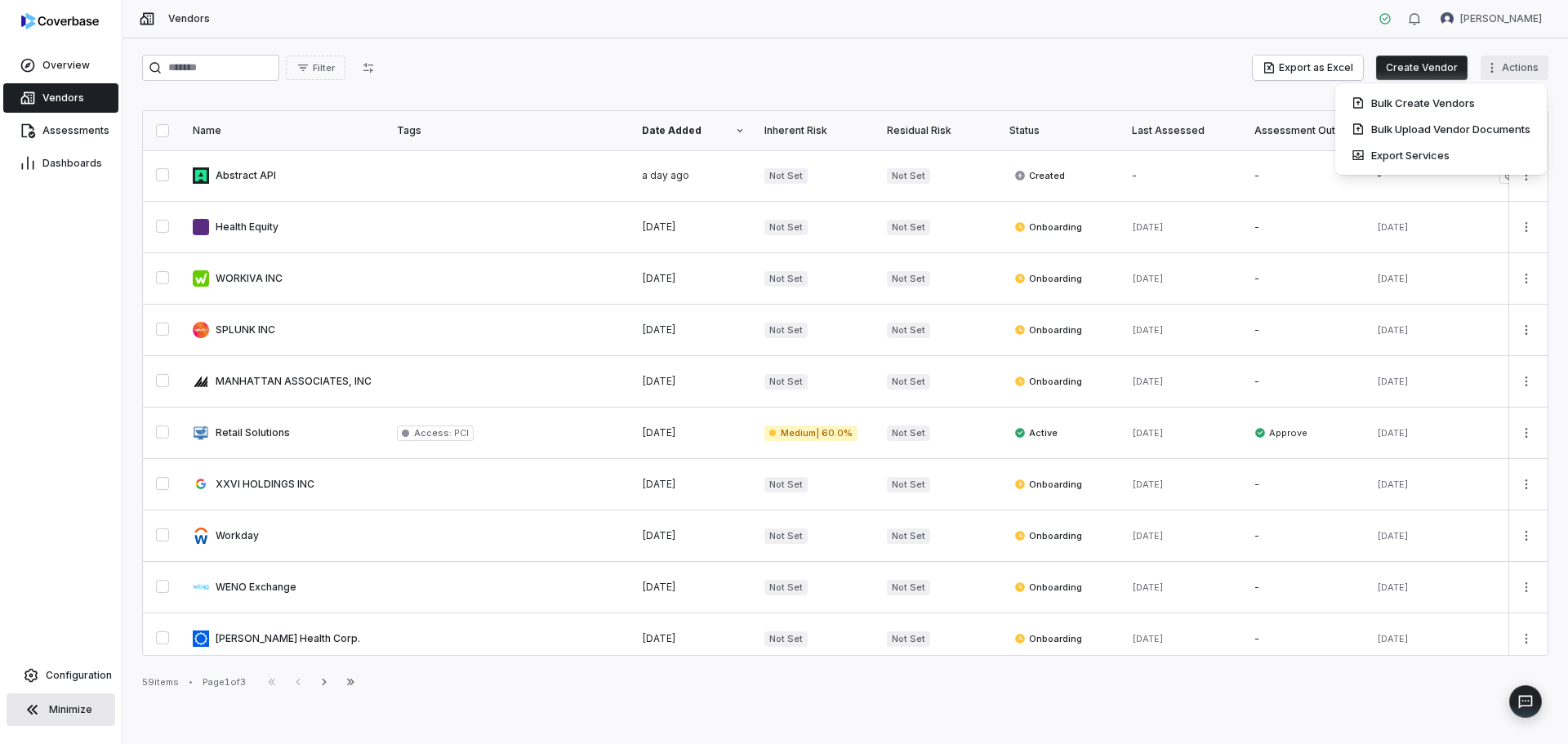
click at [1527, 58] on html "Overview Vendors Assessments Dashboards Configuration Minimize Vendors [PERSON_…" at bounding box center [784, 372] width 1568 height 744
click at [1129, 75] on html "Overview Vendors Assessments Dashboards Configuration Minimize Vendors [PERSON_…" at bounding box center [784, 372] width 1568 height 744
click at [1299, 67] on button "Export as Excel" at bounding box center [1308, 68] width 110 height 25
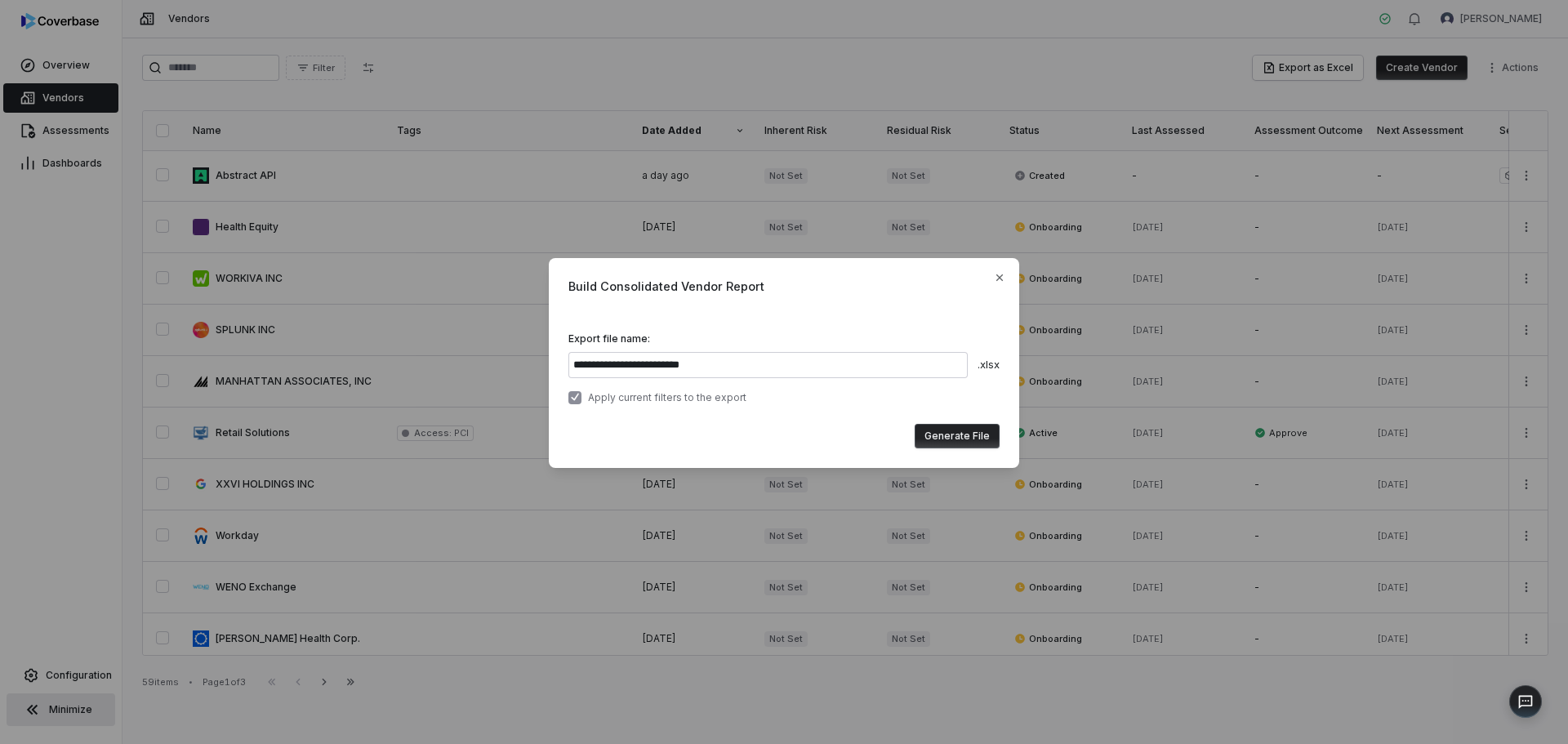
click at [573, 395] on button "button" at bounding box center [575, 398] width 13 height 13
click at [579, 399] on button "button" at bounding box center [575, 398] width 13 height 13
click at [957, 433] on button "Generate File" at bounding box center [957, 437] width 84 height 25
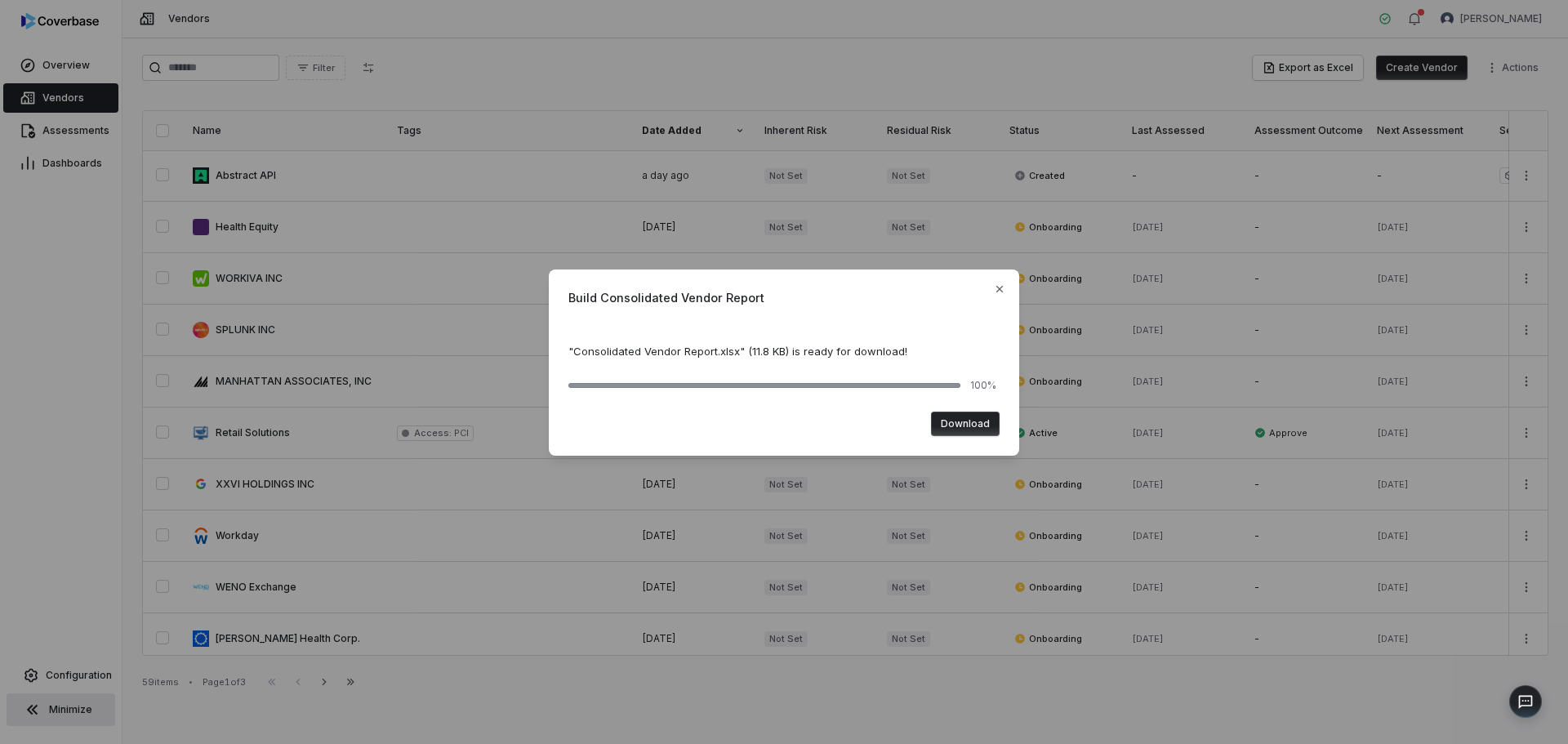
click at [959, 423] on button "Download" at bounding box center [965, 424] width 68 height 25
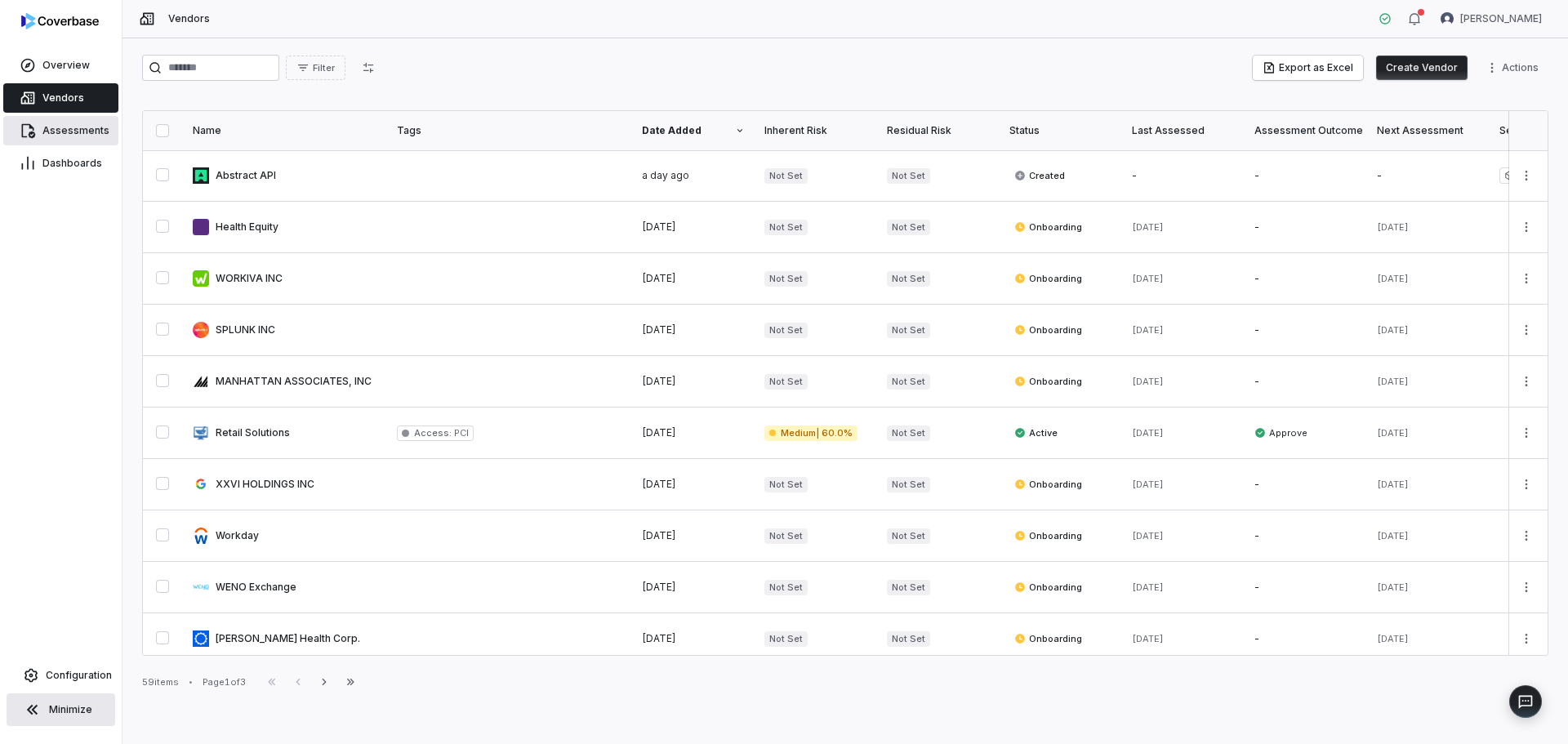
click at [68, 120] on link "Assessments" at bounding box center [60, 130] width 115 height 29
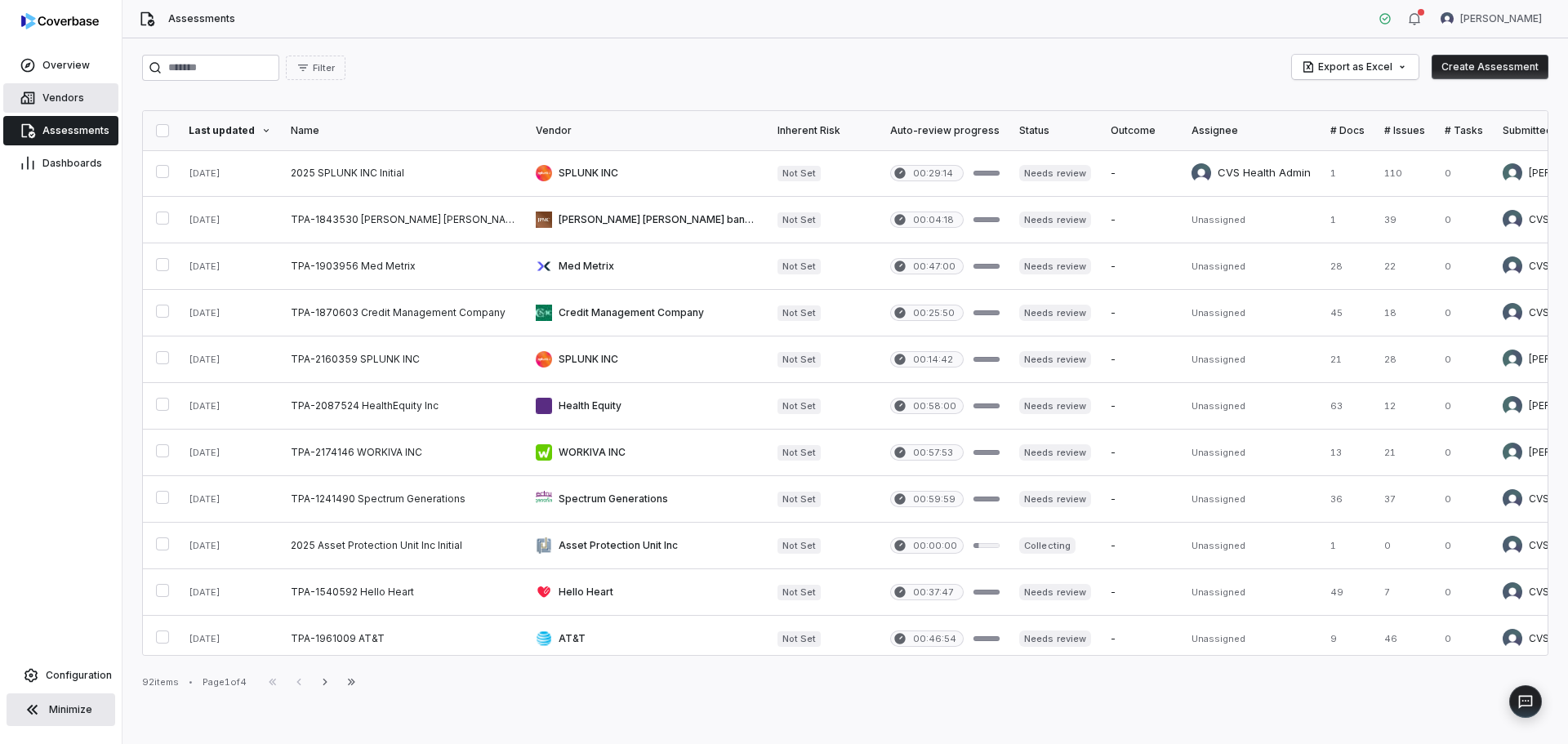
click at [70, 100] on span "Vendors" at bounding box center [64, 98] width 42 height 13
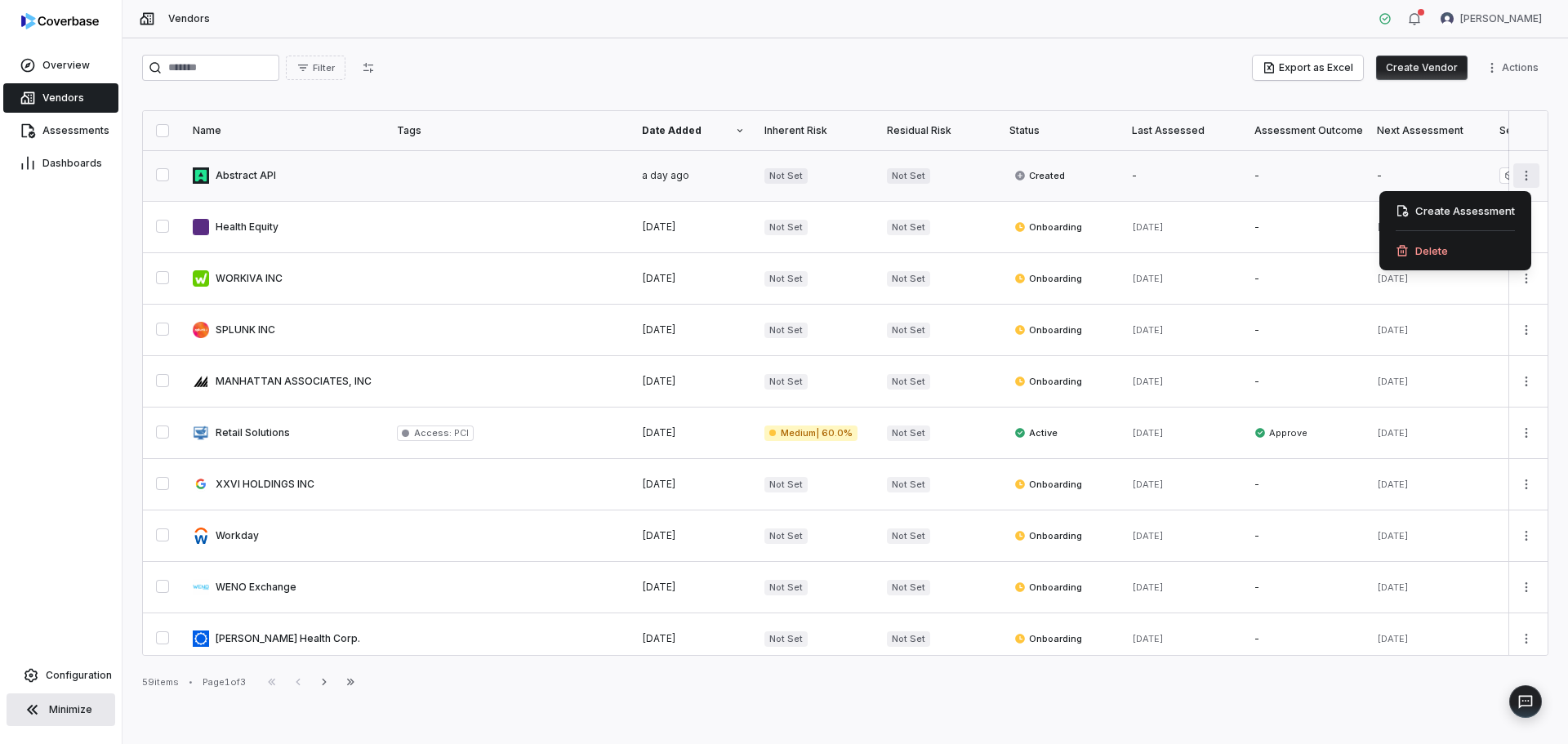
click at [1520, 168] on html "Overview Vendors Assessments Dashboards Configuration Minimize Vendors [PERSON_…" at bounding box center [784, 372] width 1568 height 744
click at [1490, 208] on div "Create Assessment" at bounding box center [1455, 211] width 139 height 27
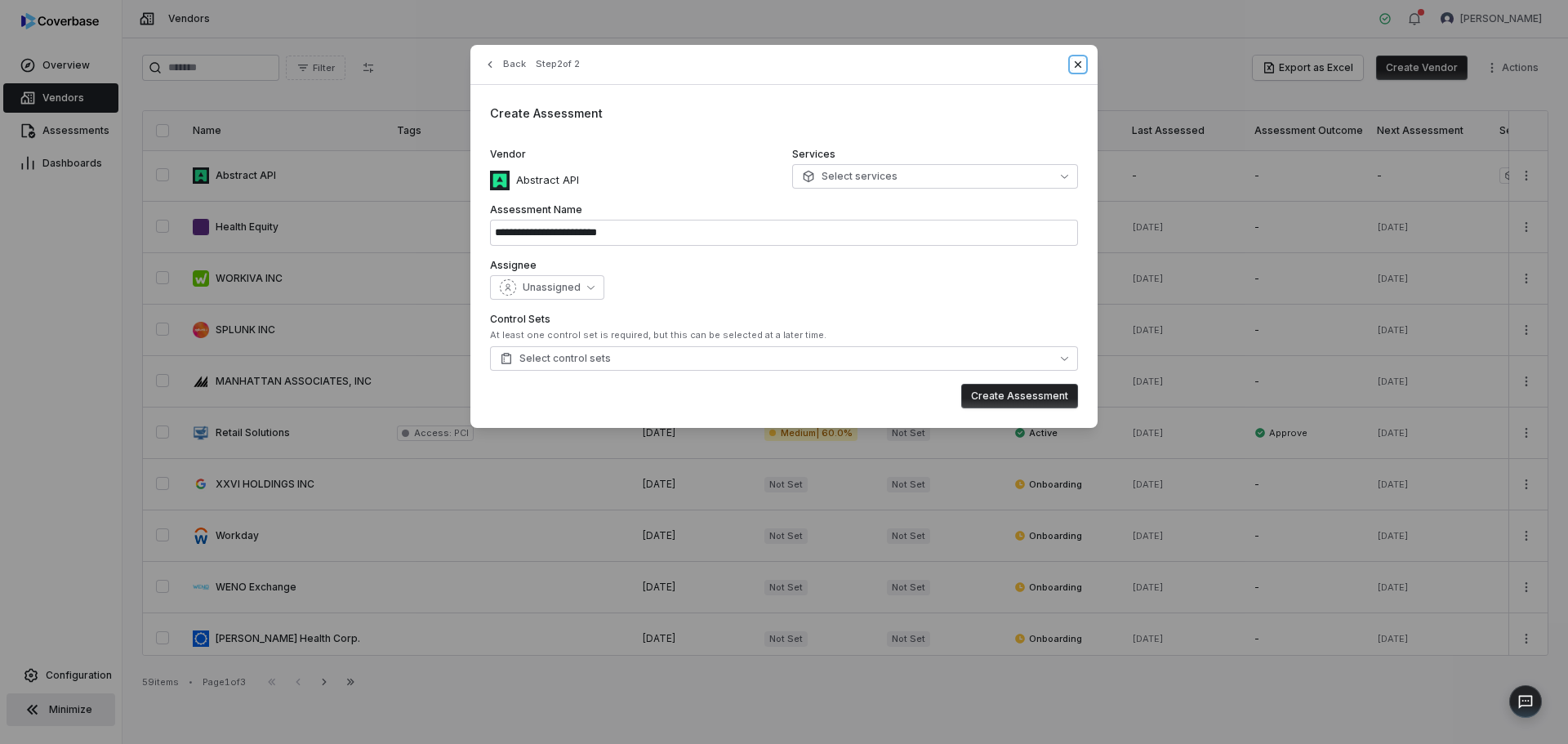
click at [1074, 62] on icon "button" at bounding box center [1078, 65] width 13 height 13
type input "**********"
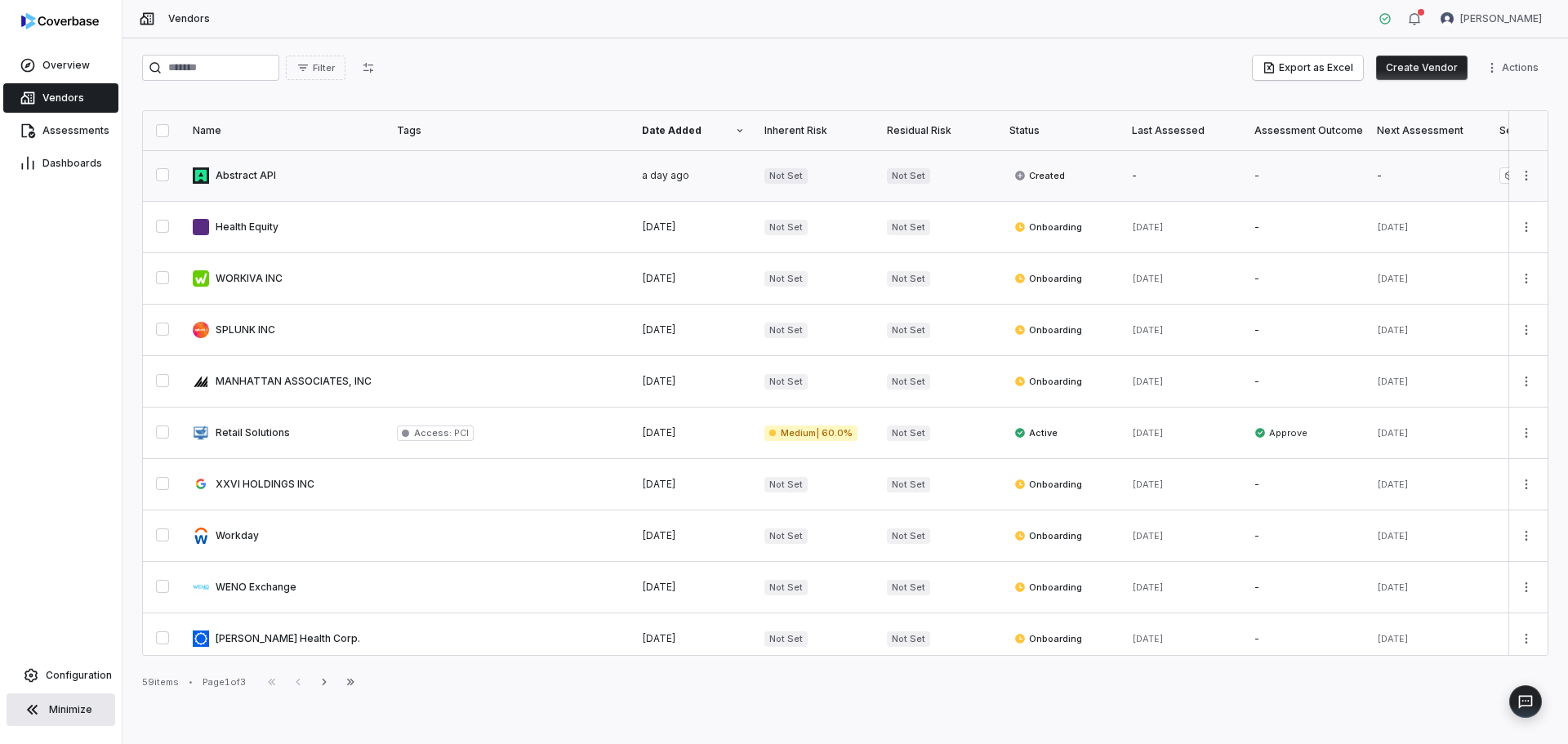
click at [209, 172] on link at bounding box center [285, 175] width 204 height 50
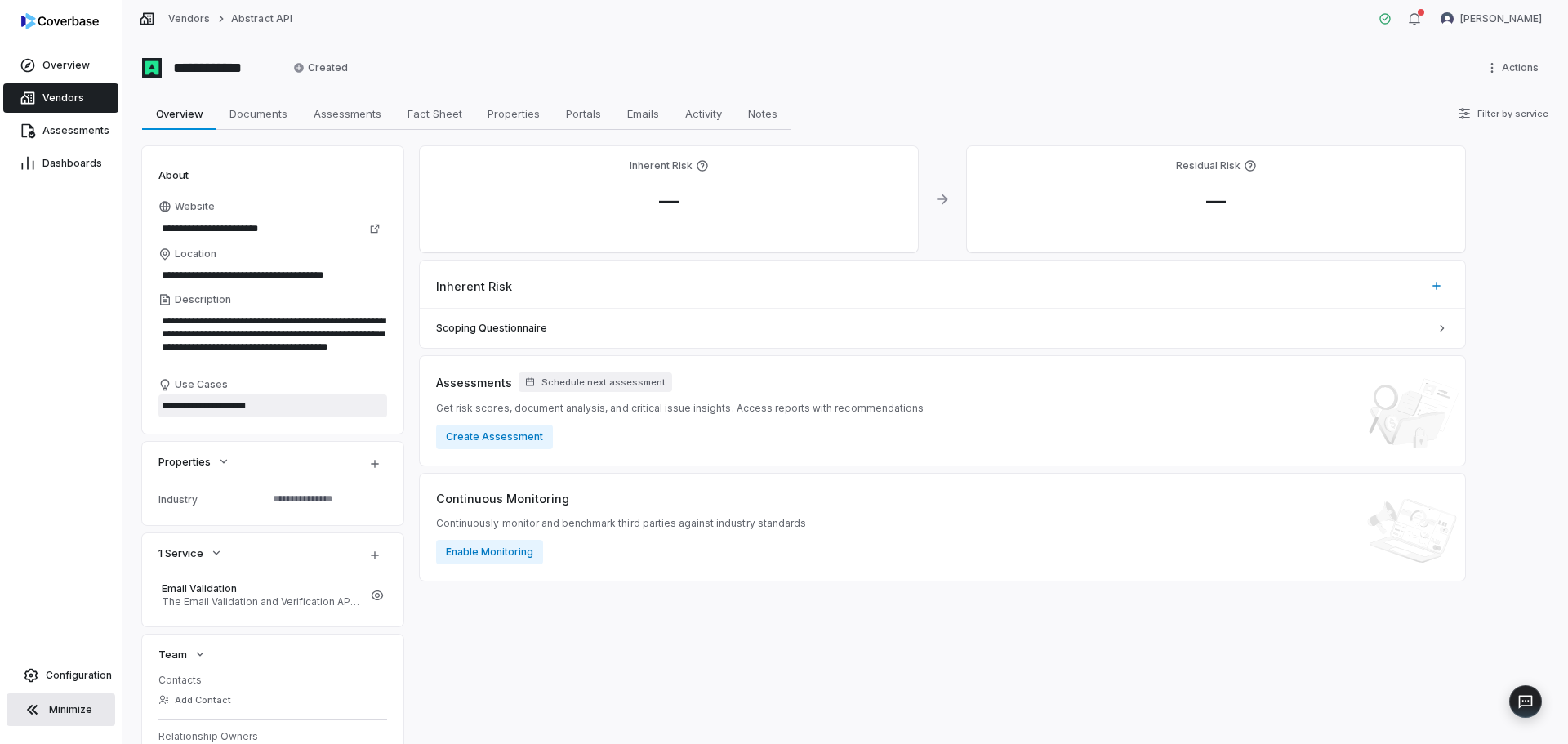
click at [282, 406] on textarea "**********" at bounding box center [272, 406] width 229 height 23
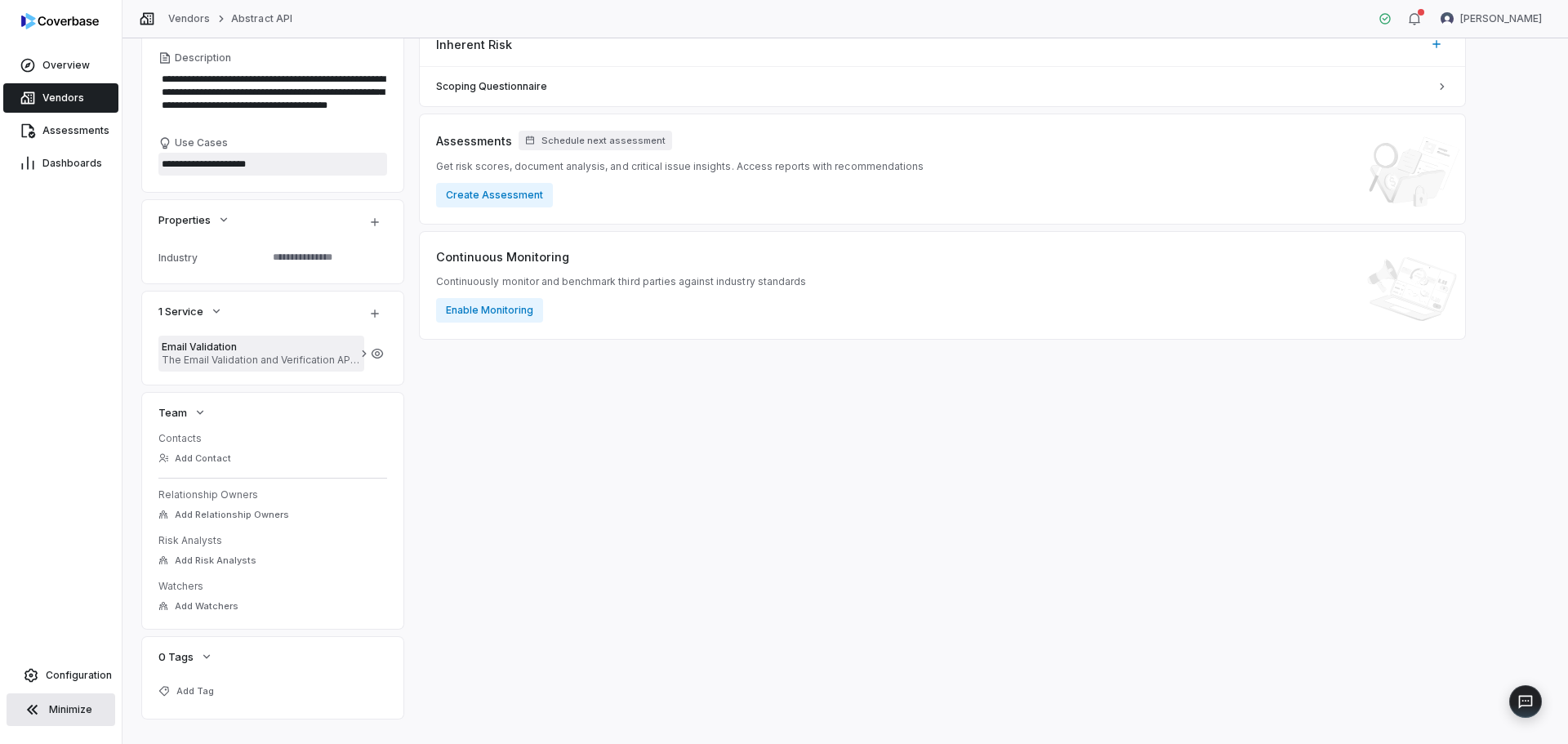
scroll to position [245, 0]
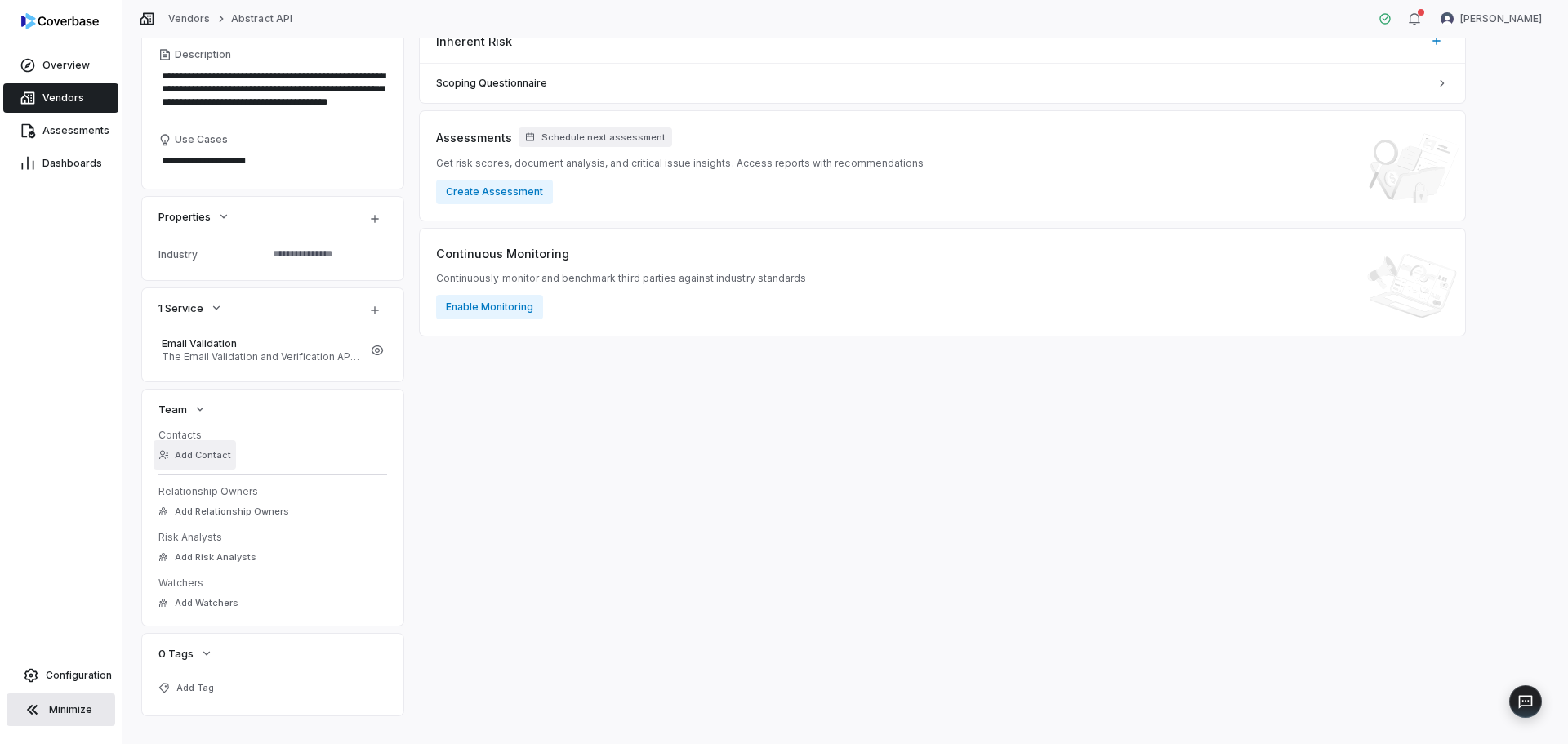
click at [213, 456] on button "Add Contact" at bounding box center [195, 455] width 83 height 29
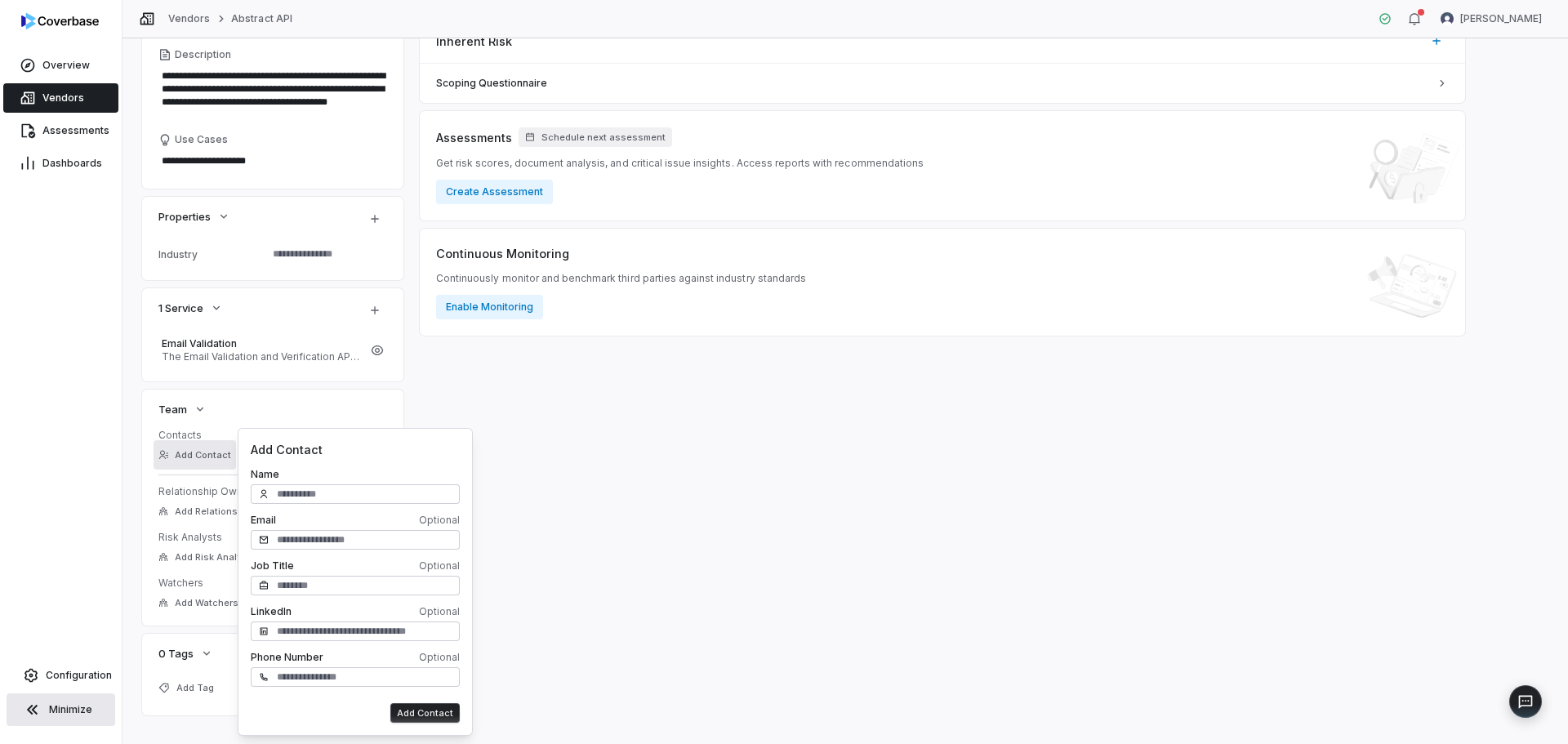
click at [564, 453] on div "Inherent Risk — Residual Risk — Inherent Risk Scoping Questionnaire Assessments…" at bounding box center [942, 308] width 1045 height 814
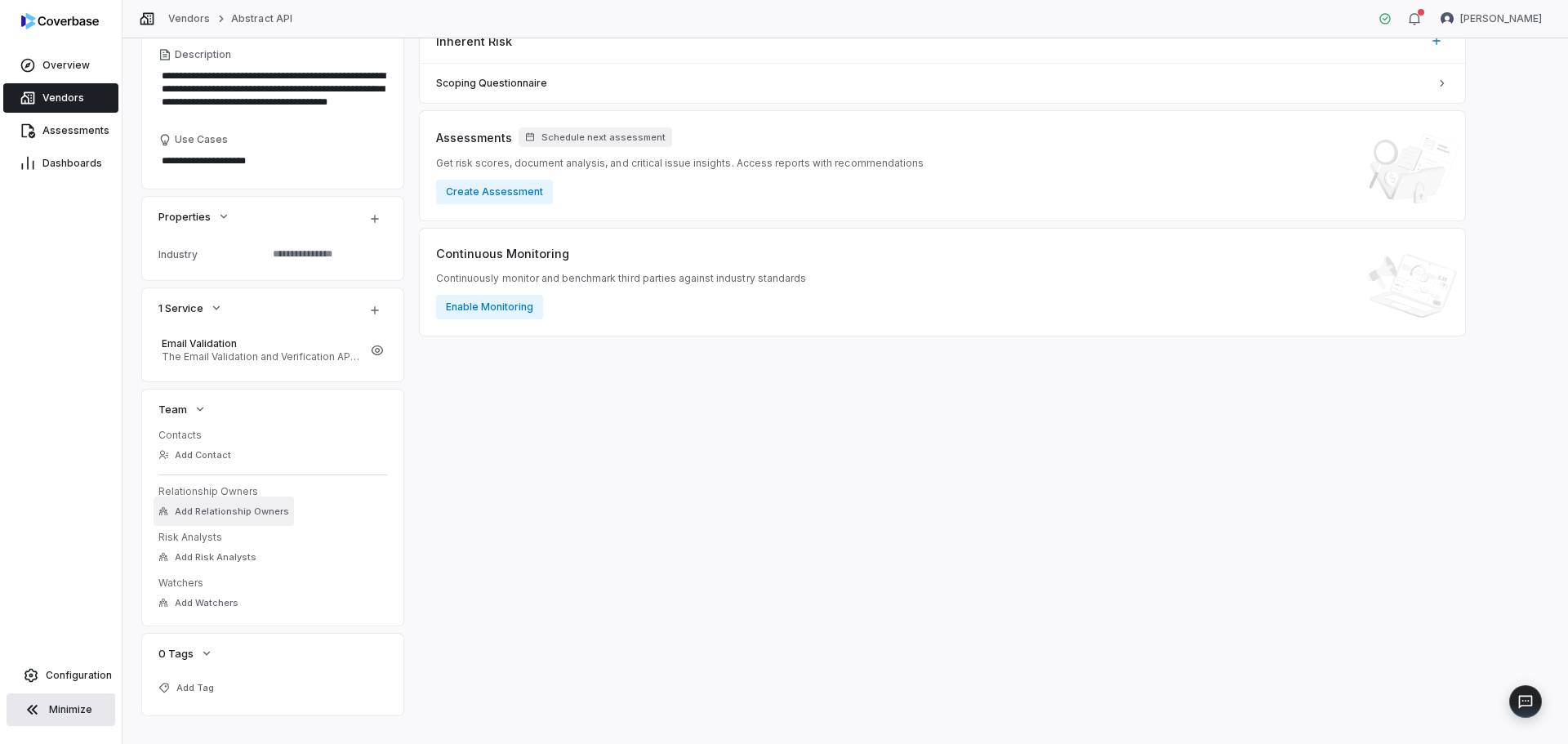
click at [214, 513] on span "Add Relationship Owners" at bounding box center [232, 512] width 114 height 12
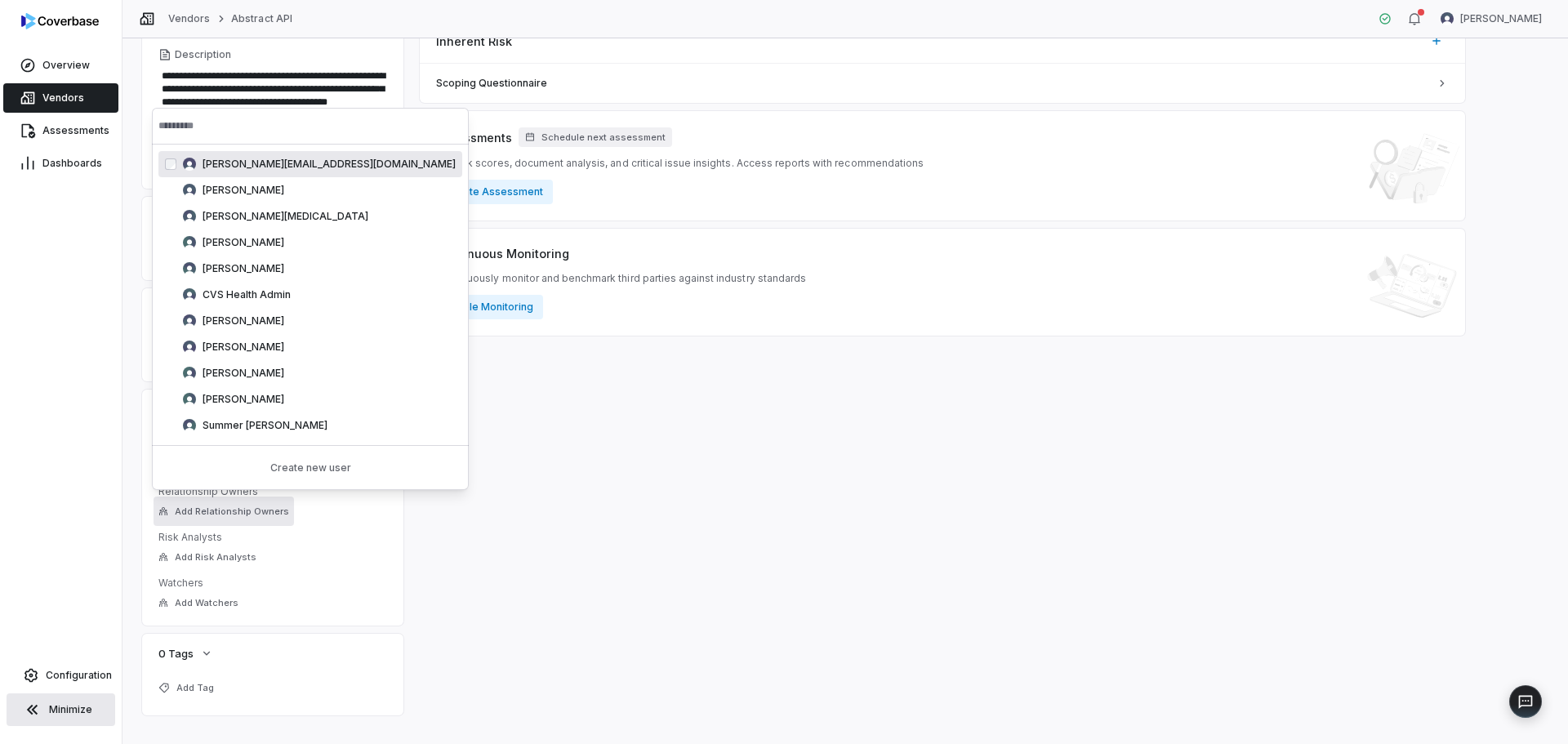
click at [483, 528] on div "Inherent Risk — Residual Risk — Inherent Risk Scoping Questionnaire Assessments…" at bounding box center [942, 308] width 1045 height 814
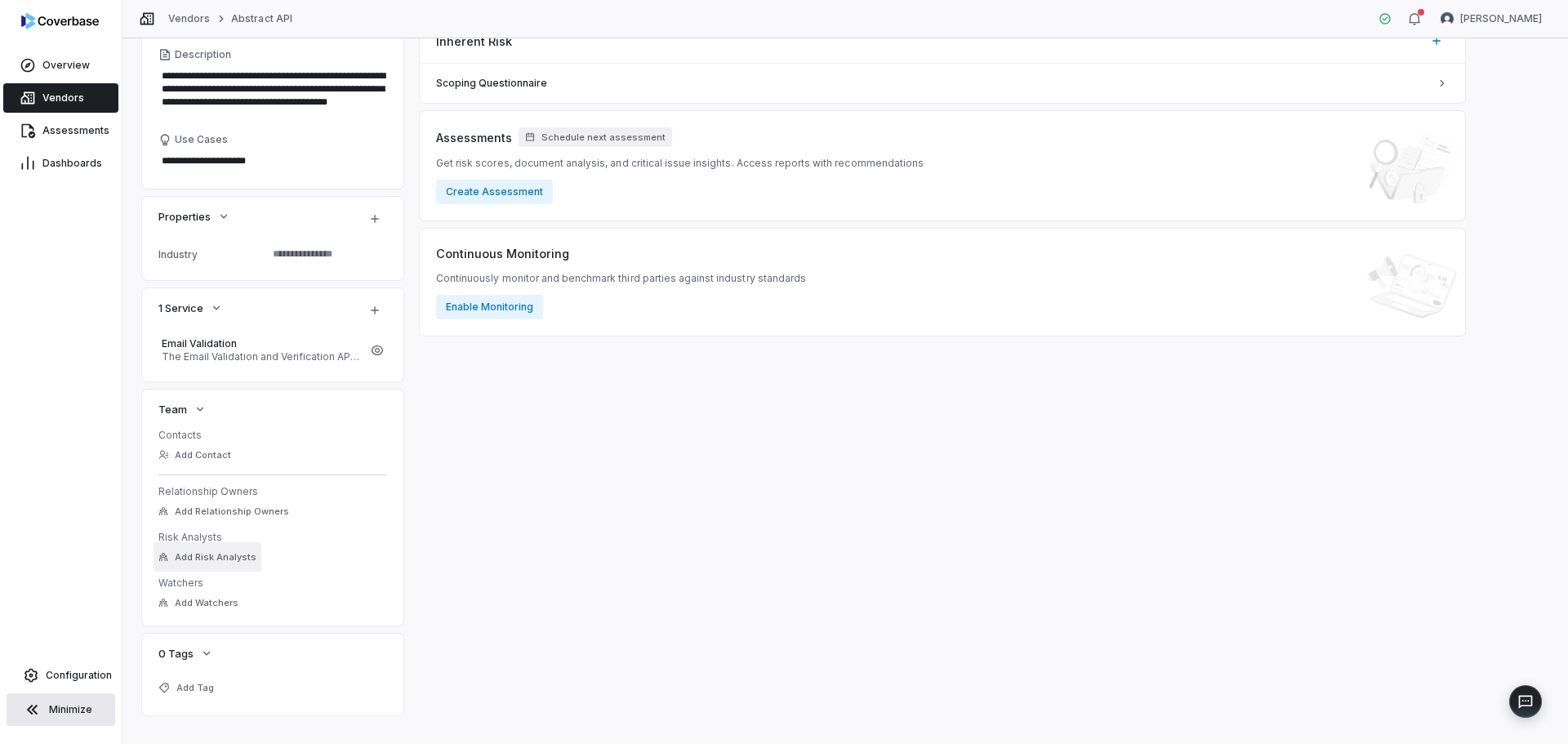
click at [215, 552] on span "Add Risk Analysts" at bounding box center [215, 557] width 82 height 12
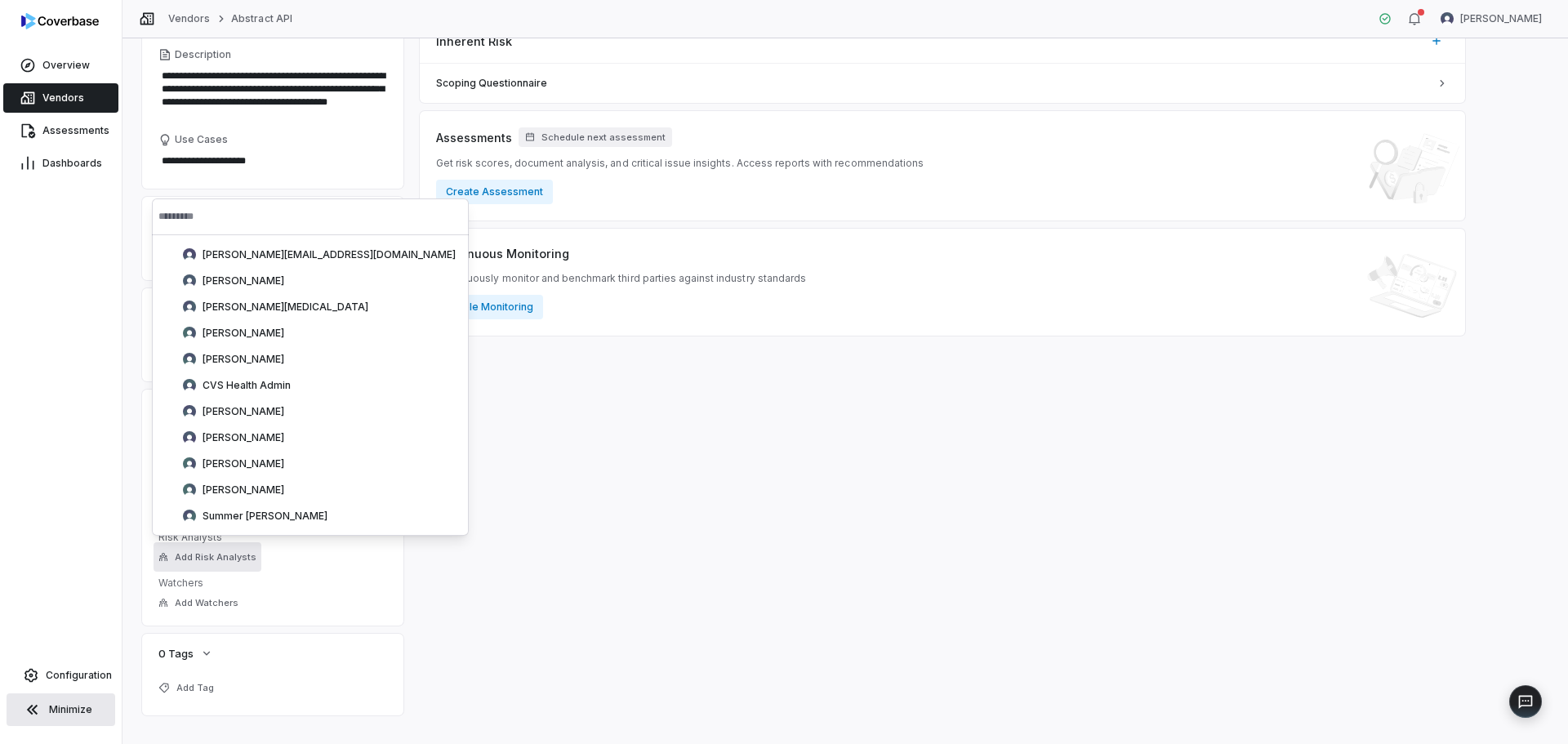
click at [458, 561] on div "Inherent Risk — Residual Risk — Inherent Risk Scoping Questionnaire Assessments…" at bounding box center [942, 308] width 1045 height 814
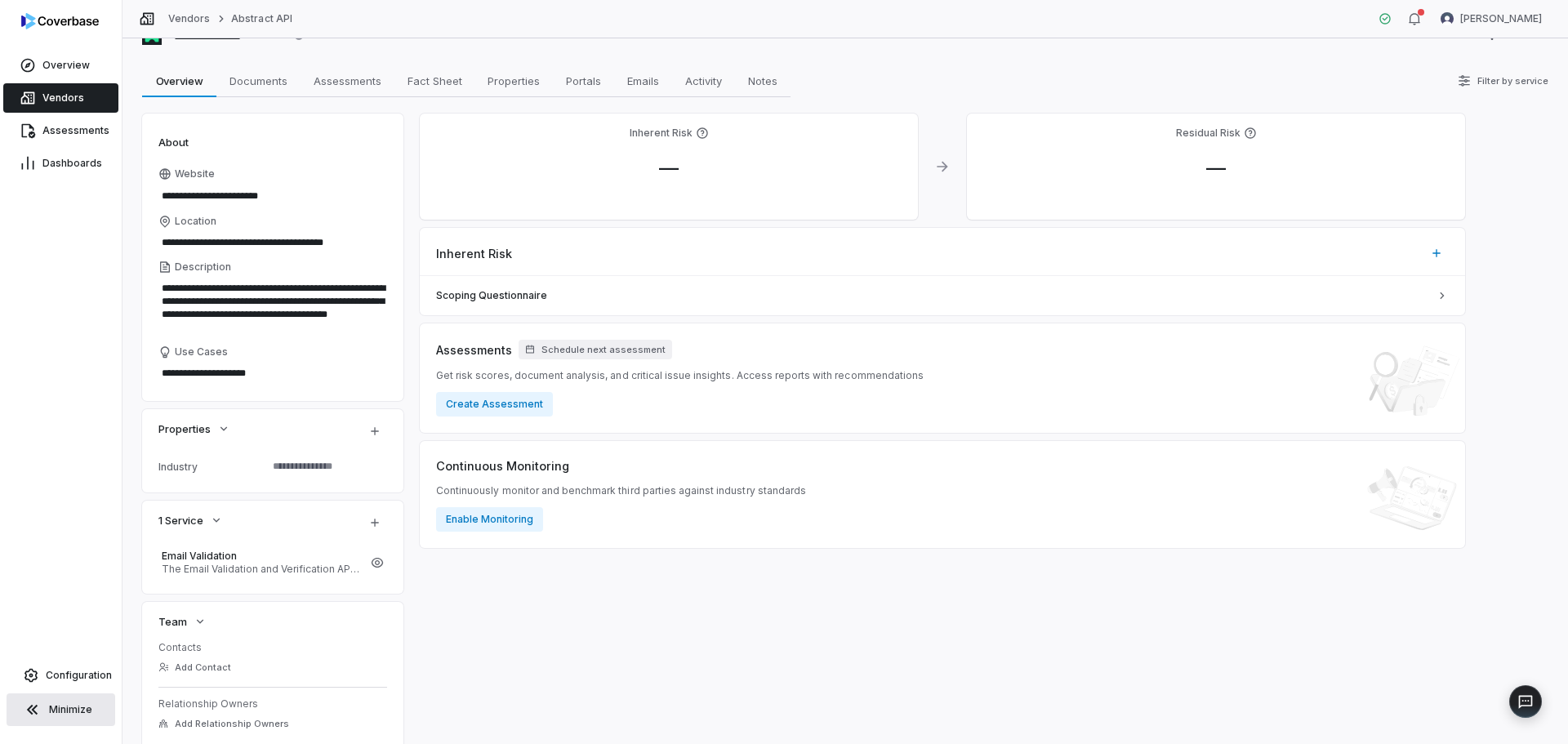
scroll to position [24, 0]
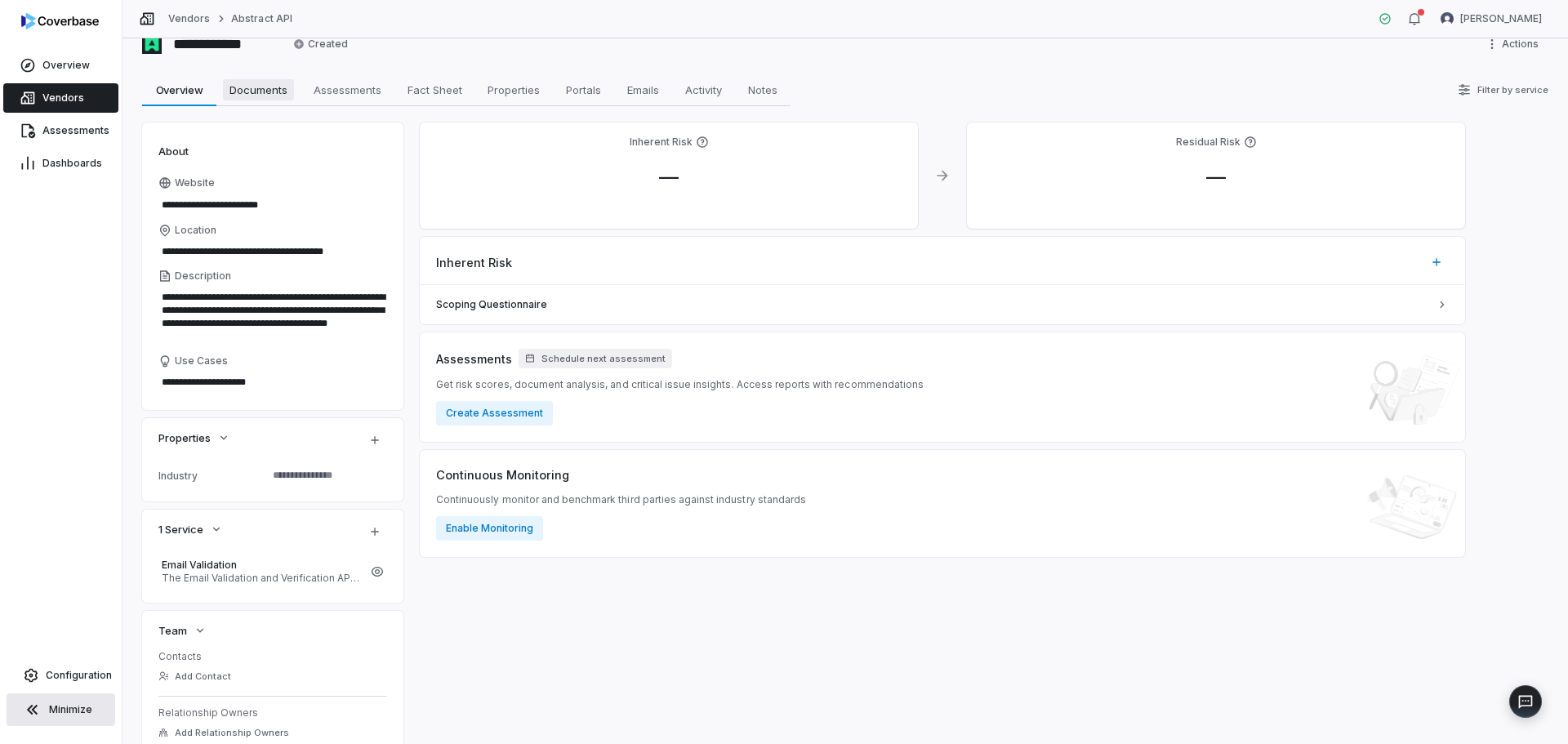
click at [256, 87] on span "Documents" at bounding box center [258, 89] width 71 height 21
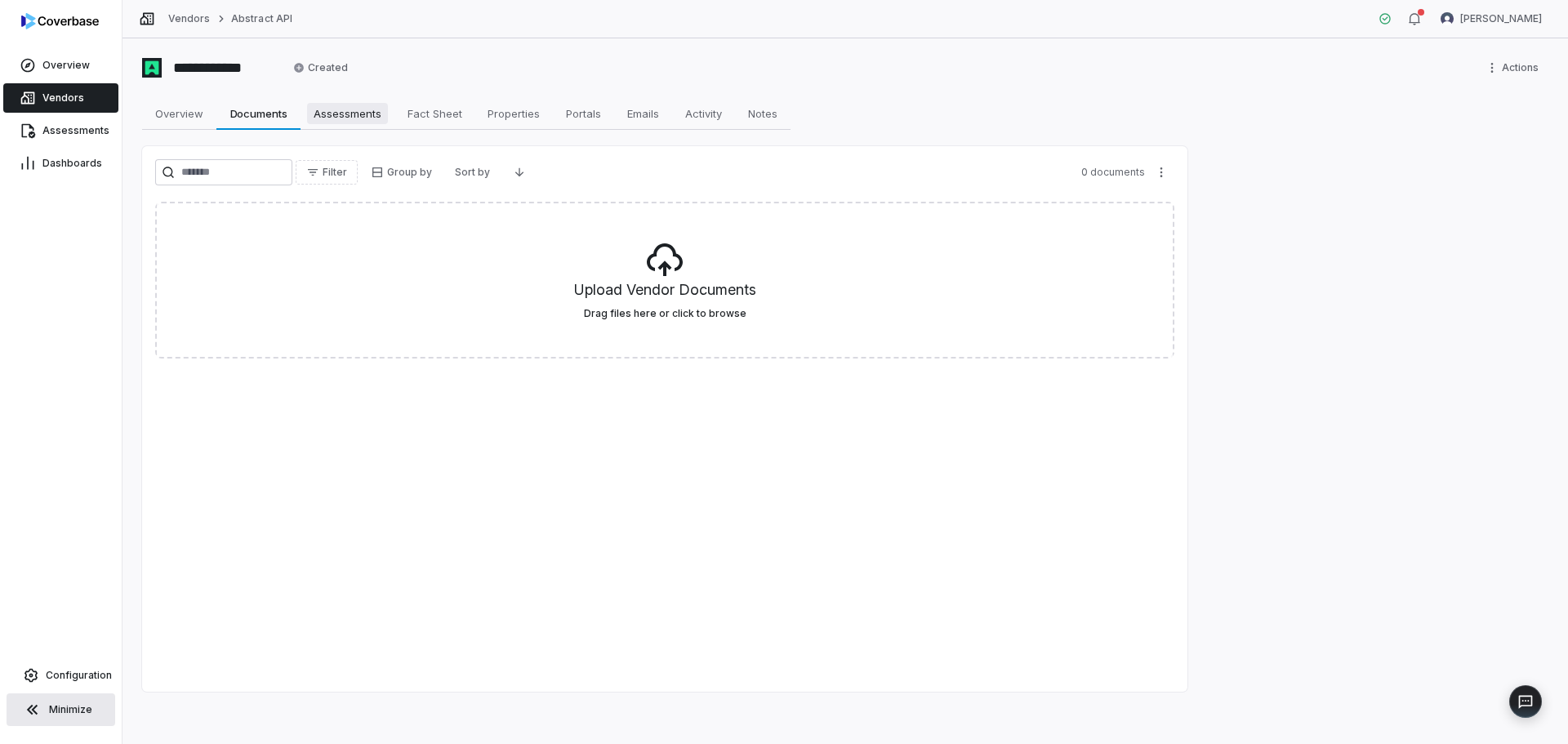
click at [341, 114] on span "Assessments" at bounding box center [346, 113] width 81 height 21
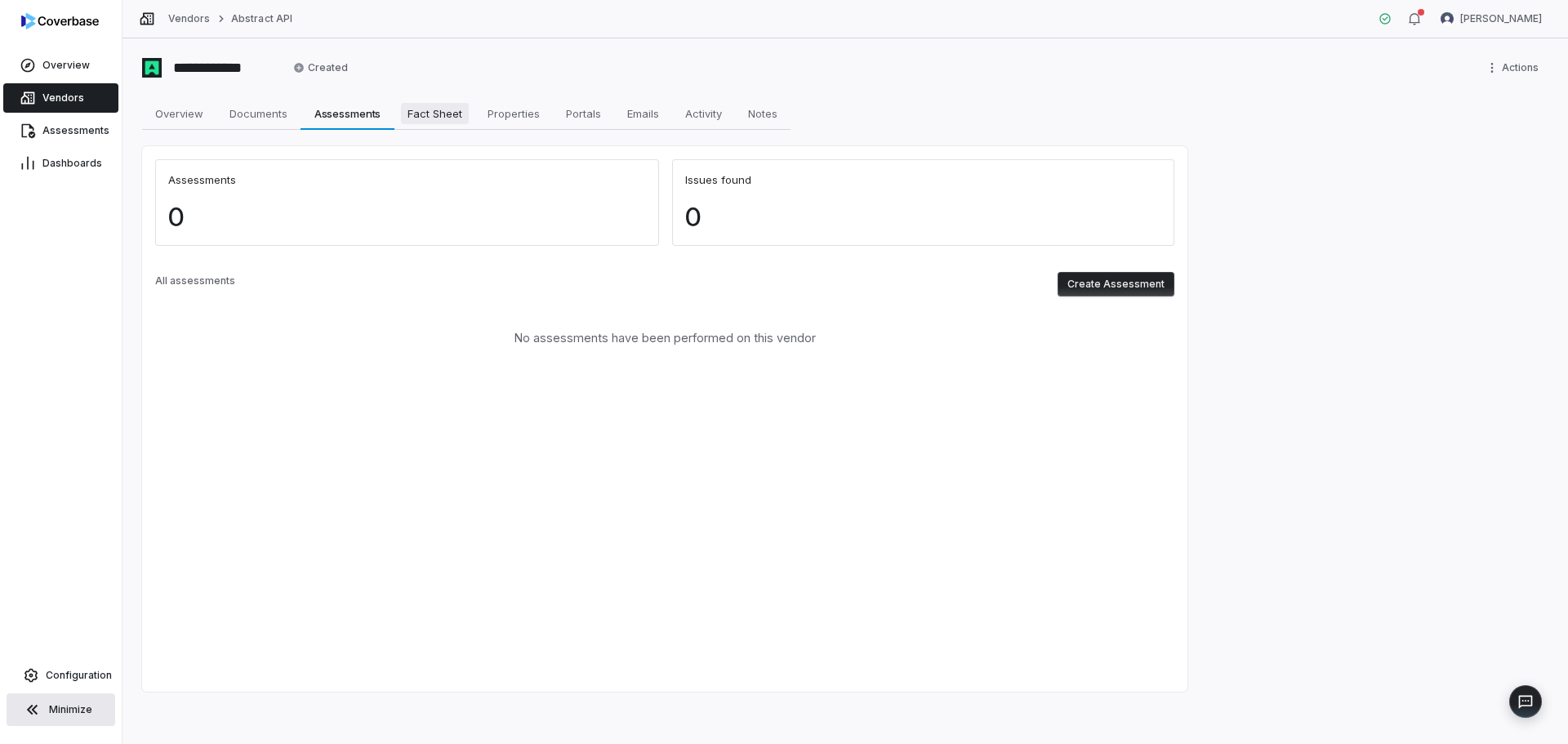
click at [446, 115] on span "Fact Sheet" at bounding box center [434, 113] width 67 height 21
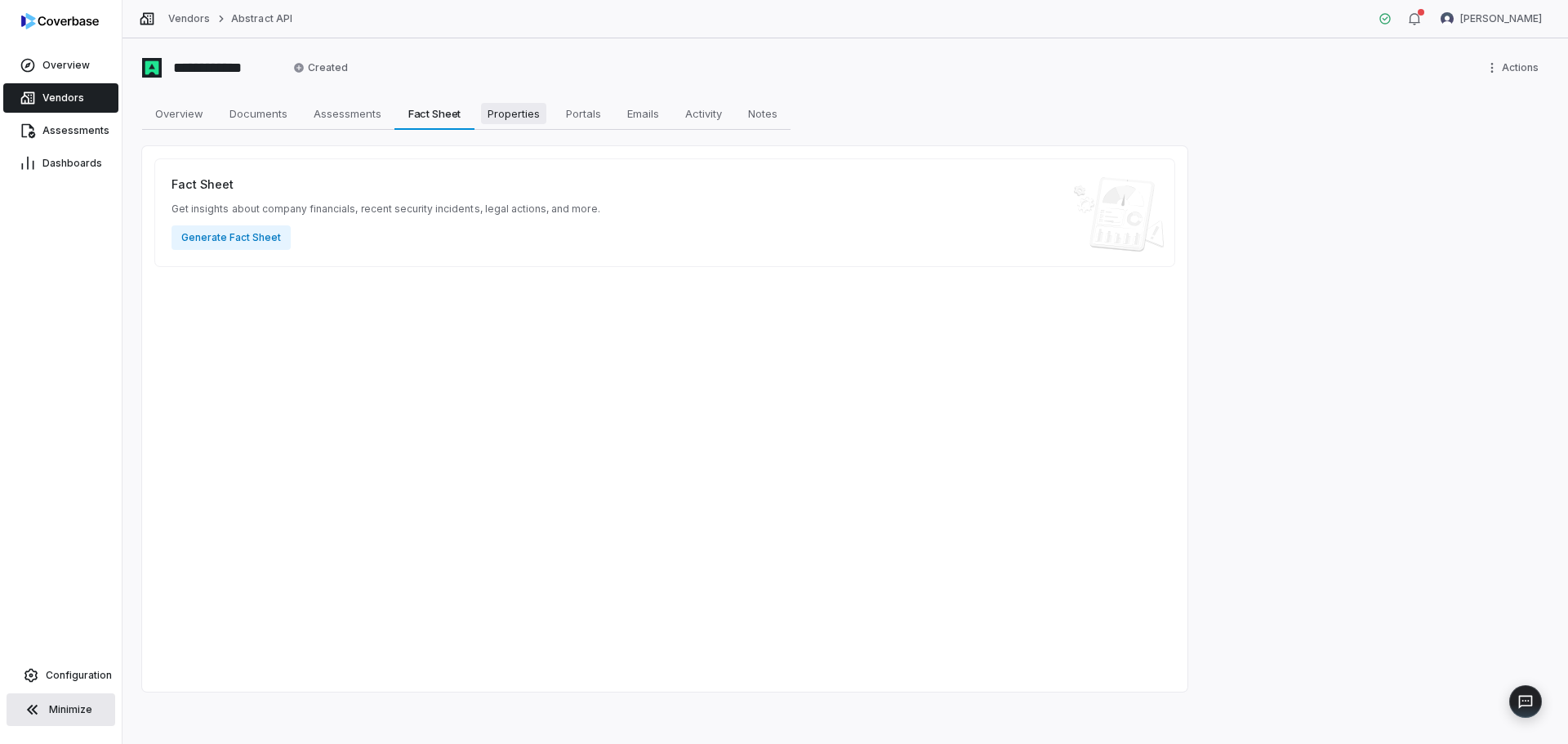
click at [505, 118] on span "Properties" at bounding box center [513, 113] width 65 height 21
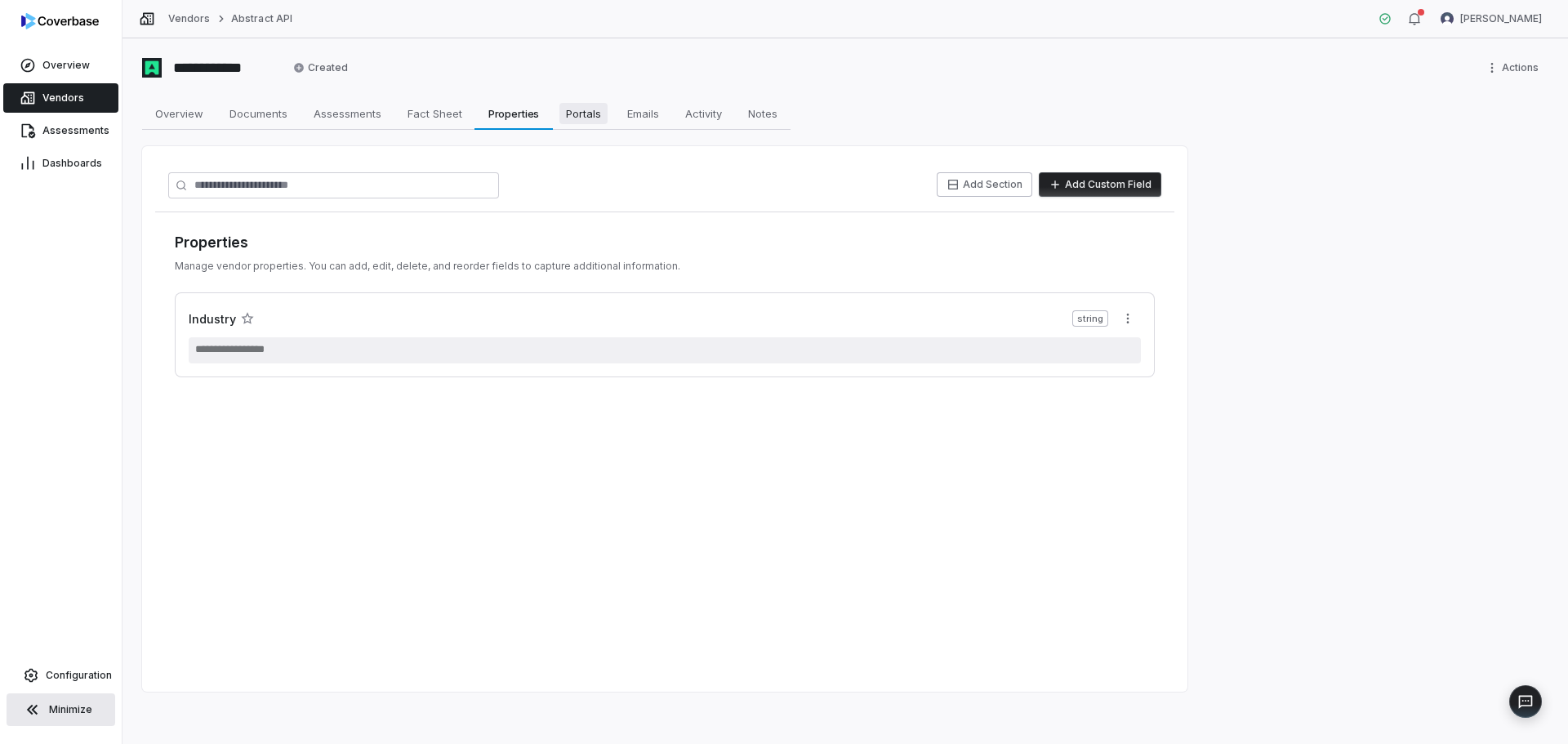
click at [579, 117] on span "Portals" at bounding box center [583, 113] width 48 height 21
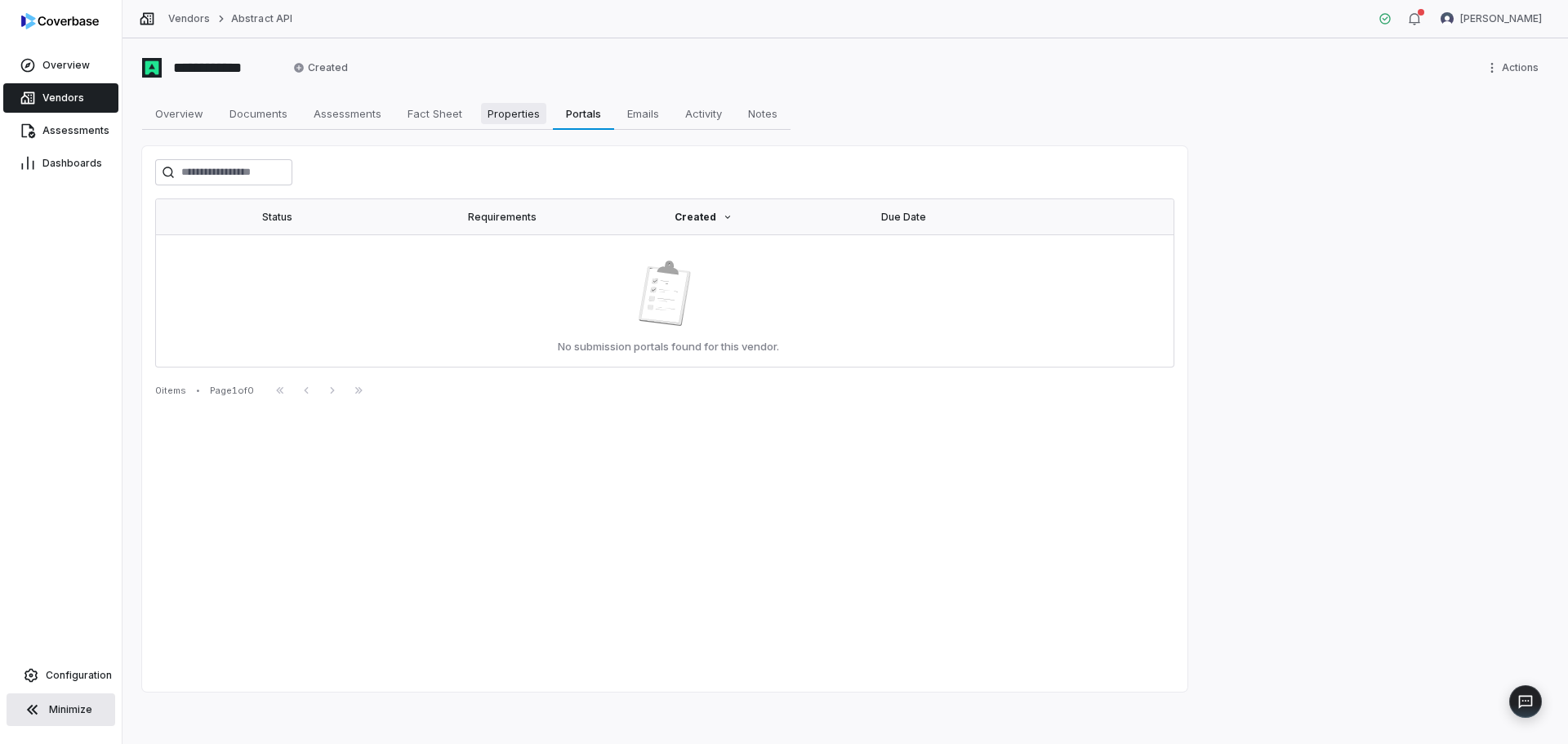
click at [511, 119] on span "Properties" at bounding box center [513, 113] width 65 height 21
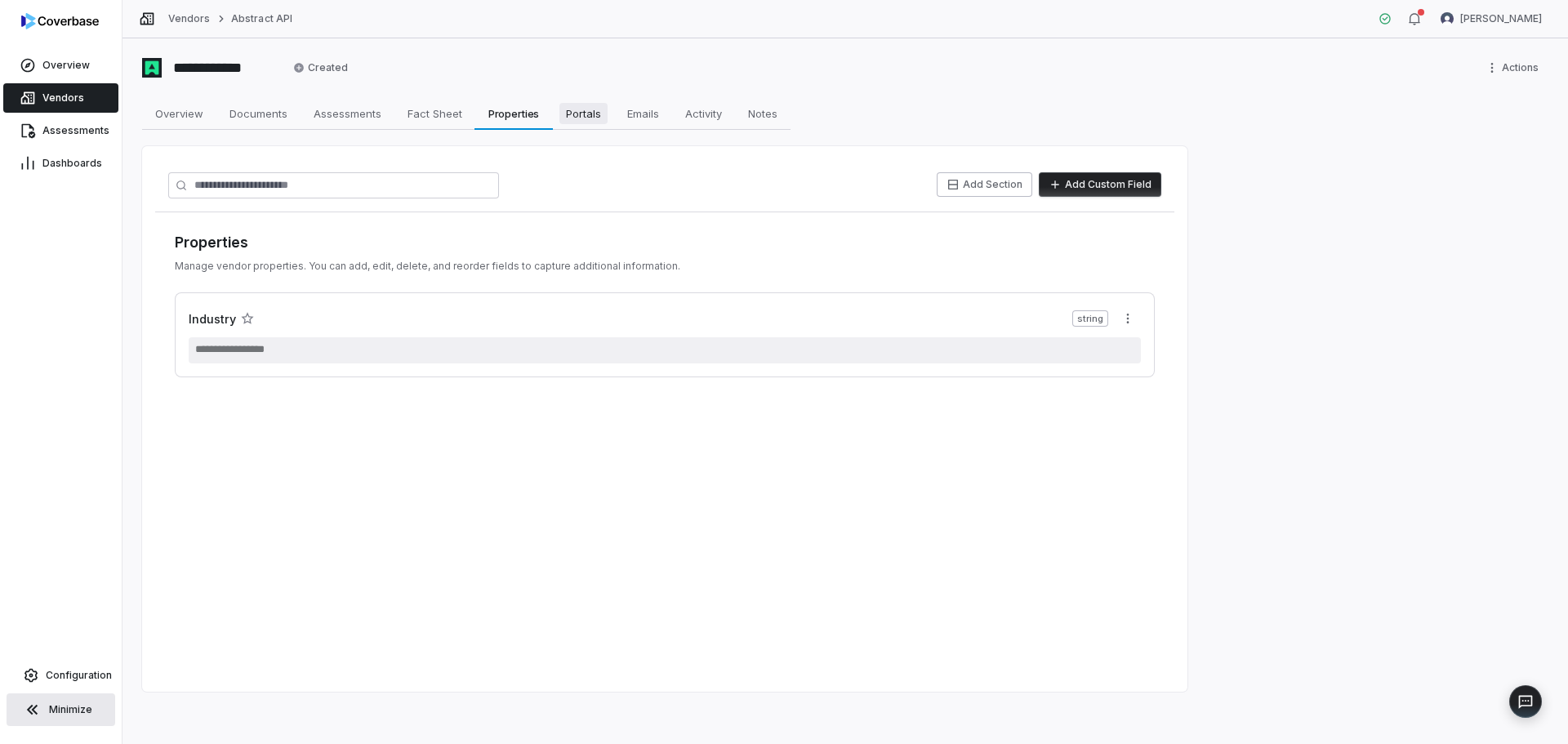
click at [565, 112] on span "Portals" at bounding box center [583, 113] width 48 height 21
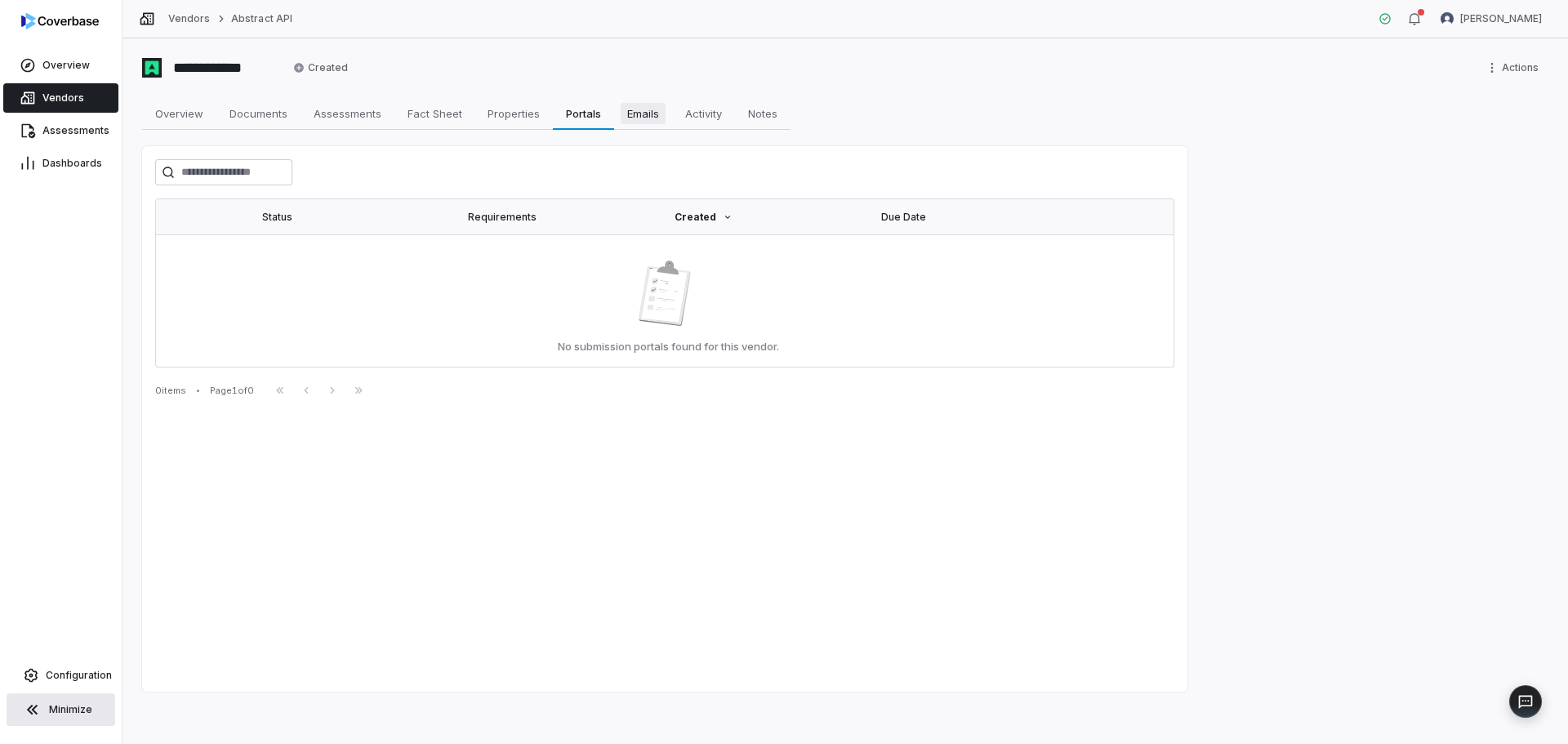
click at [641, 119] on span "Emails" at bounding box center [643, 113] width 45 height 21
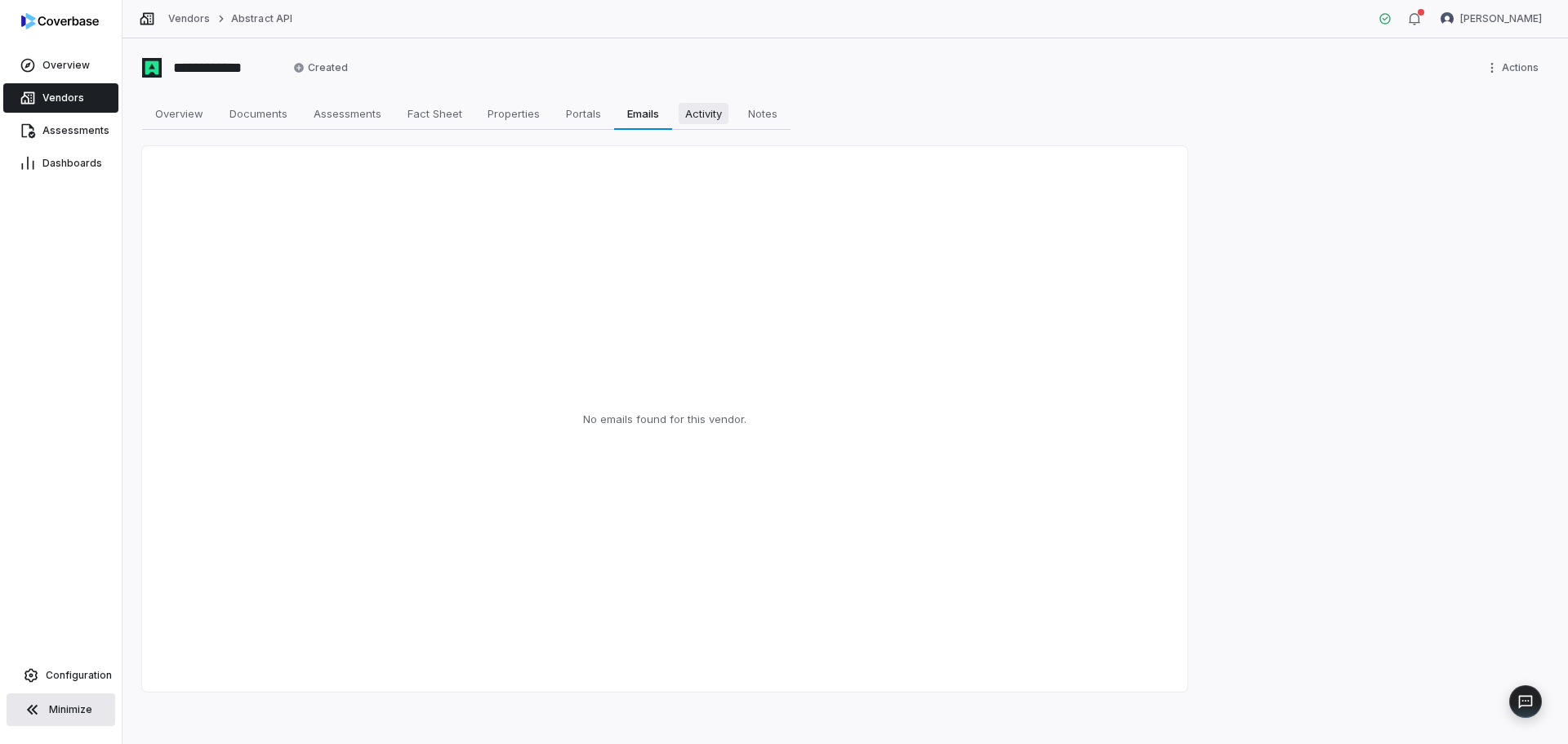
click at [710, 117] on span "Activity" at bounding box center [703, 113] width 49 height 21
click at [757, 120] on span "Notes" at bounding box center [762, 113] width 43 height 21
click at [701, 115] on span "Activity" at bounding box center [703, 113] width 49 height 21
click at [631, 115] on span "Emails" at bounding box center [643, 113] width 45 height 21
click at [550, 114] on link "Properties Properties" at bounding box center [513, 113] width 79 height 32
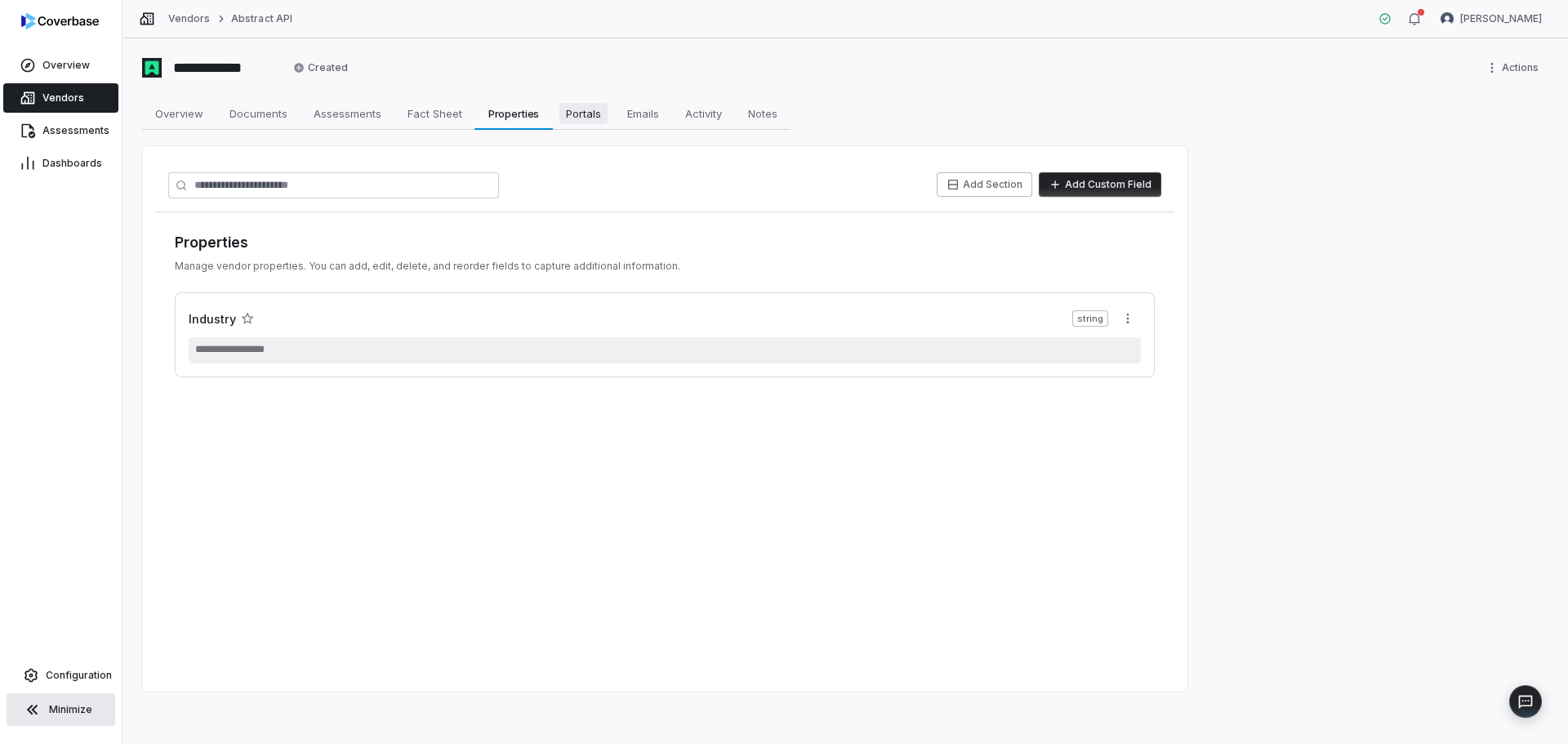
click at [578, 112] on span "Portals" at bounding box center [583, 113] width 48 height 21
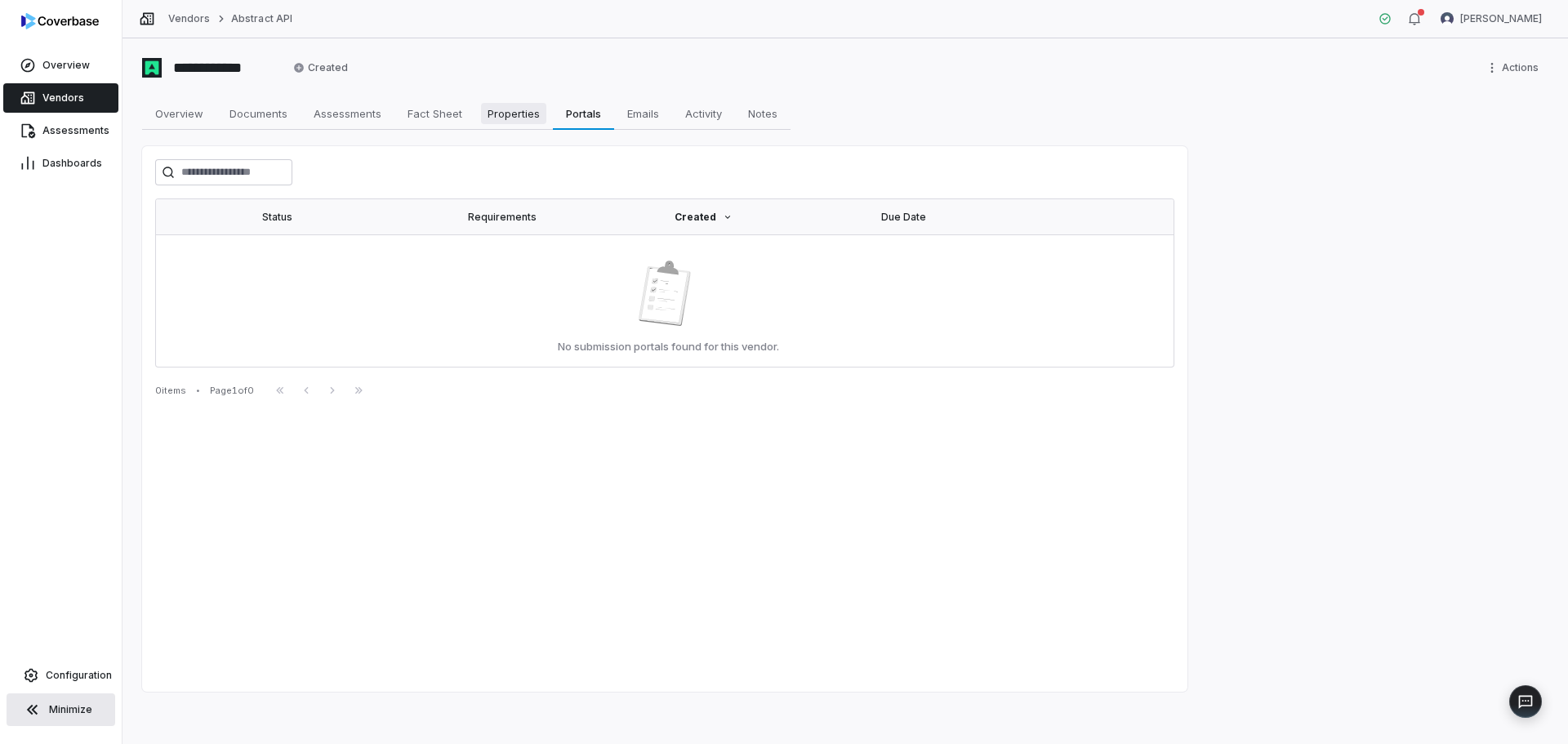
click at [517, 114] on span "Properties" at bounding box center [513, 113] width 65 height 21
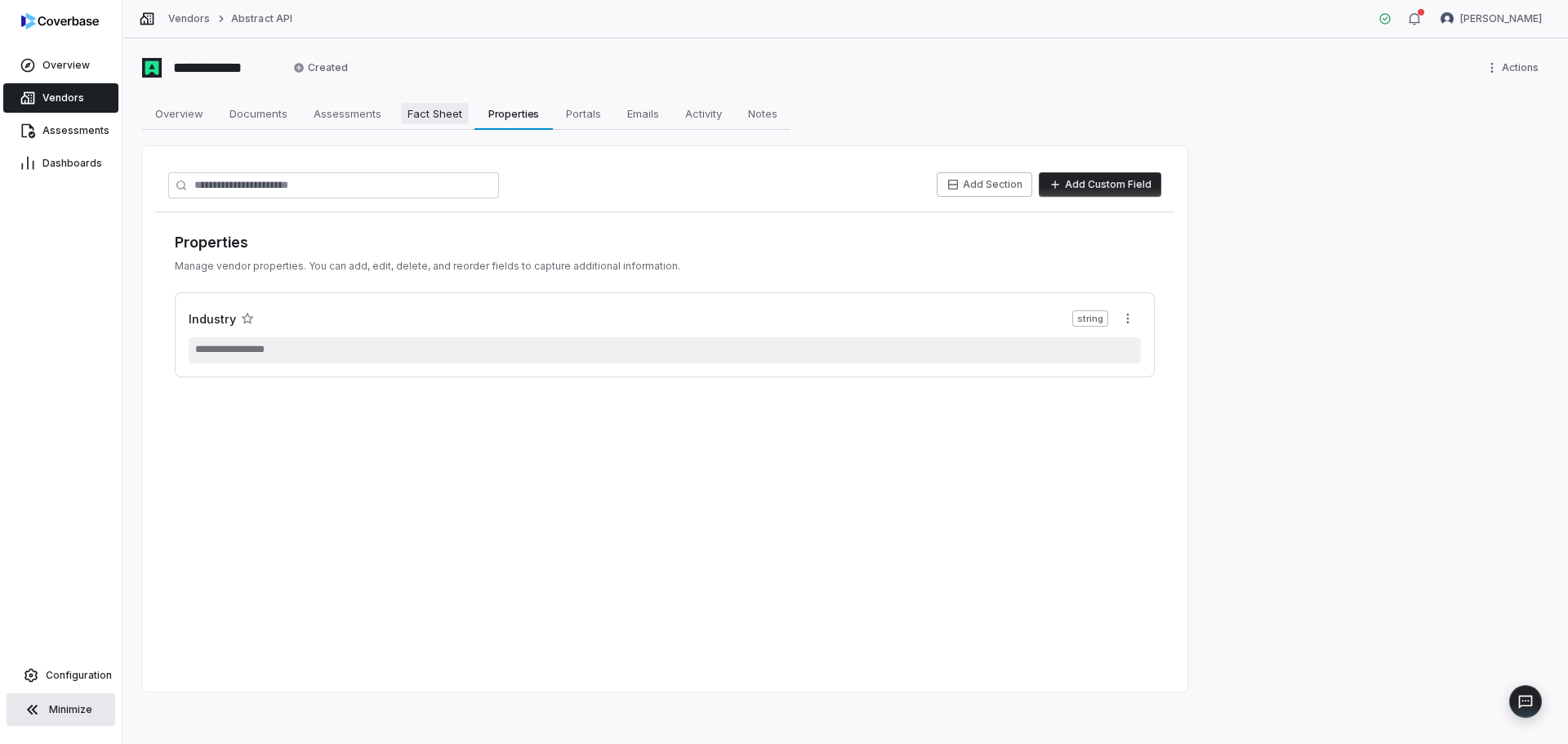
click at [414, 108] on span "Fact Sheet" at bounding box center [434, 113] width 67 height 21
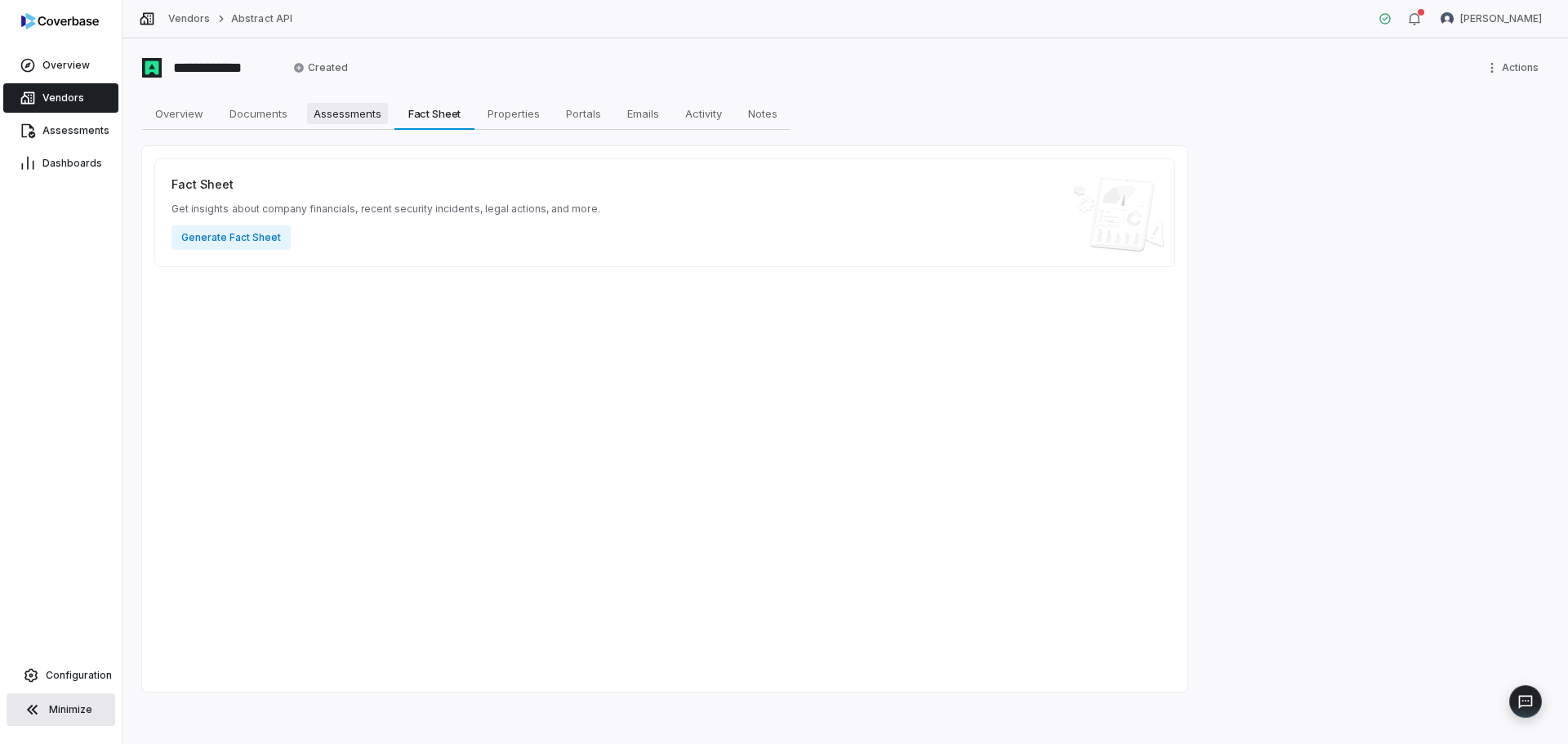
click at [351, 111] on span "Assessments" at bounding box center [346, 113] width 81 height 21
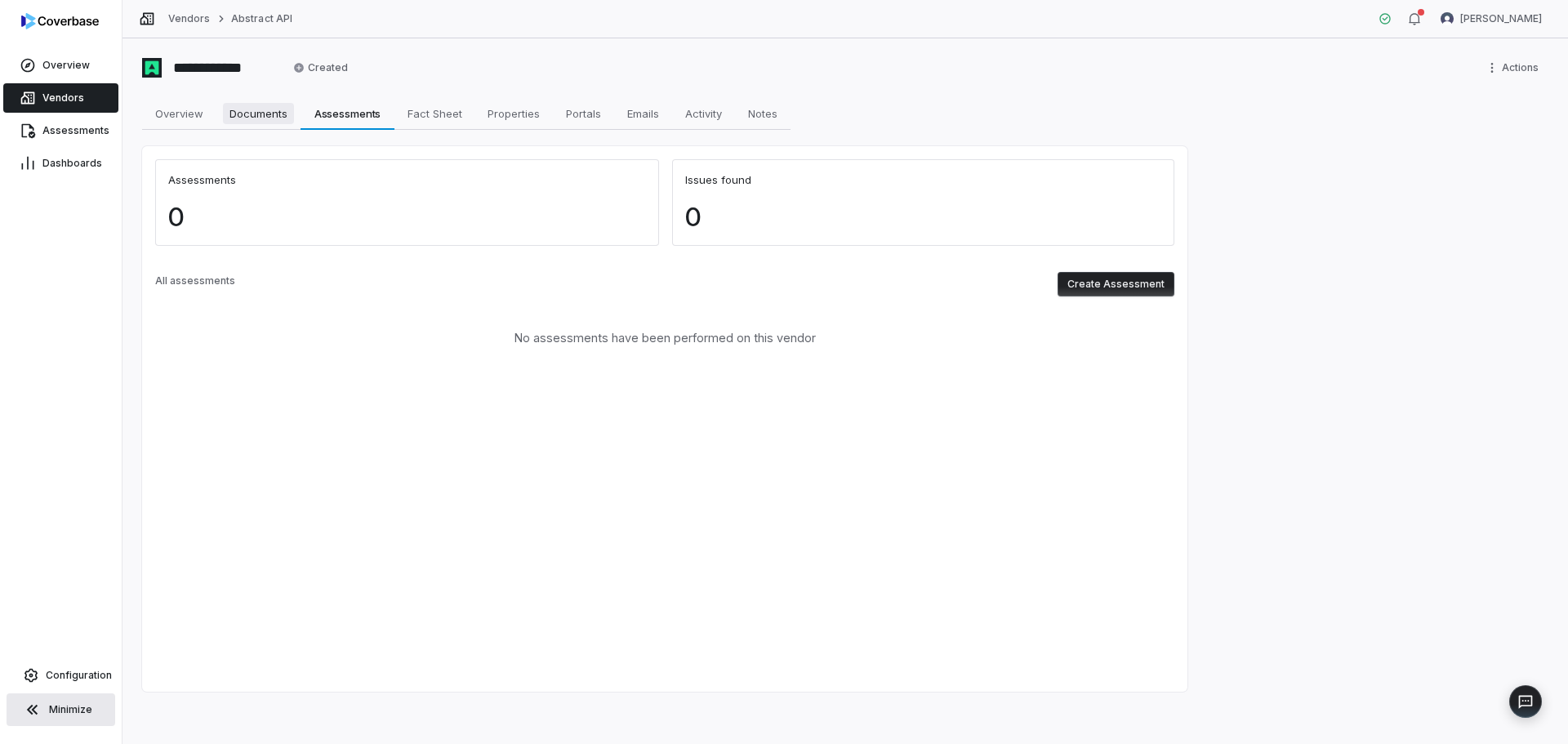
click at [283, 115] on span "Documents" at bounding box center [258, 113] width 71 height 21
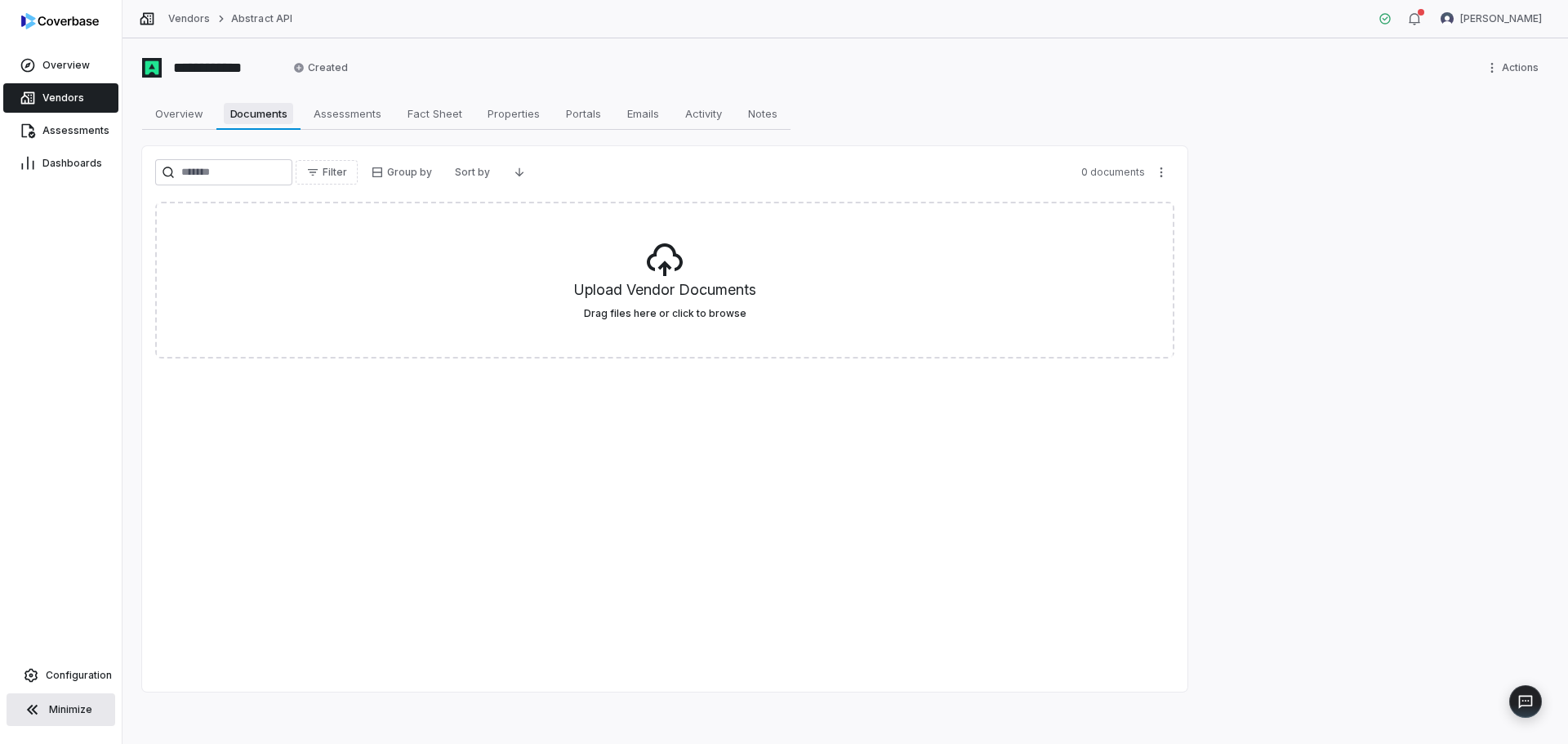
click at [224, 117] on span "Documents" at bounding box center [259, 113] width 70 height 21
click at [218, 114] on link "Documents Documents" at bounding box center [258, 113] width 84 height 32
click at [173, 115] on span "Overview" at bounding box center [179, 113] width 62 height 21
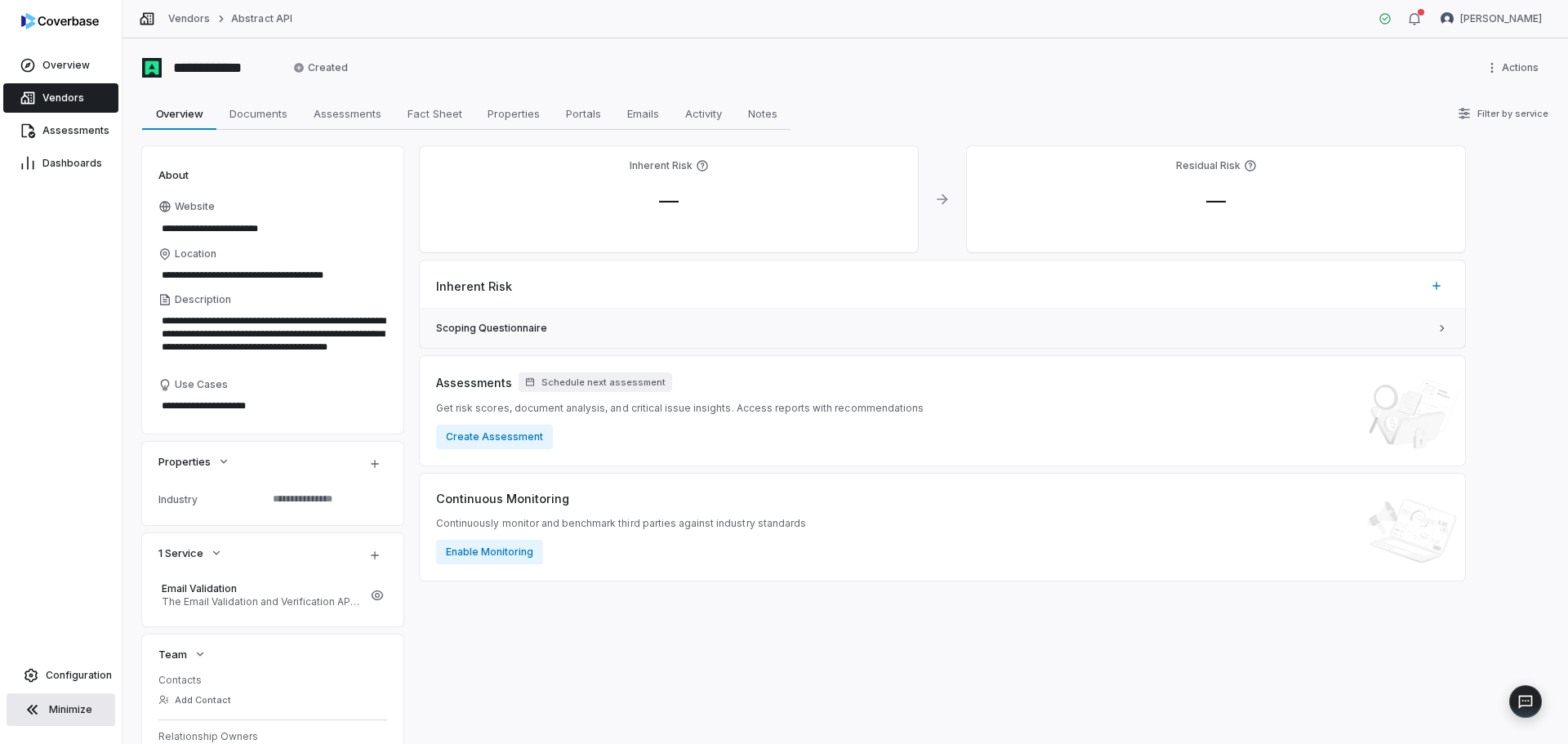
click at [493, 327] on span "Scoping Questionnaire" at bounding box center [932, 328] width 993 height 13
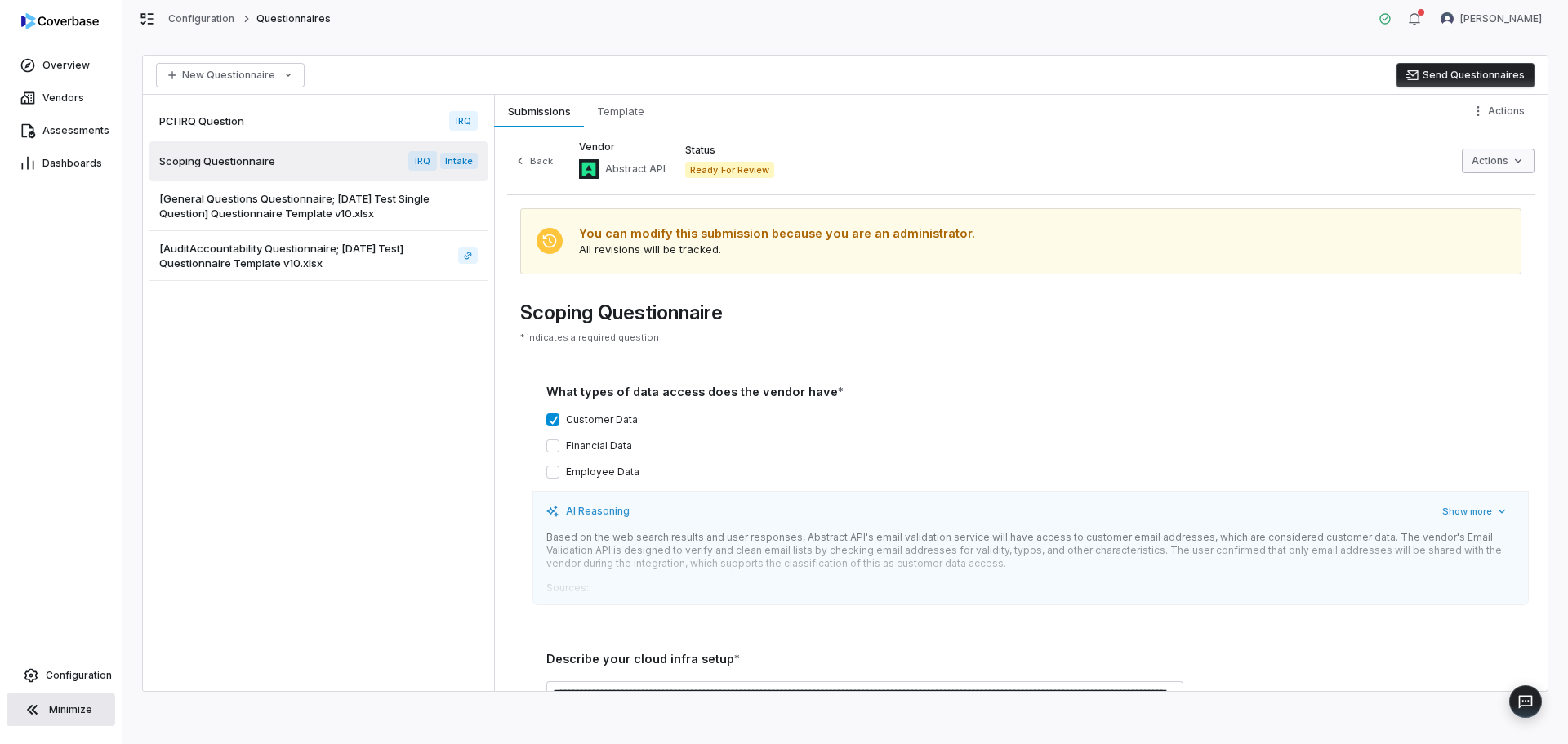
click at [1510, 158] on html "Overview Vendors Assessments Dashboards Configuration Minimize Configuration Qu…" at bounding box center [784, 372] width 1568 height 744
click at [1517, 113] on html "Overview Vendors Assessments Dashboards Configuration Minimize Configuration Qu…" at bounding box center [784, 372] width 1568 height 744
click at [606, 113] on span "Template" at bounding box center [621, 111] width 61 height 21
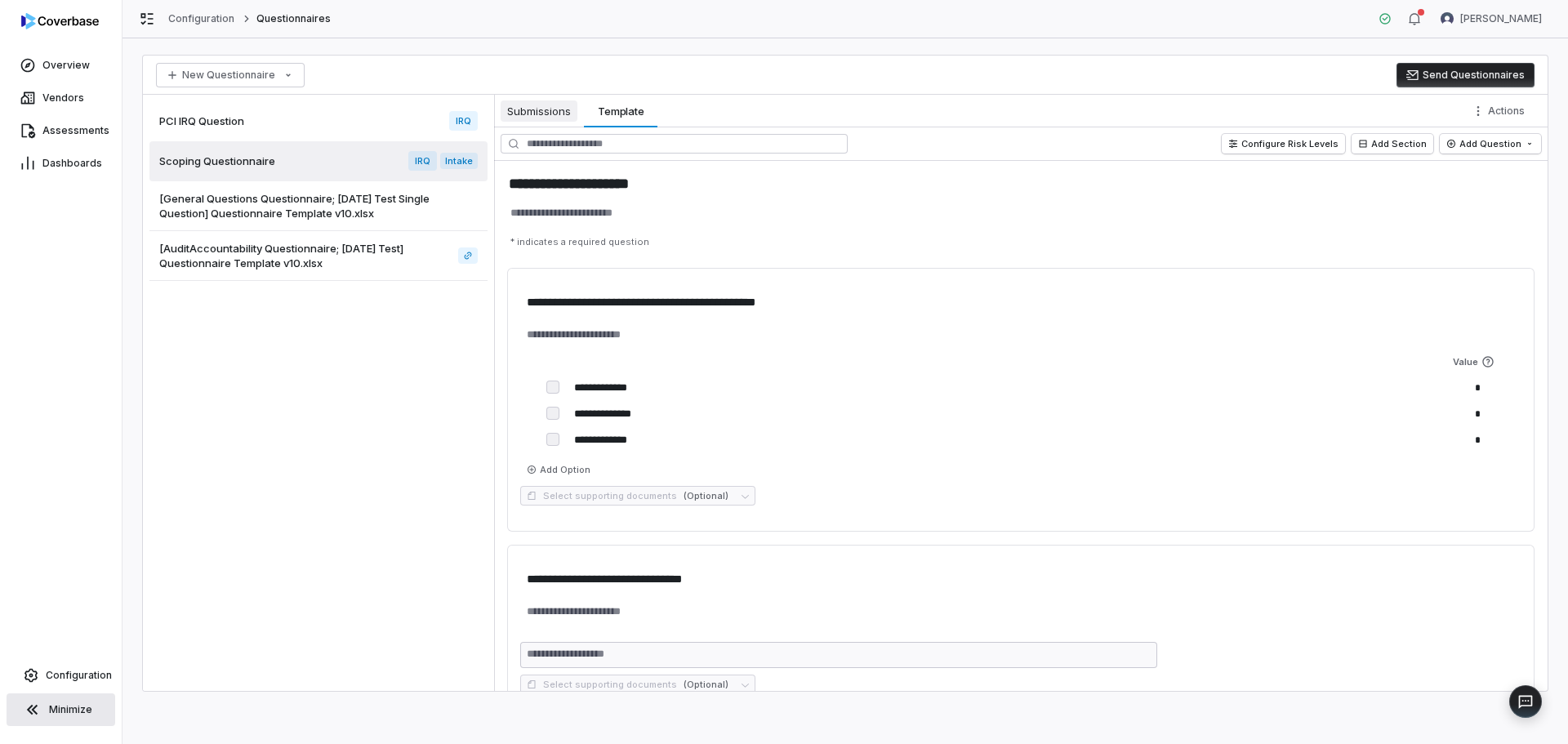
click at [557, 106] on span "Submissions" at bounding box center [538, 111] width 77 height 21
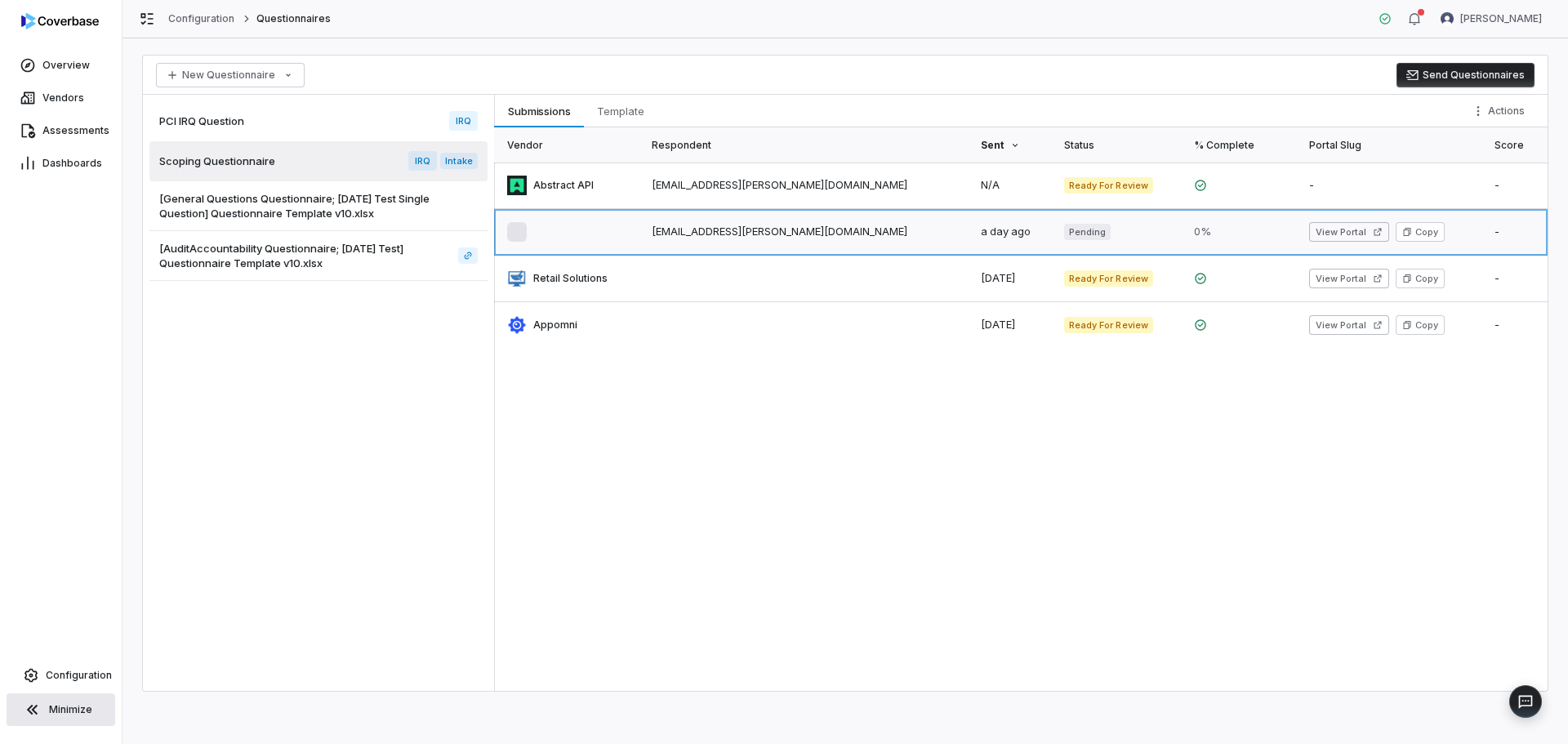
click at [520, 236] on link at bounding box center [569, 232] width 148 height 46
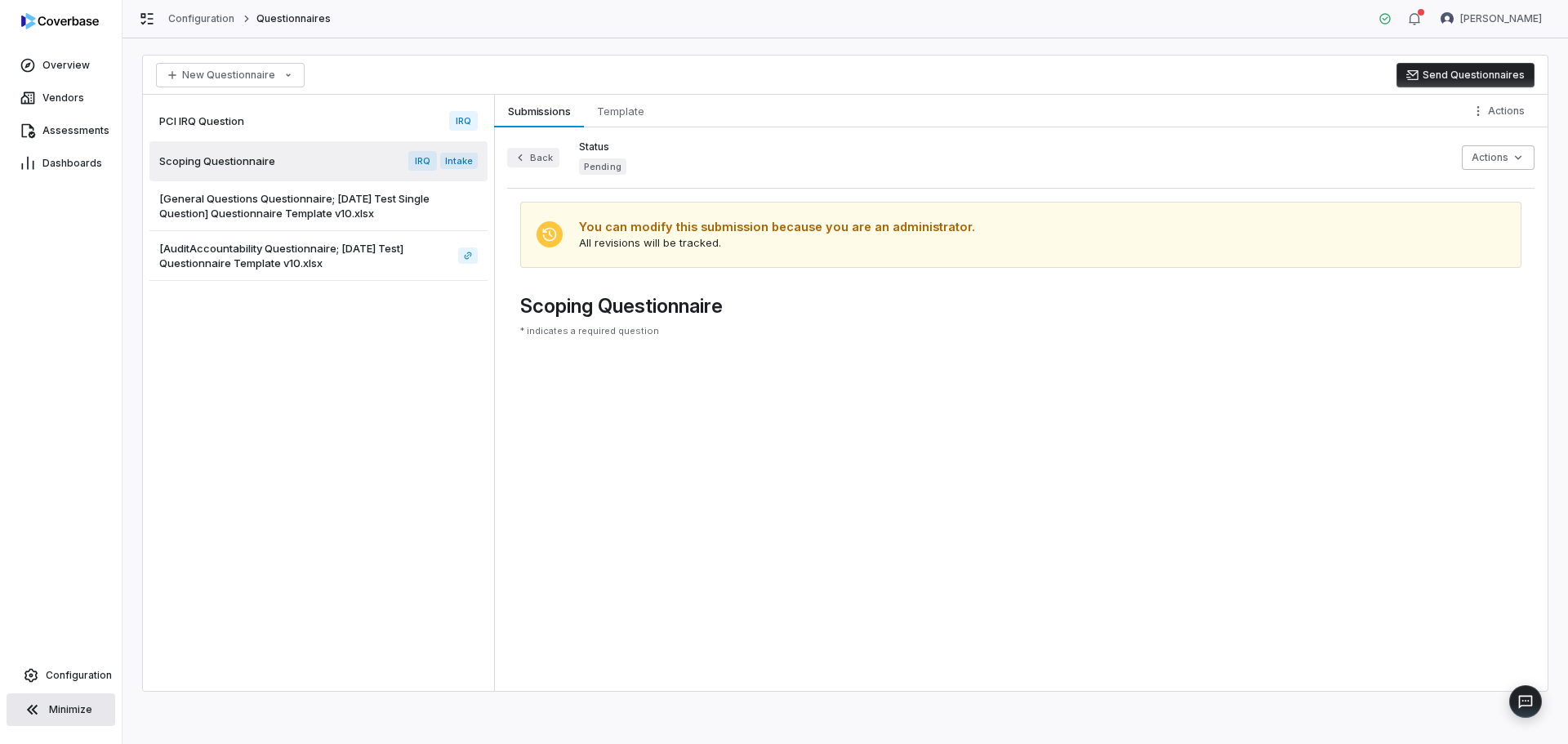
click at [529, 167] on button "Back" at bounding box center [532, 158] width 52 height 20
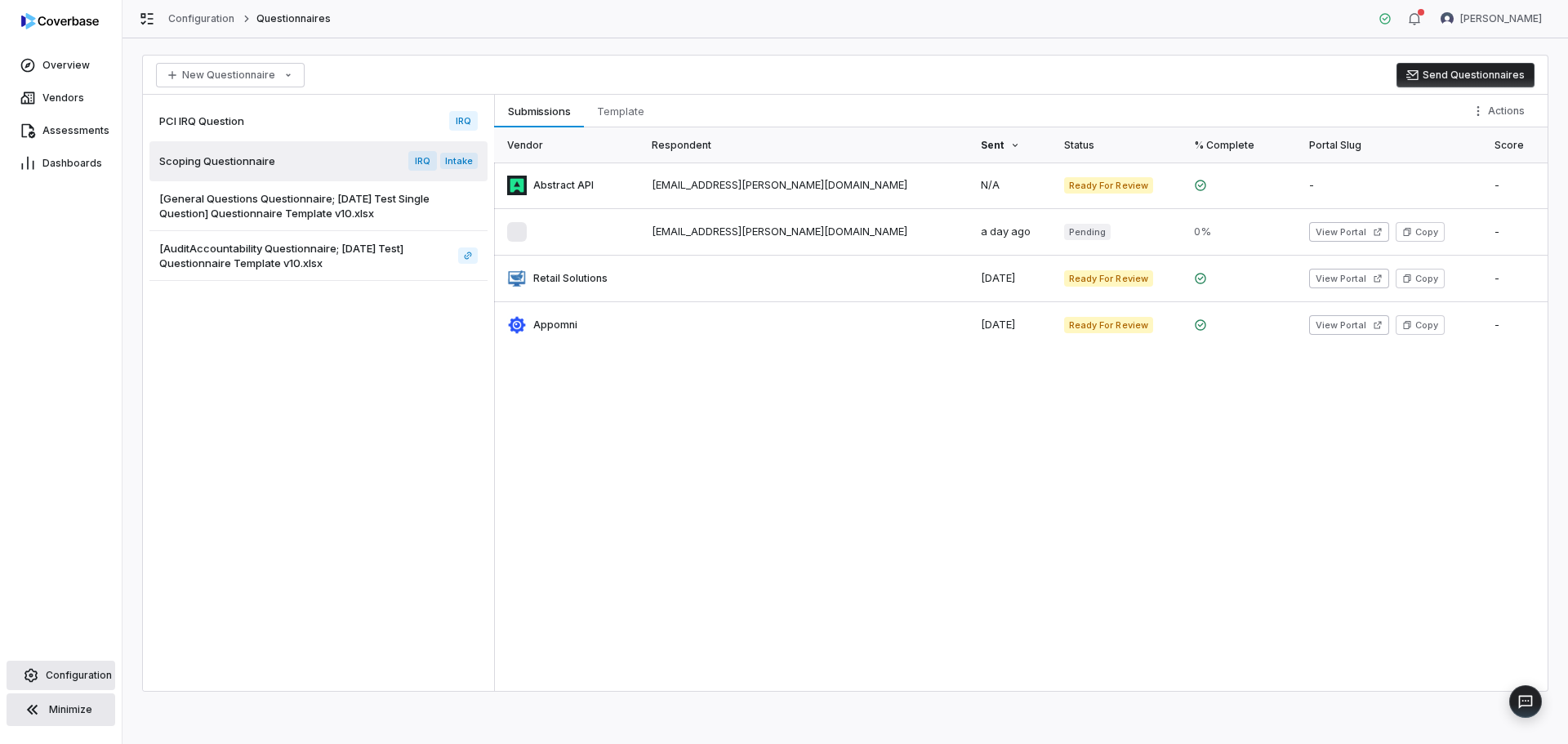
click at [81, 679] on span "Configuration" at bounding box center [79, 676] width 66 height 13
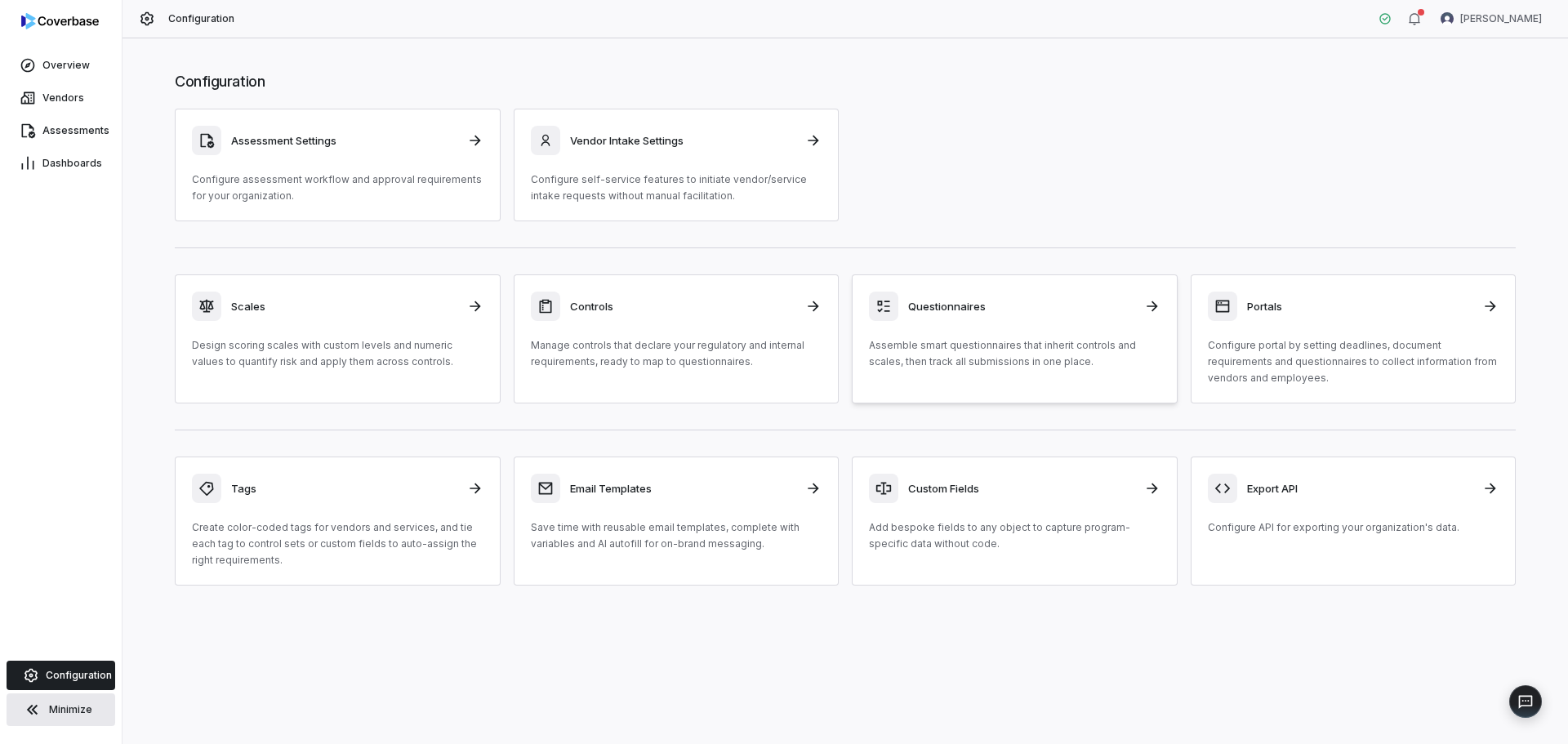
click at [971, 308] on h3 "Questionnaires" at bounding box center [1021, 306] width 226 height 14
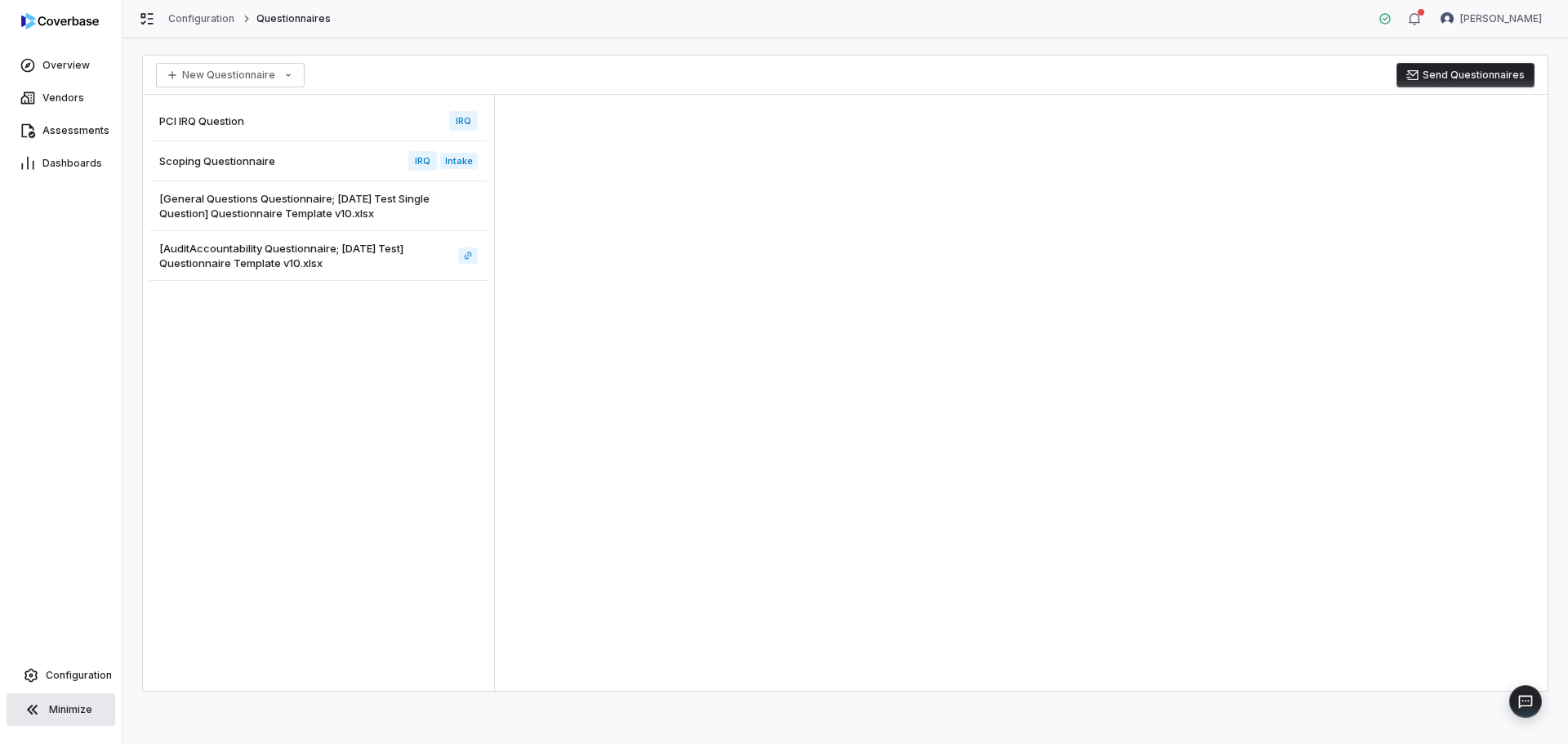
click at [293, 202] on span "[General Questions Questionnaire; [DATE] Test Single Question] Questionnaire Te…" at bounding box center [315, 205] width 312 height 29
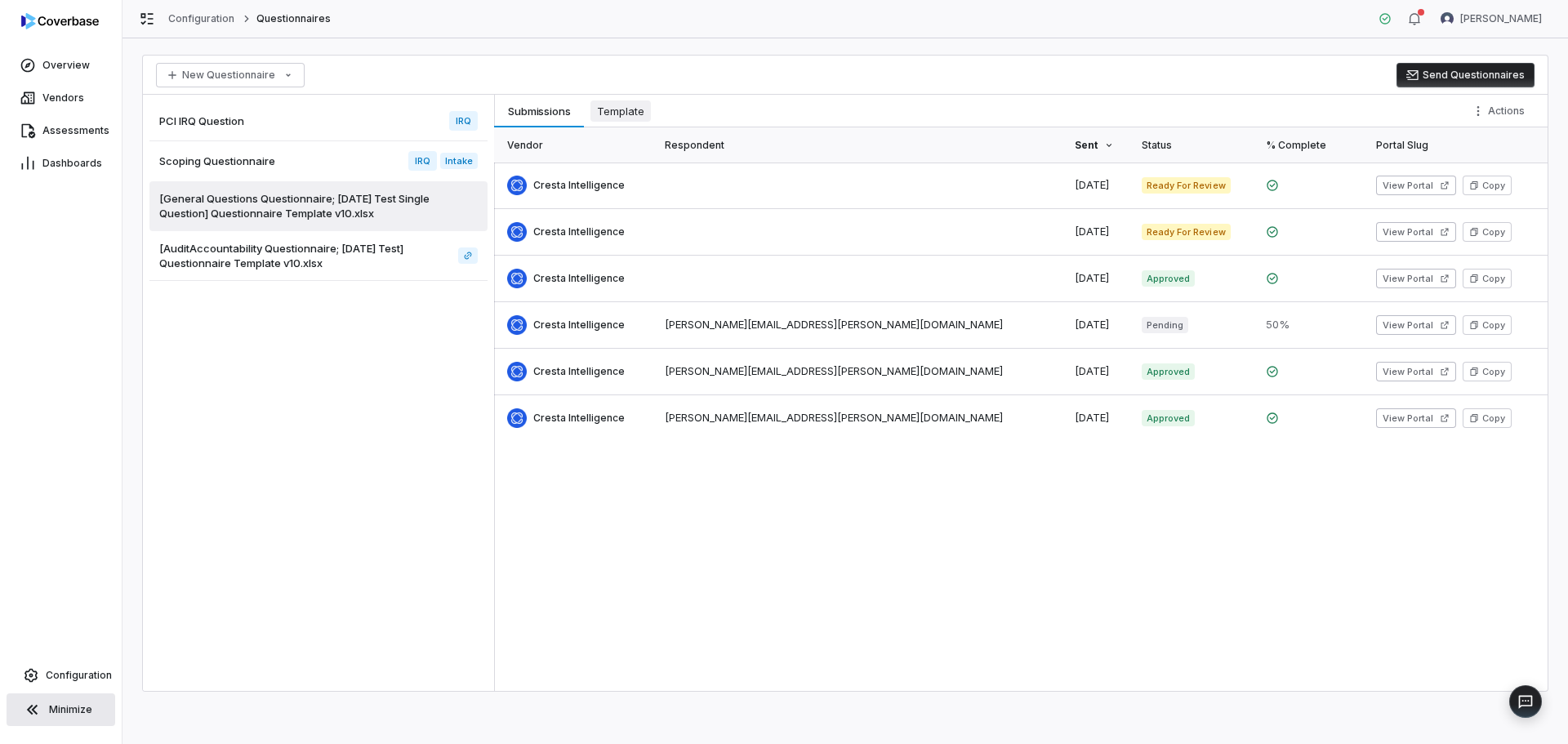
click at [631, 102] on span "Template" at bounding box center [621, 111] width 61 height 21
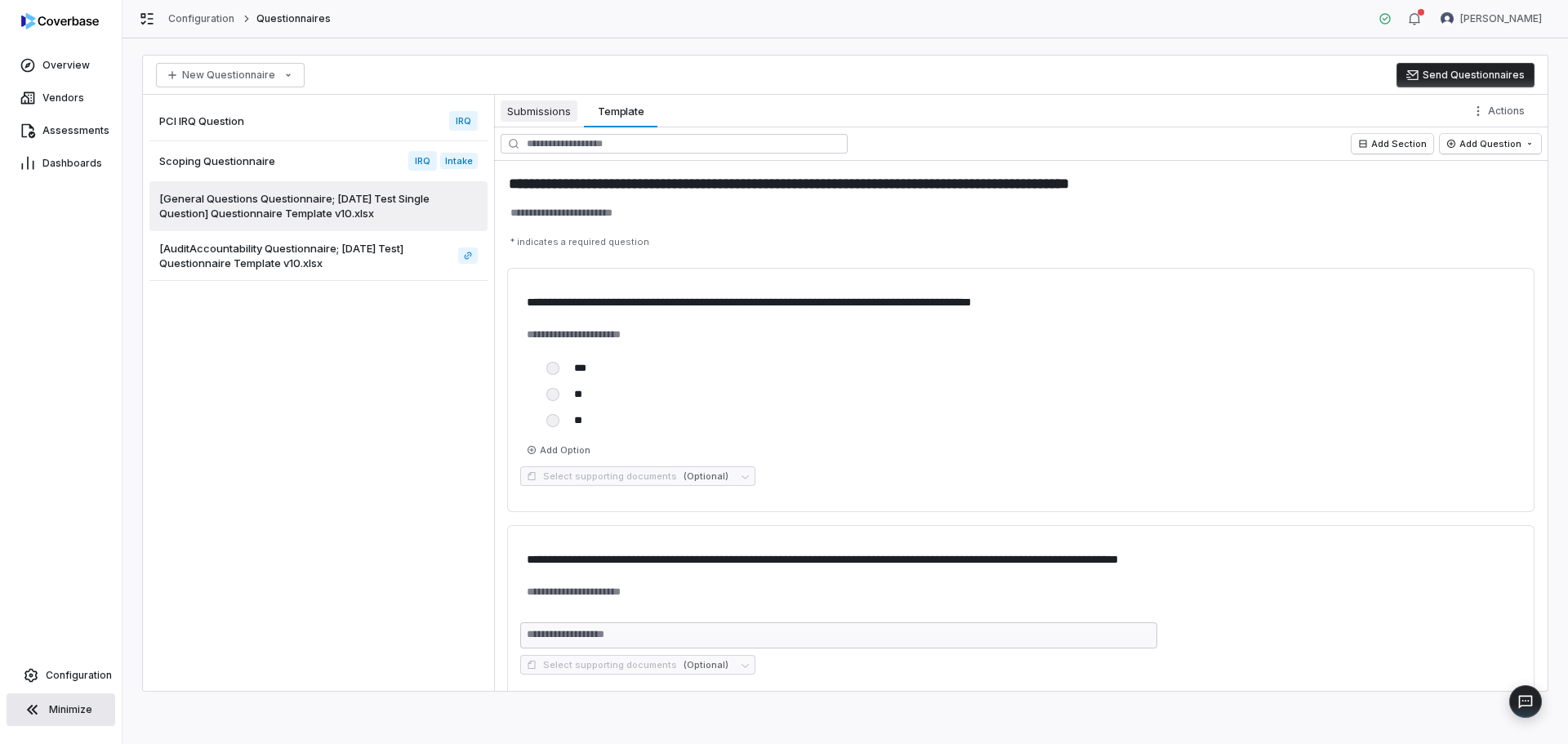
click at [550, 111] on span "Submissions" at bounding box center [538, 111] width 77 height 21
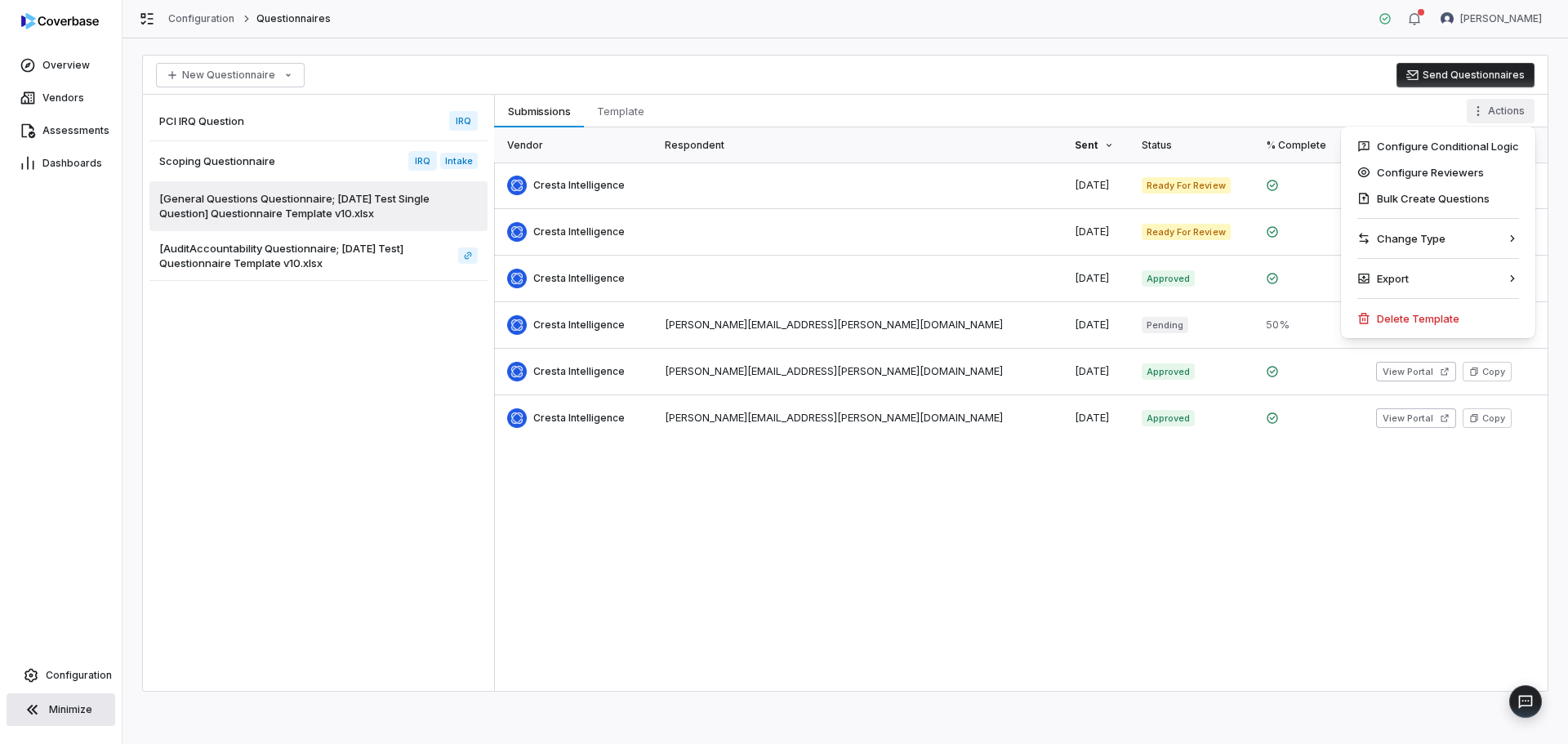
click at [1500, 108] on html "Overview Vendors Assessments Dashboards Configuration Minimize Configuration Qu…" at bounding box center [784, 372] width 1568 height 744
click at [349, 259] on html "Overview Vendors Assessments Dashboards Configuration Minimize Configuration Qu…" at bounding box center [784, 372] width 1568 height 744
click at [351, 244] on span "[AuditAccountability Questionnaire; [DATE] Test] Questionnaire Template v10.xlsx" at bounding box center [306, 255] width 292 height 29
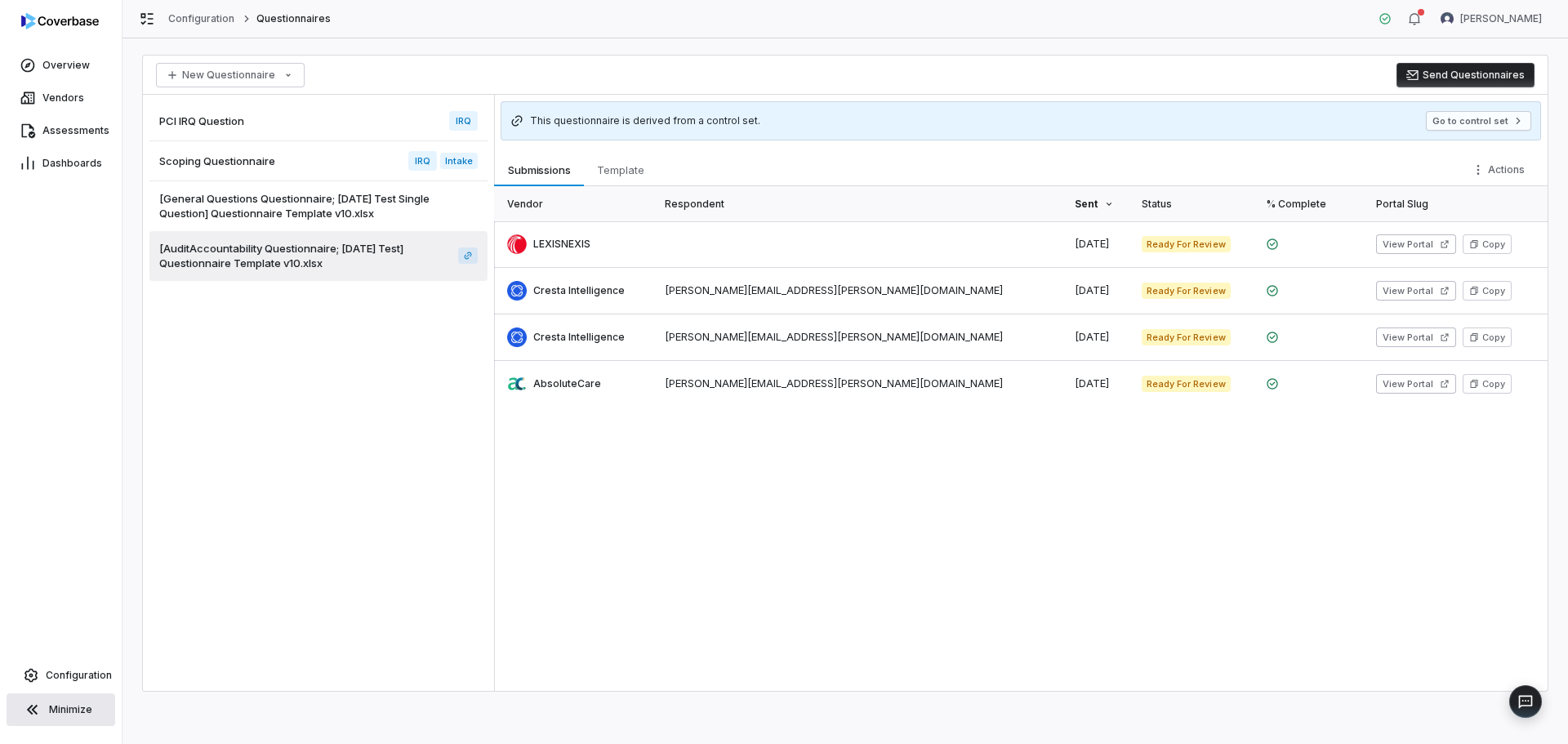
click at [357, 206] on span "[General Questions Questionnaire; [DATE] Test Single Question] Questionnaire Te…" at bounding box center [315, 205] width 312 height 29
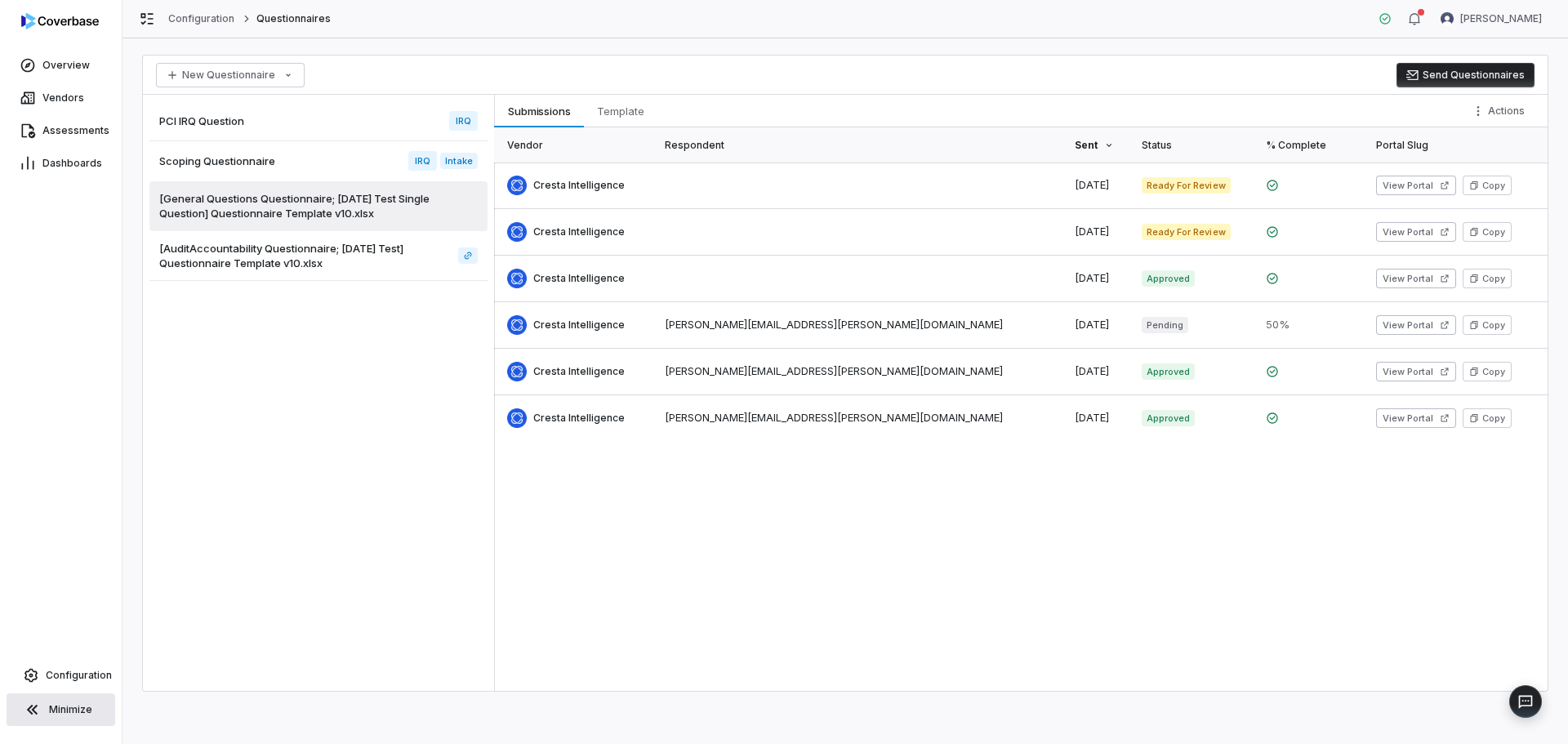
click at [346, 266] on span "[AuditAccountability Questionnaire; [DATE] Test] Questionnaire Template v10.xlsx" at bounding box center [306, 255] width 292 height 29
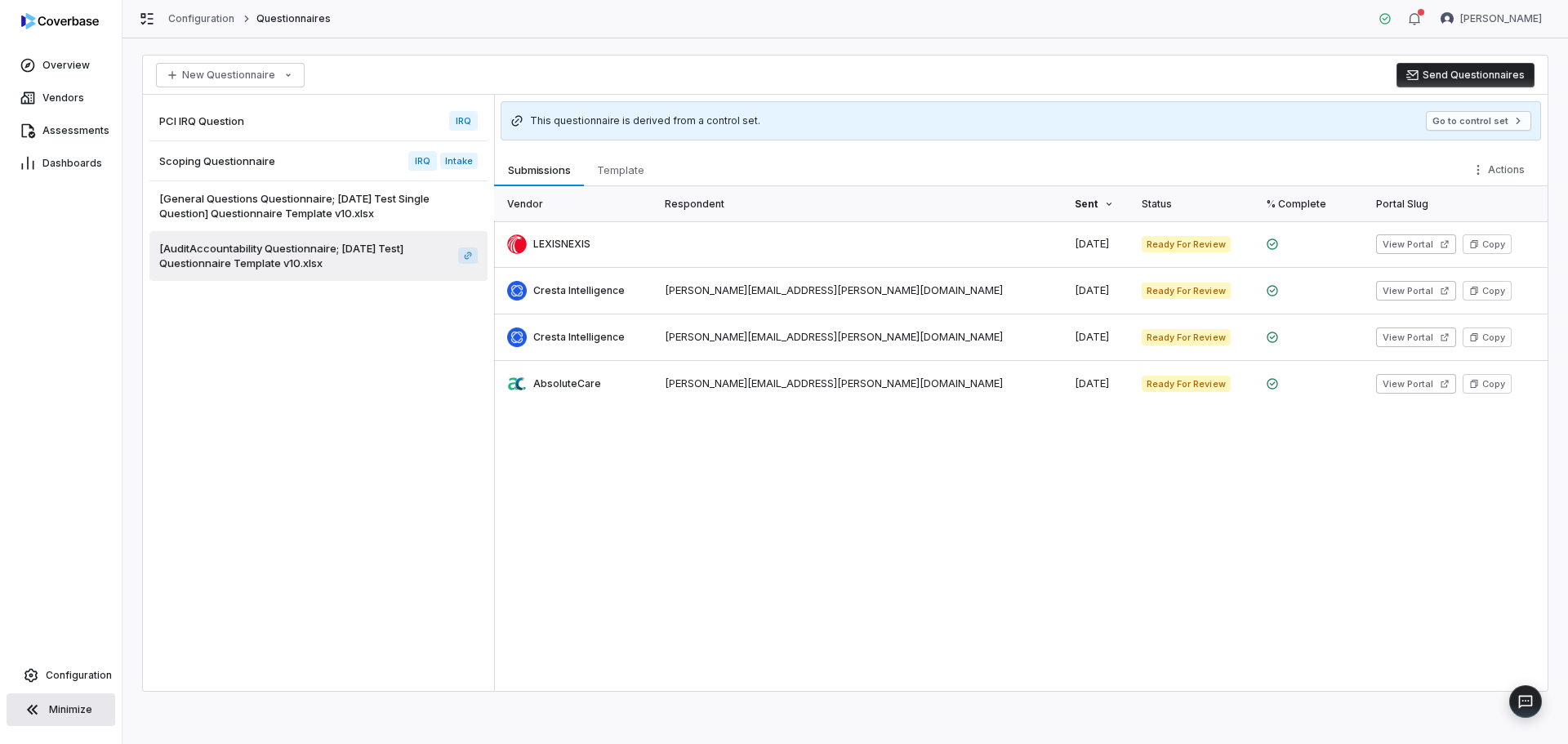
click at [348, 211] on span "[General Questions Questionnaire; [DATE] Test Single Question] Questionnaire Te…" at bounding box center [315, 205] width 312 height 29
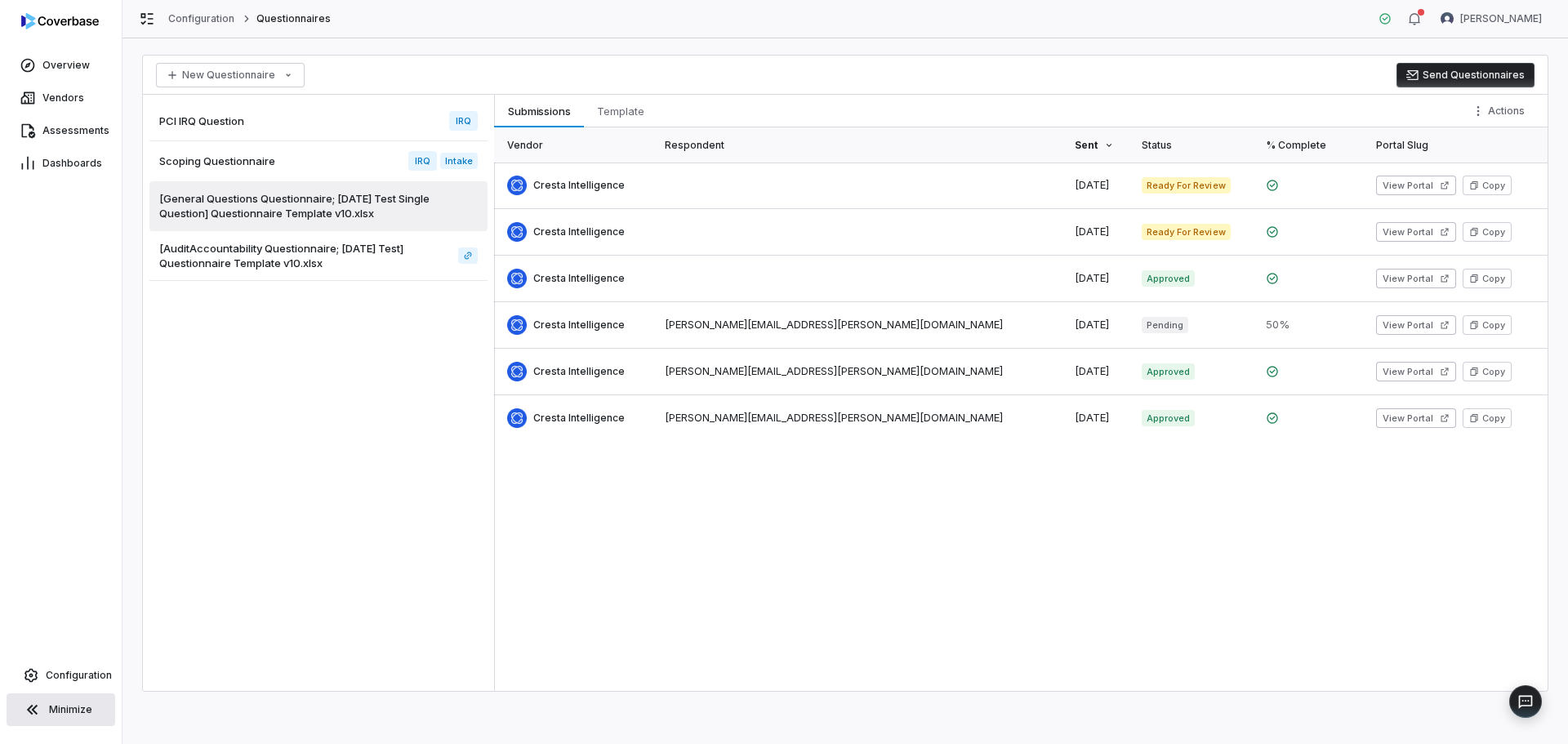
click at [348, 249] on span "[AuditAccountability Questionnaire; [DATE] Test] Questionnaire Template v10.xlsx" at bounding box center [306, 255] width 292 height 29
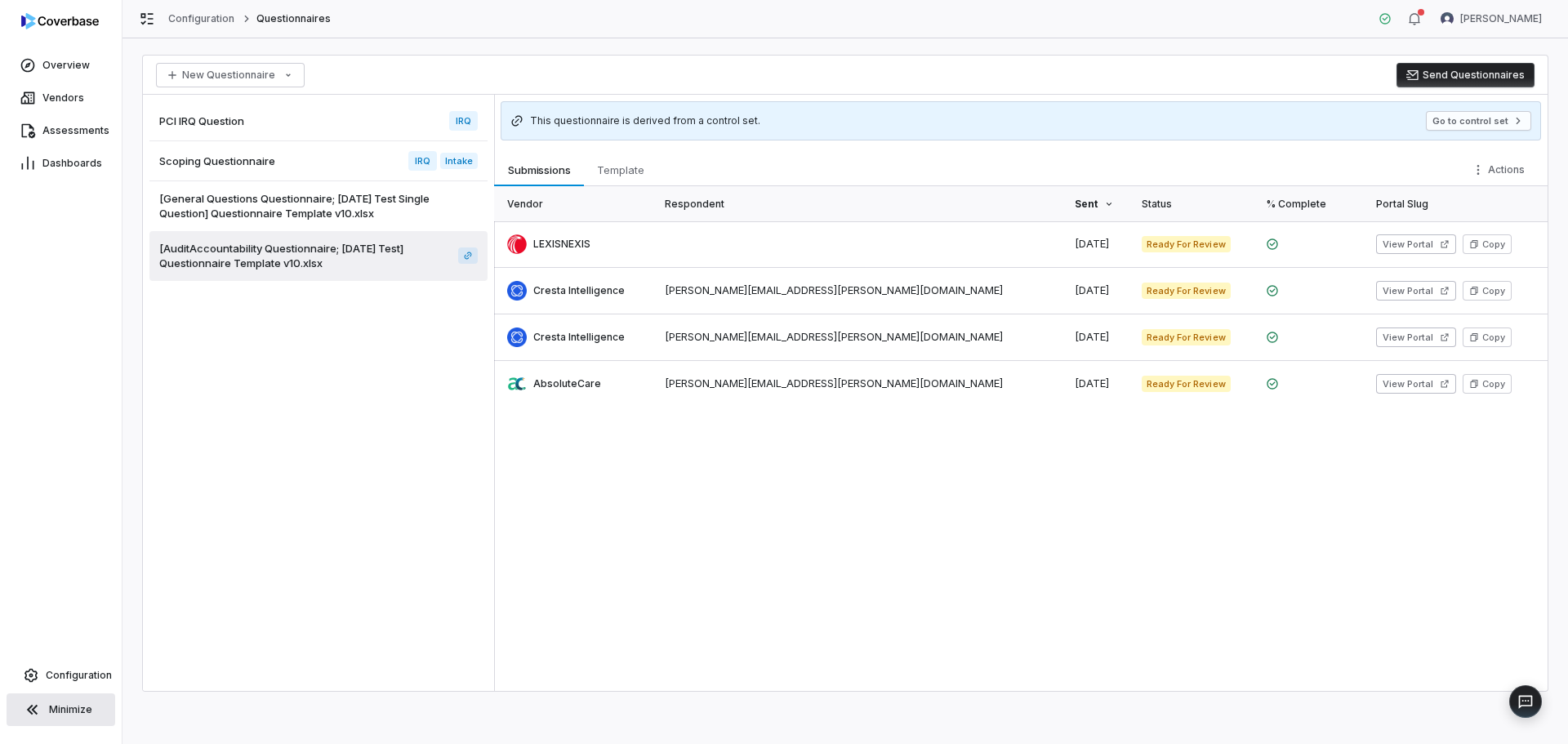
click at [330, 162] on div "Scoping Questionnaire IRQ Intake" at bounding box center [318, 161] width 338 height 40
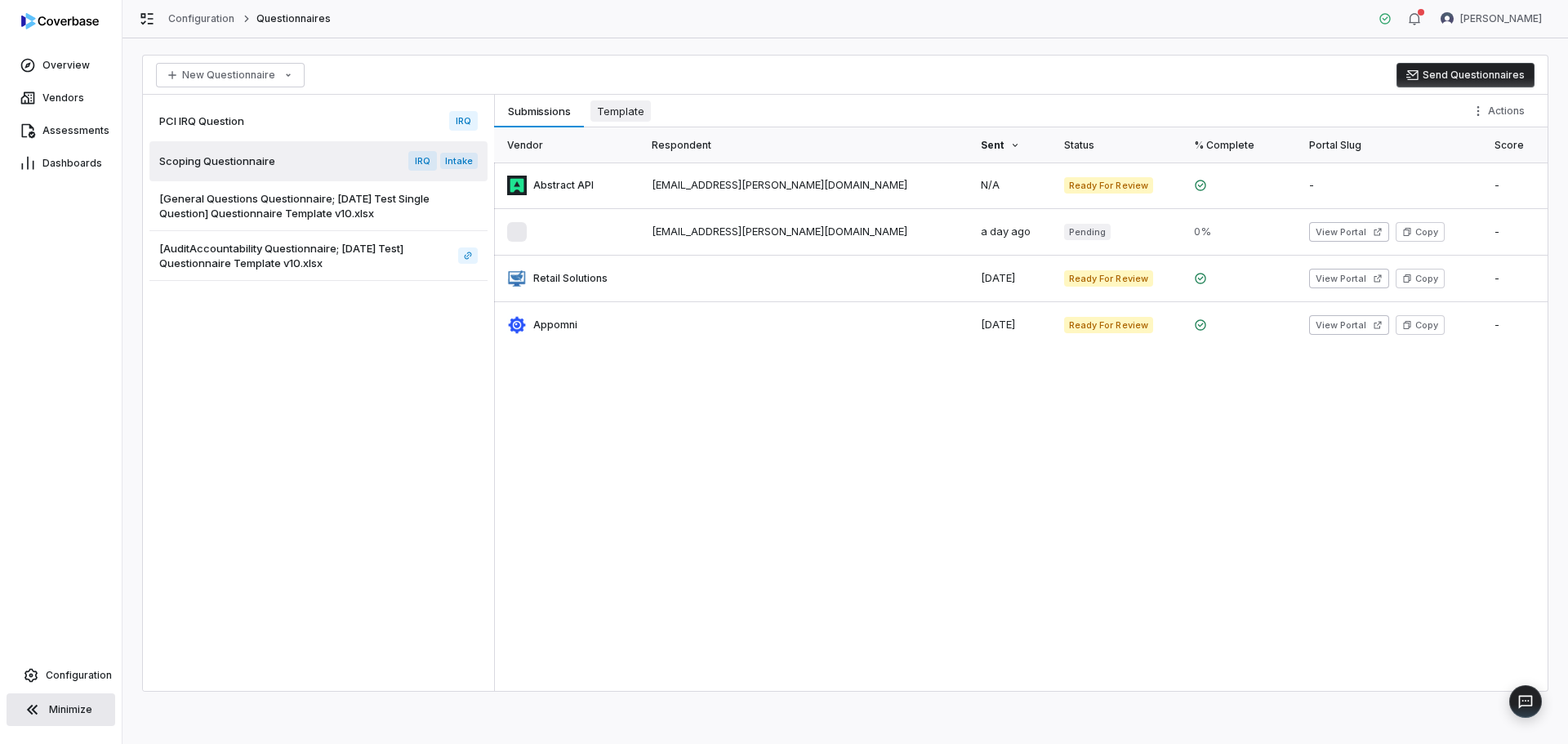
click at [628, 114] on span "Template" at bounding box center [621, 111] width 61 height 21
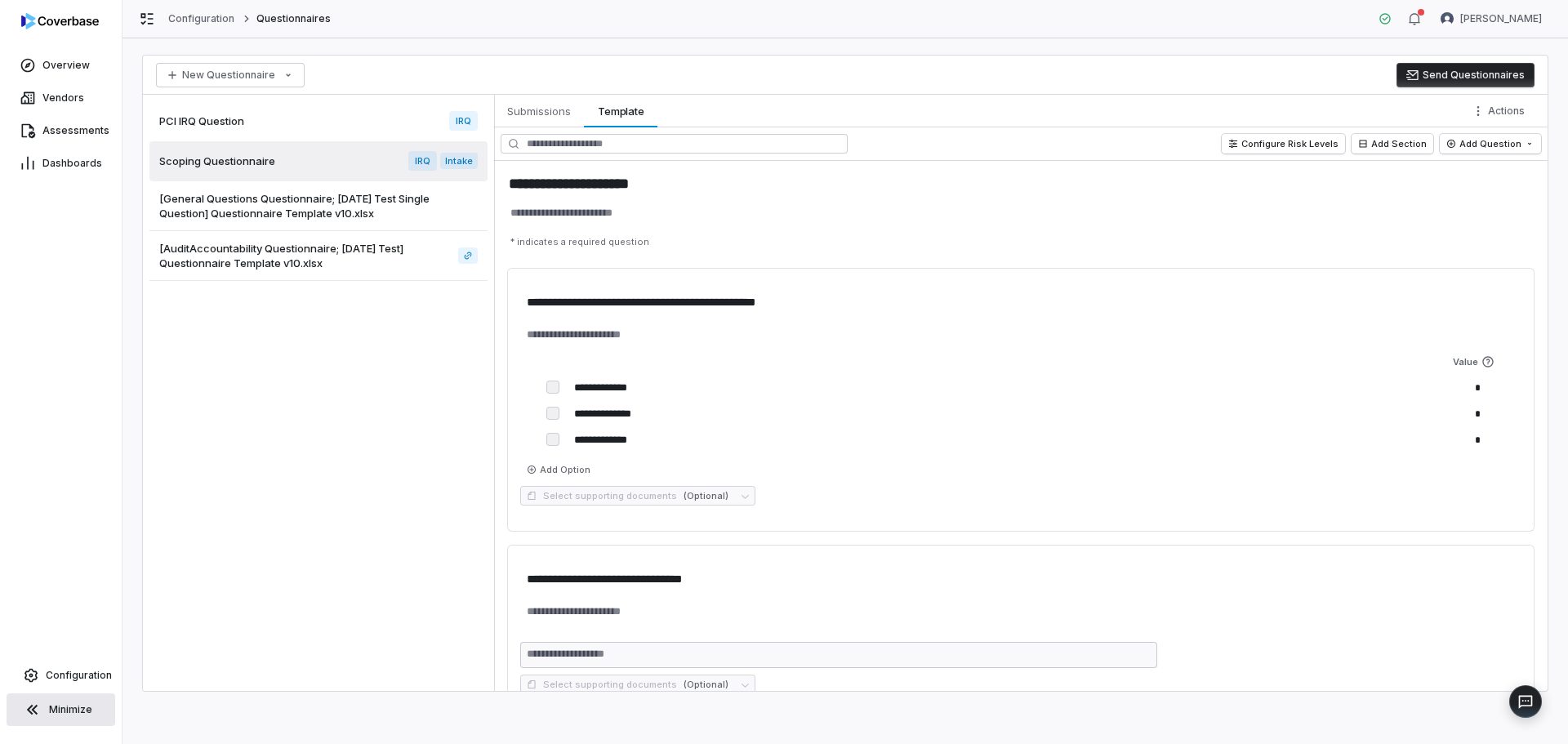
click at [336, 123] on div "PCI IRQ Question IRQ" at bounding box center [318, 121] width 338 height 40
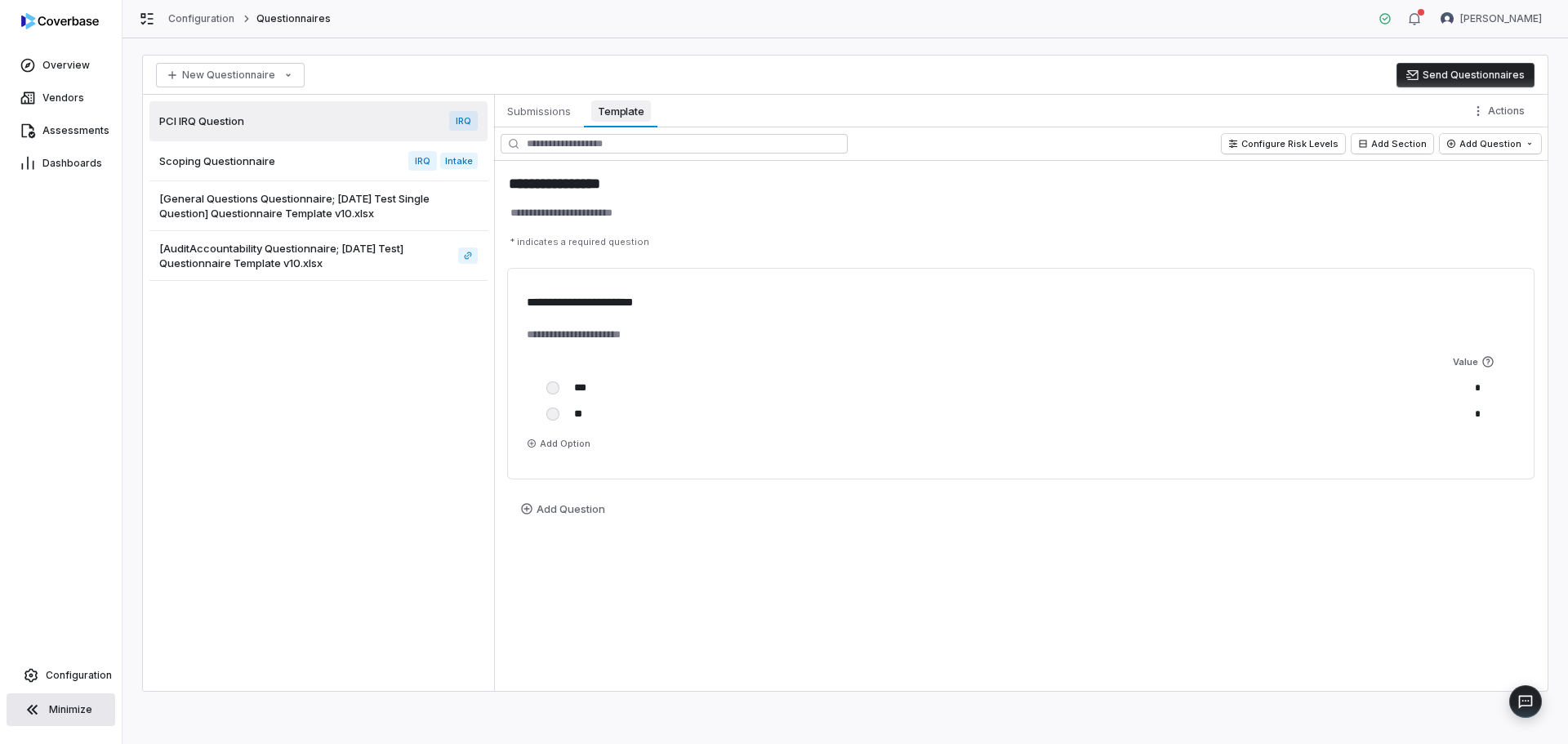
click at [629, 117] on span "Template" at bounding box center [621, 111] width 60 height 21
click at [546, 117] on span "Submissions" at bounding box center [538, 111] width 77 height 21
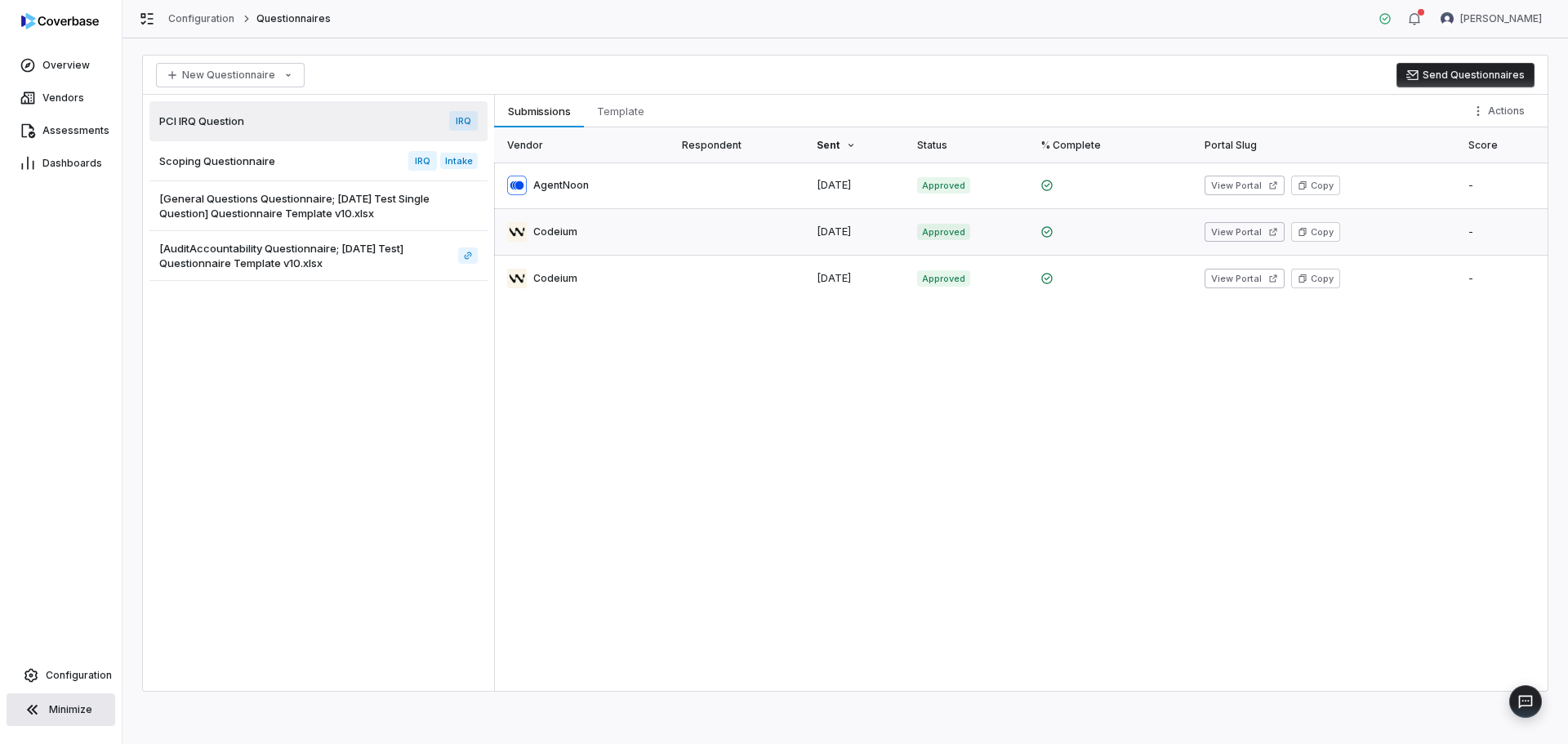
click at [555, 231] on link at bounding box center [584, 232] width 178 height 46
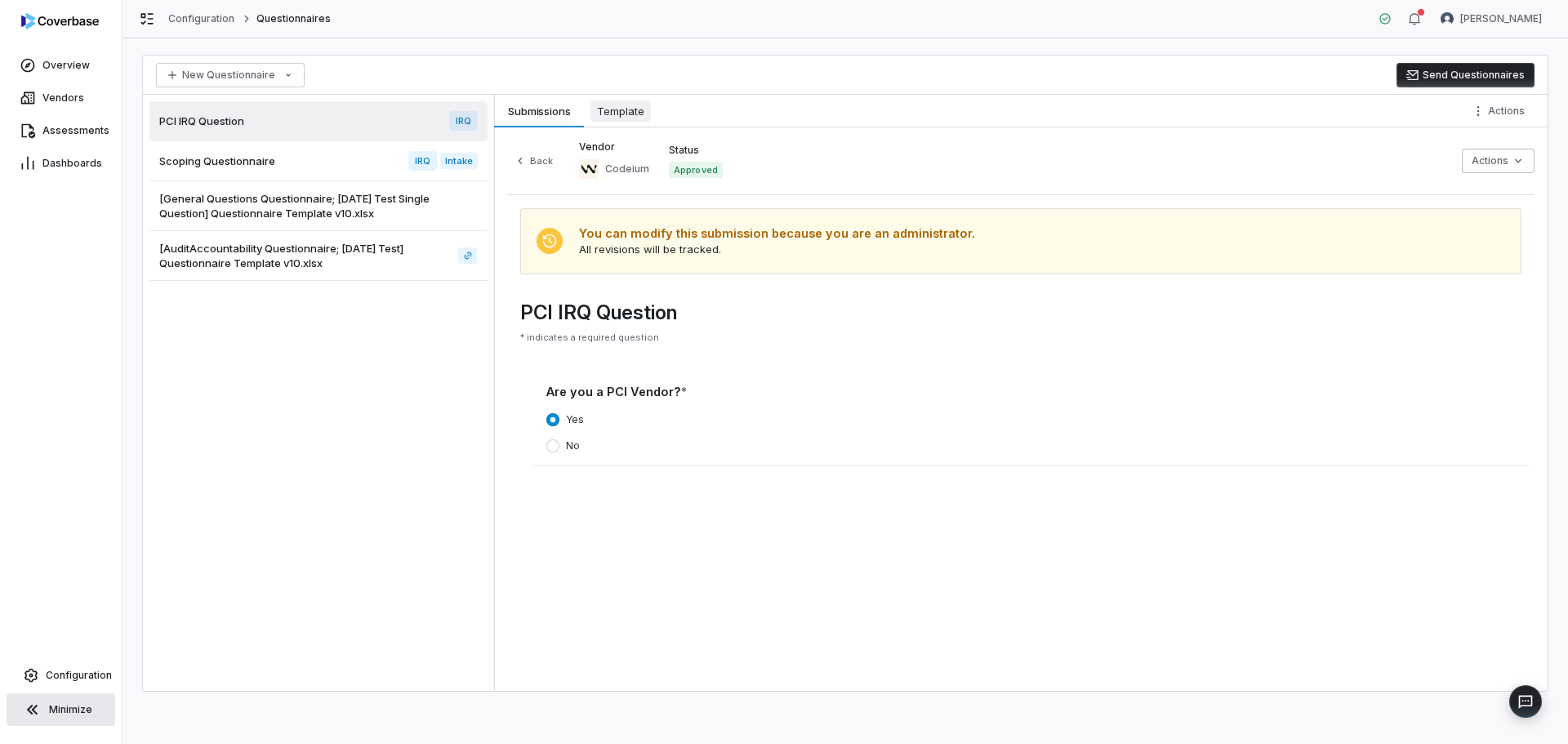
click at [628, 114] on span "Template" at bounding box center [621, 111] width 61 height 21
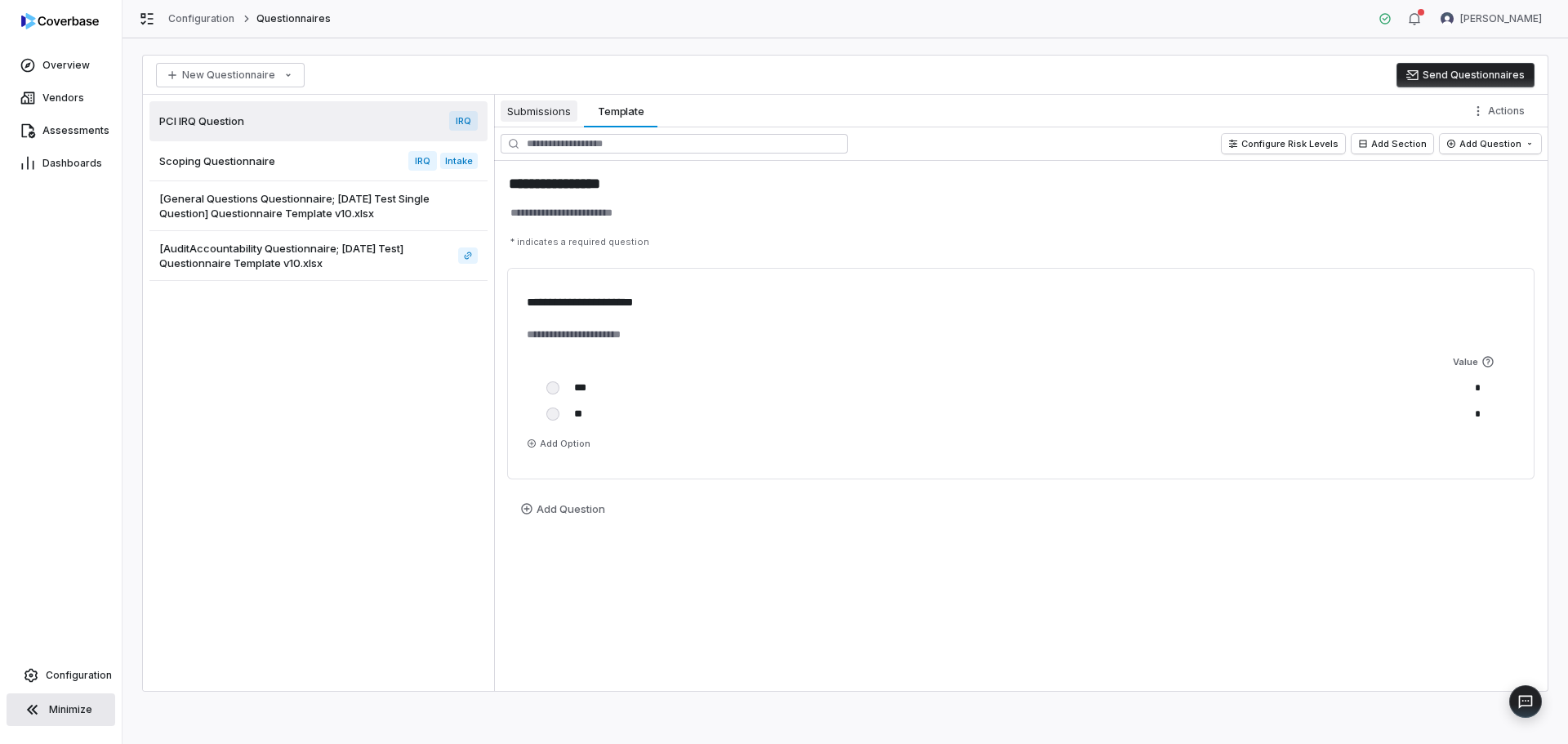
type textarea "*"
click at [556, 111] on span "Submissions" at bounding box center [538, 111] width 77 height 21
